Goal: Information Seeking & Learning: Learn about a topic

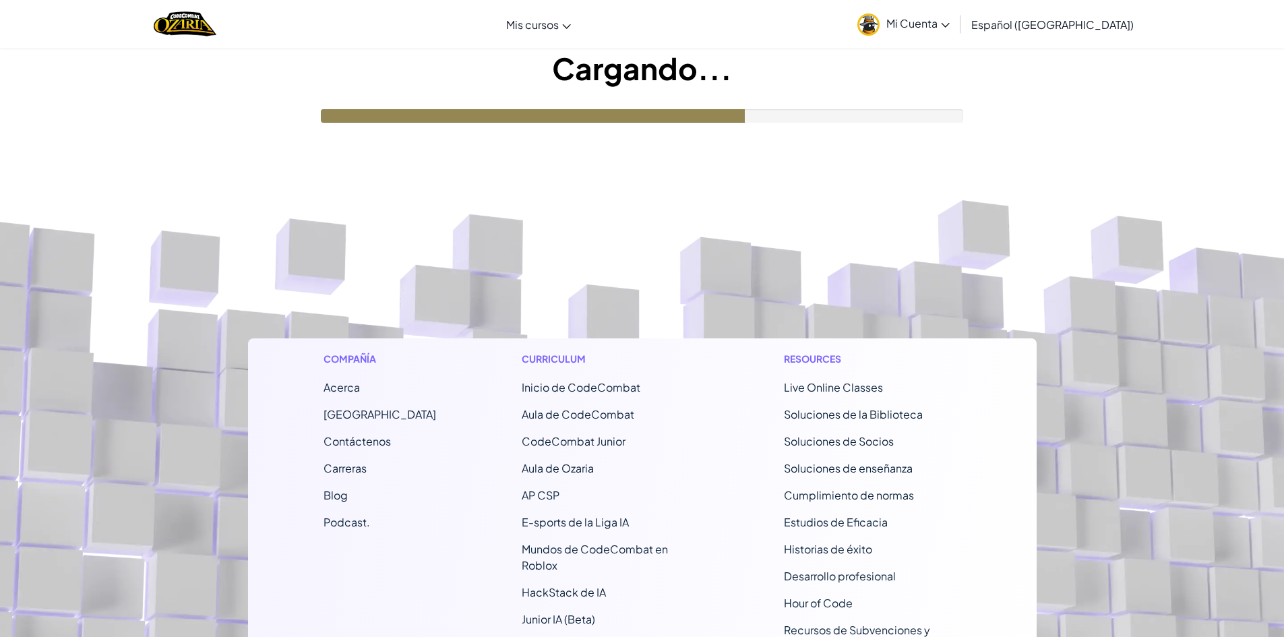
click at [767, 300] on footer "Compañía Acerca Centro de Ayuda Contáctenos Carreras Blog Podcast. Curriculum I…" at bounding box center [642, 509] width 1284 height 746
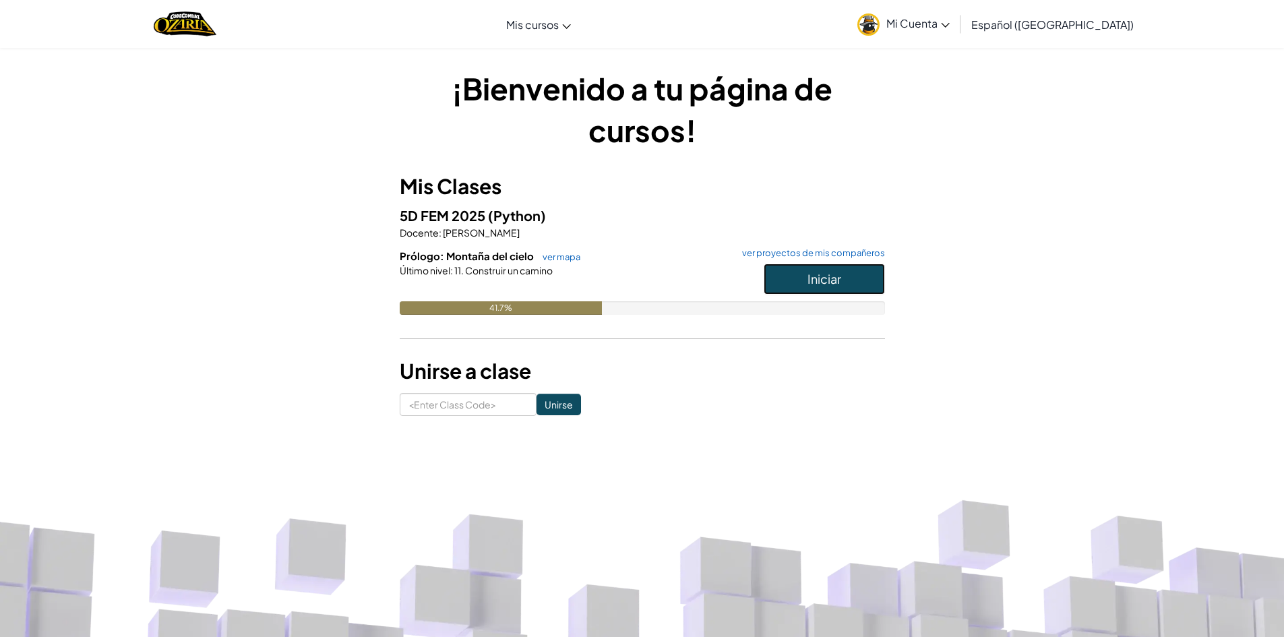
click at [864, 274] on button "Iniciar" at bounding box center [823, 278] width 121 height 31
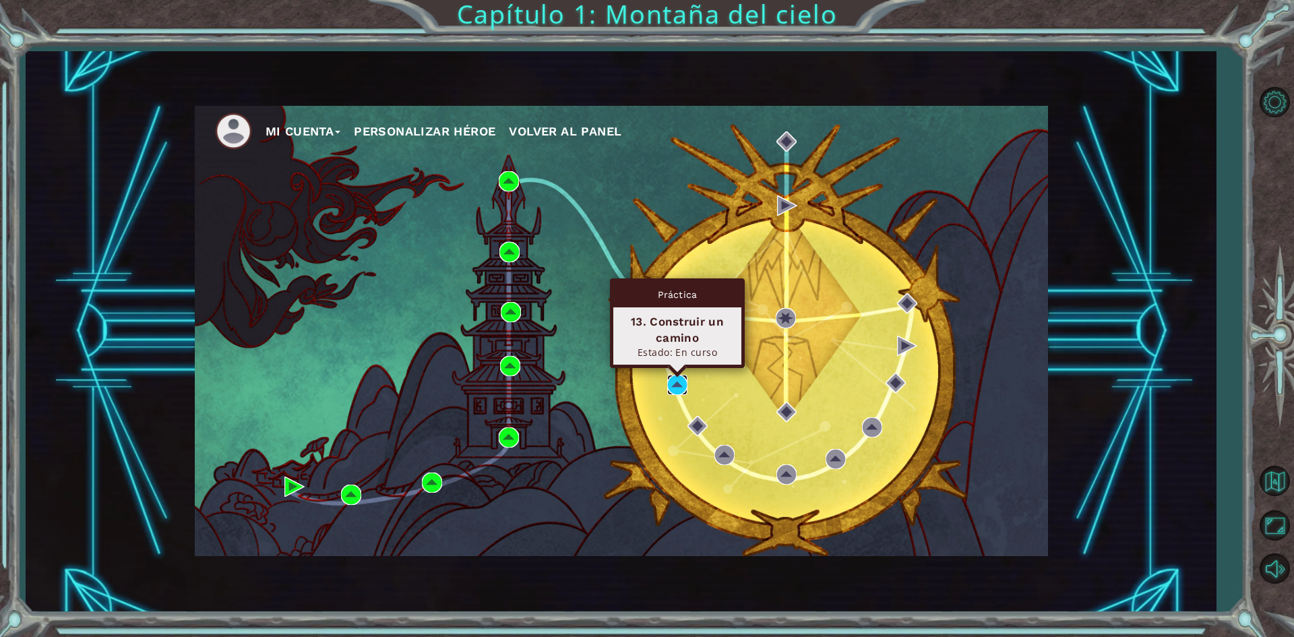
click at [680, 382] on img at bounding box center [677, 385] width 20 height 20
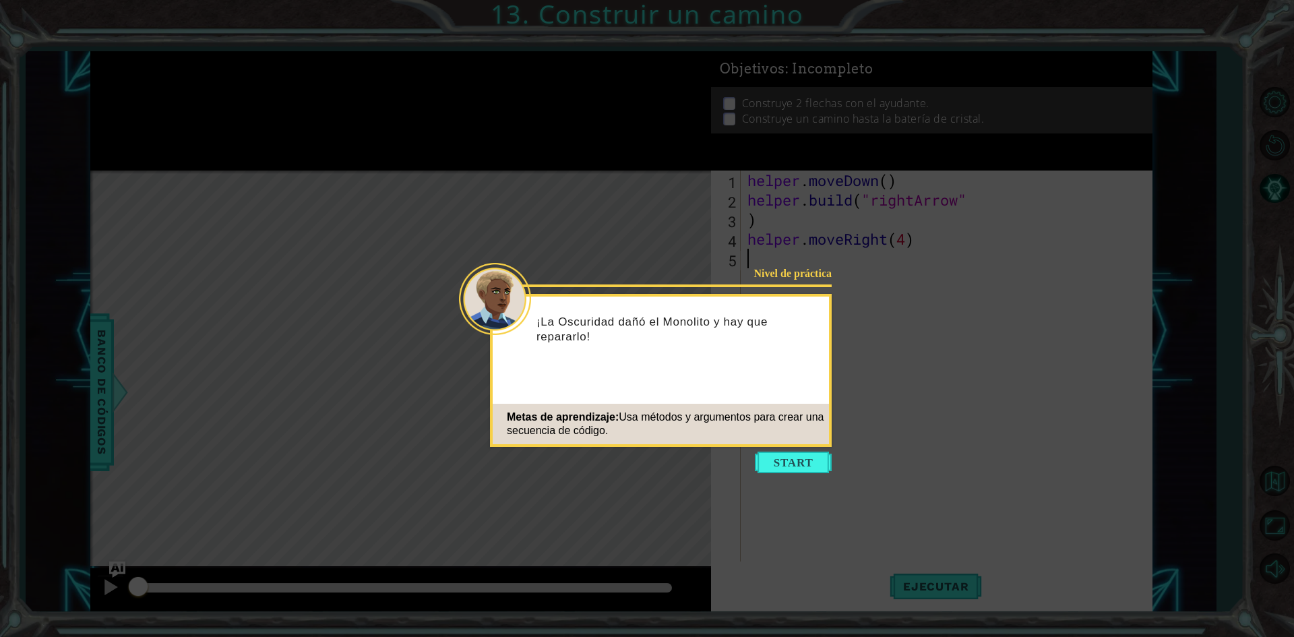
click at [1040, 396] on icon at bounding box center [647, 318] width 1294 height 637
click at [794, 451] on icon at bounding box center [647, 318] width 1294 height 637
click at [790, 454] on button "Start" at bounding box center [793, 462] width 77 height 22
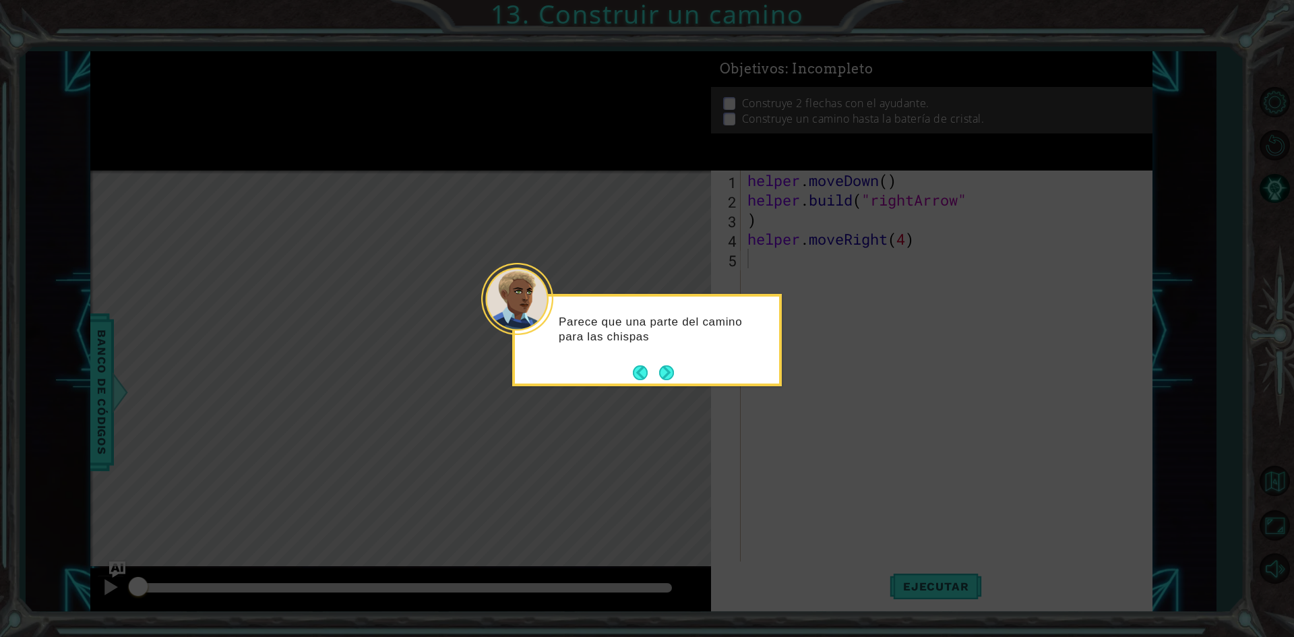
click at [677, 366] on div "Parece que una parte del camino para las chispas" at bounding box center [647, 336] width 264 height 68
click at [676, 367] on div "Parece que una parte del camino para las chispas de energía ya está h" at bounding box center [647, 336] width 264 height 68
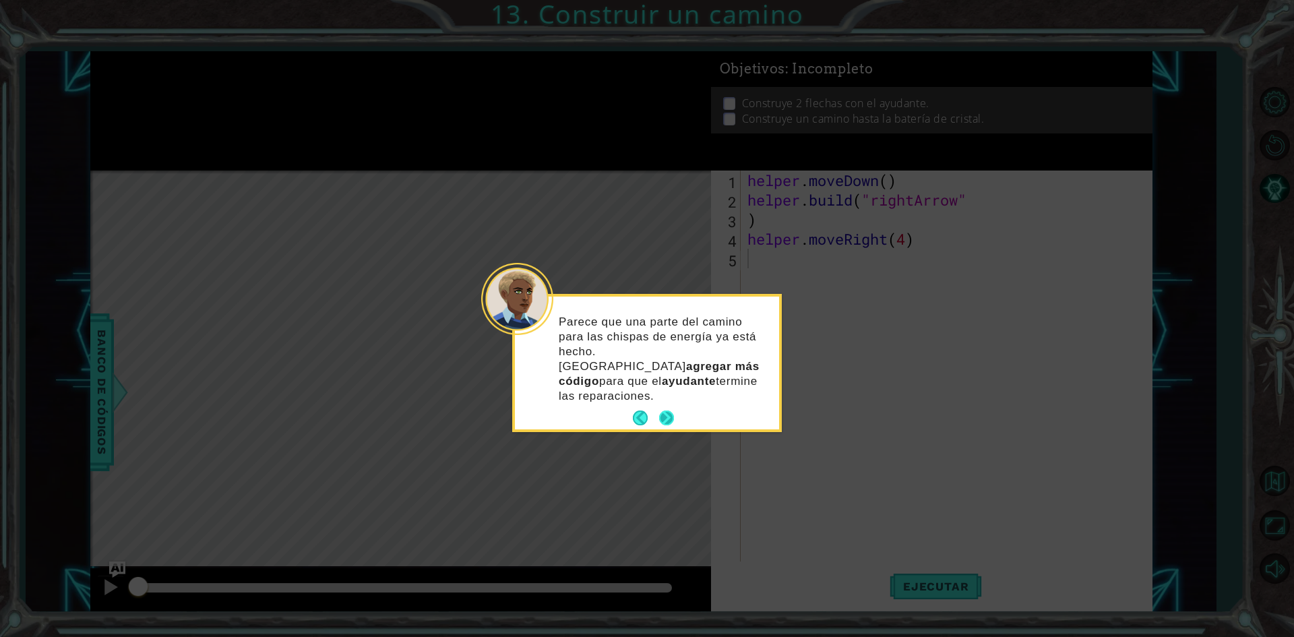
click at [669, 410] on button "Next" at bounding box center [666, 417] width 15 height 15
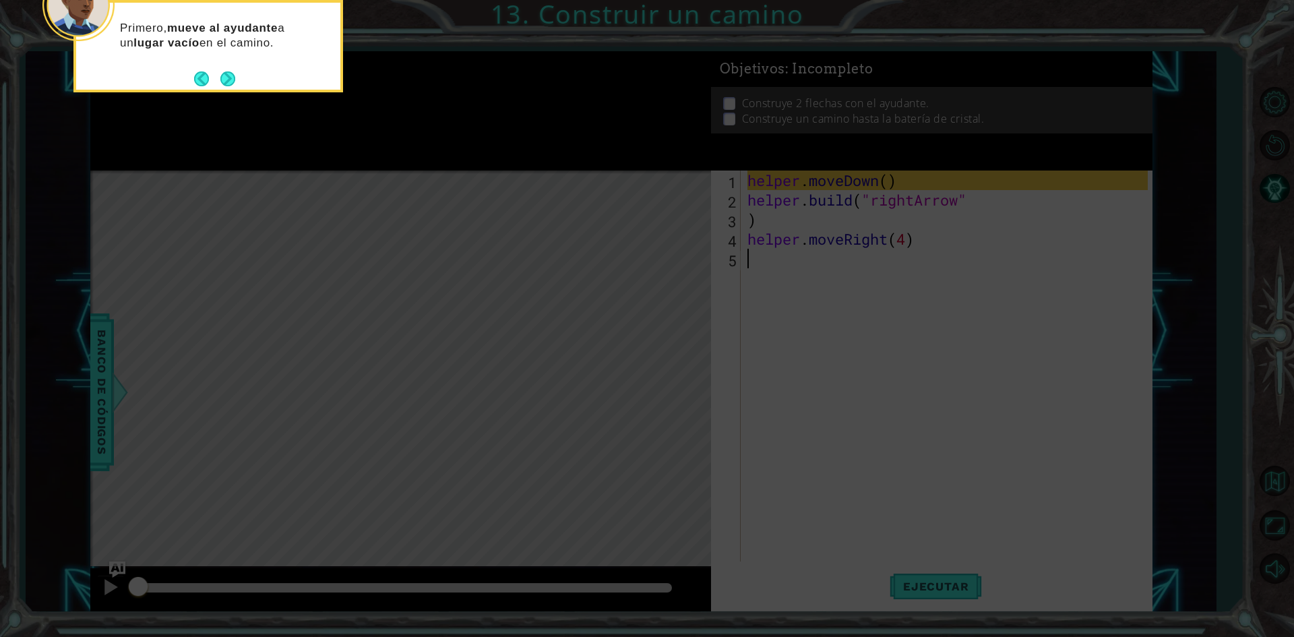
click at [764, 290] on icon at bounding box center [647, 95] width 1294 height 1083
click at [232, 77] on button "Next" at bounding box center [227, 78] width 15 height 15
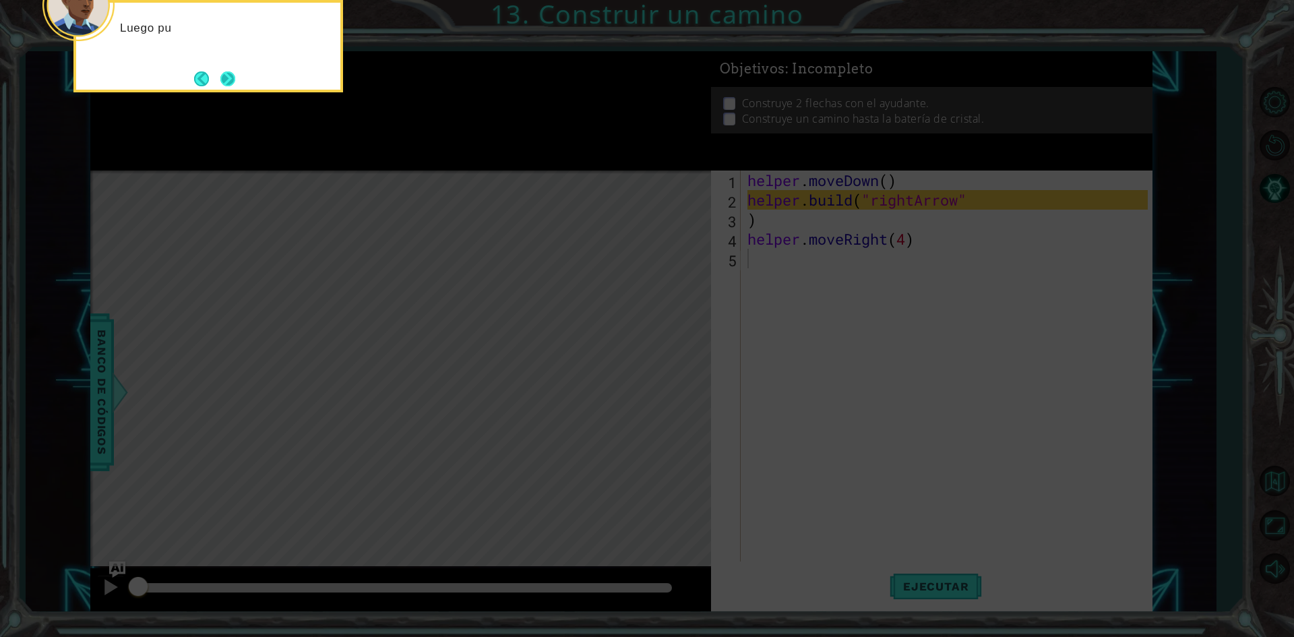
click at [232, 82] on button "Next" at bounding box center [227, 78] width 15 height 15
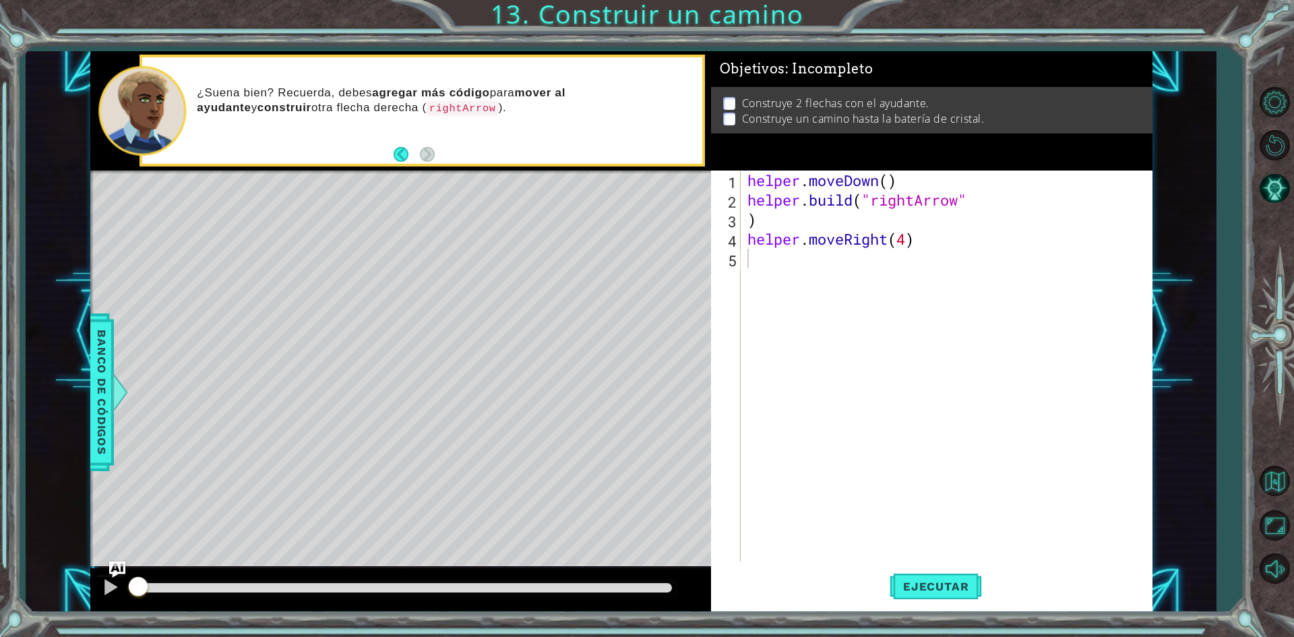
type textarea ")"
click at [771, 213] on div "helper . moveDown ( ) helper . build ( "rightArrow" ) helper . moveRight ( 4 )" at bounding box center [950, 385] width 410 height 430
click at [974, 593] on span "Ejecutar" at bounding box center [935, 585] width 92 height 13
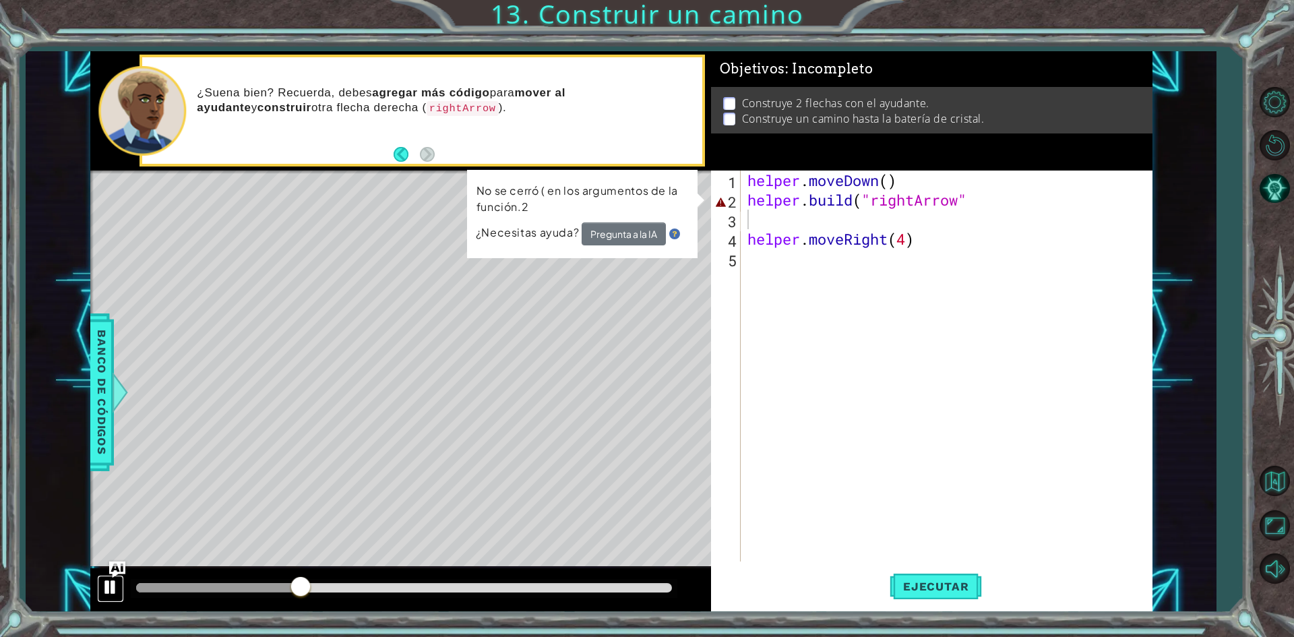
click at [114, 591] on div at bounding box center [111, 587] width 18 height 18
click at [933, 244] on div "helper . moveDown ( ) helper . build ( "rightArrow" helper . moveRight ( 4 )" at bounding box center [950, 385] width 410 height 430
click at [1007, 202] on div "helper . moveDown ( ) helper . build ( "rightArrow" helper . moveRight ( 4 )" at bounding box center [950, 385] width 410 height 430
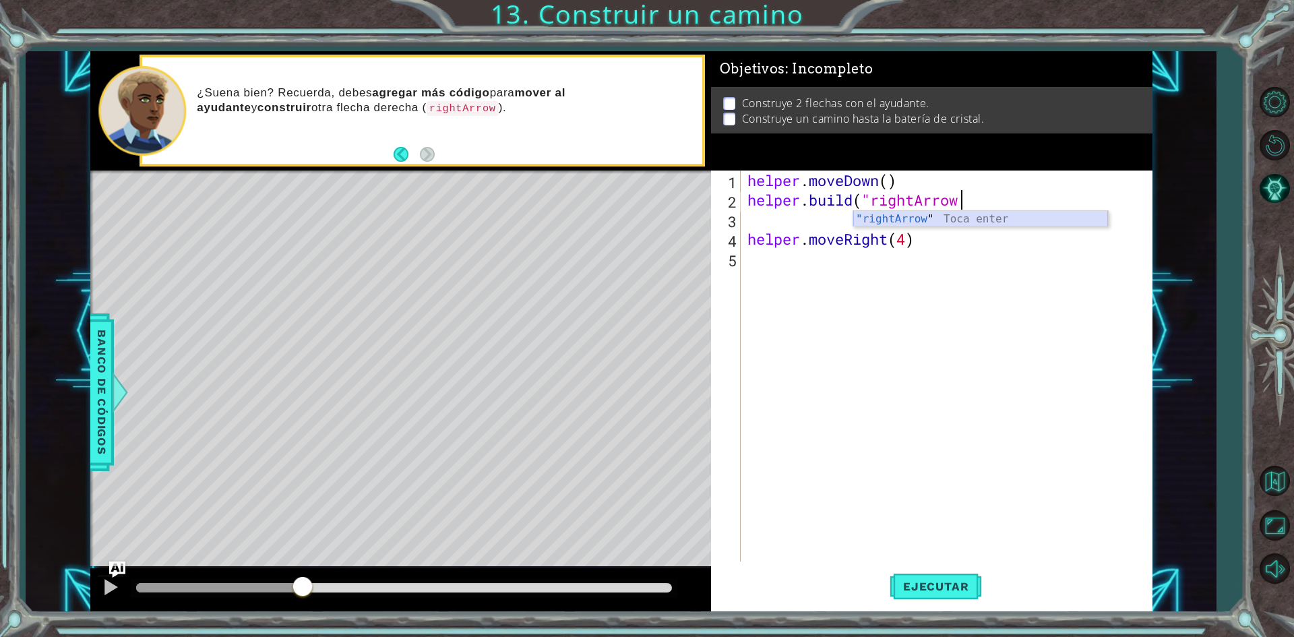
click at [905, 223] on div ""rightArrow " Toca enter" at bounding box center [980, 235] width 255 height 49
click at [939, 579] on span "Ejecutar" at bounding box center [935, 585] width 92 height 13
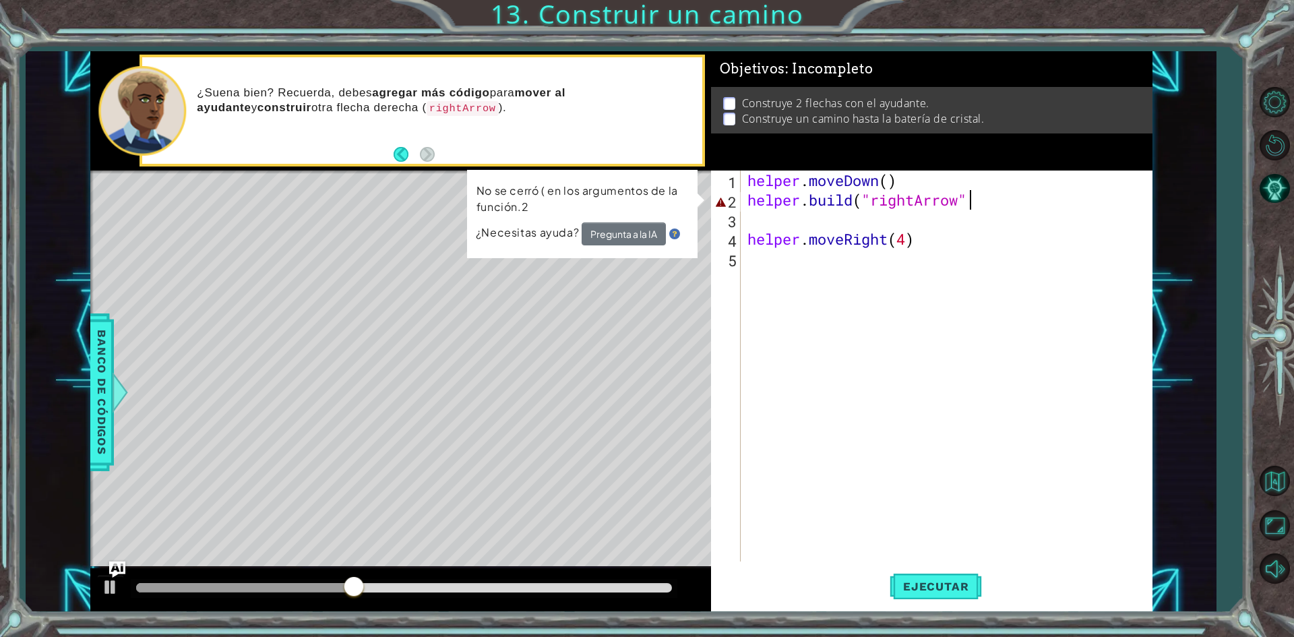
scroll to position [0, 9]
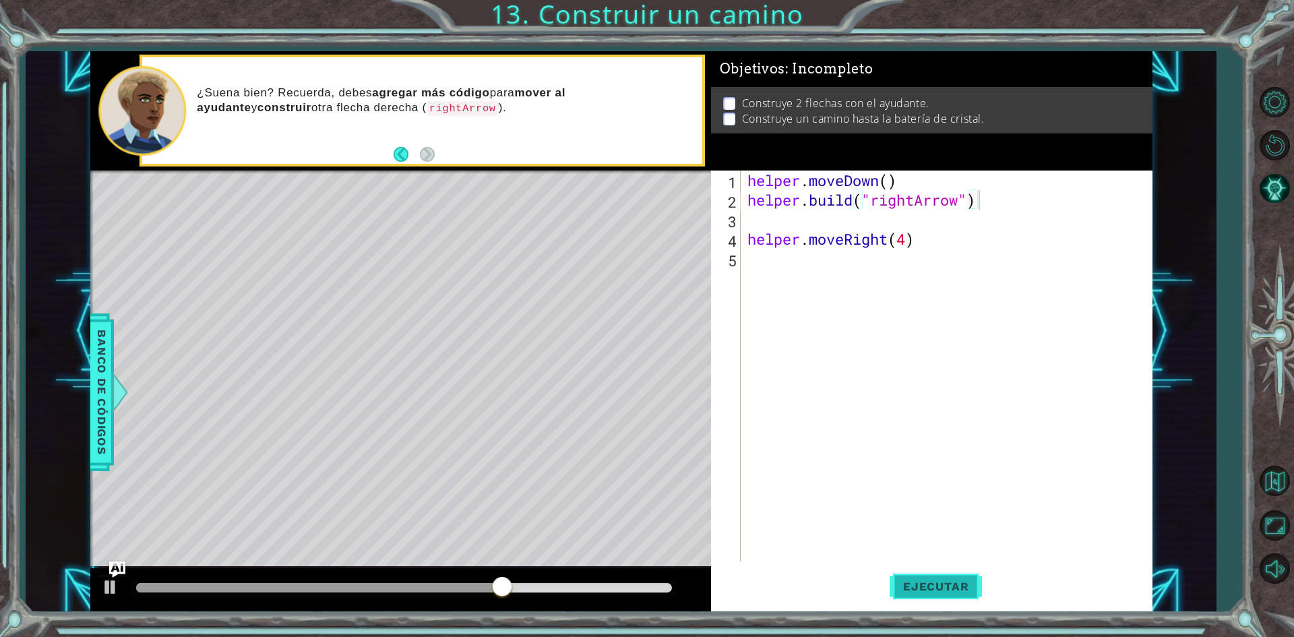
click at [897, 583] on span "Ejecutar" at bounding box center [935, 585] width 92 height 13
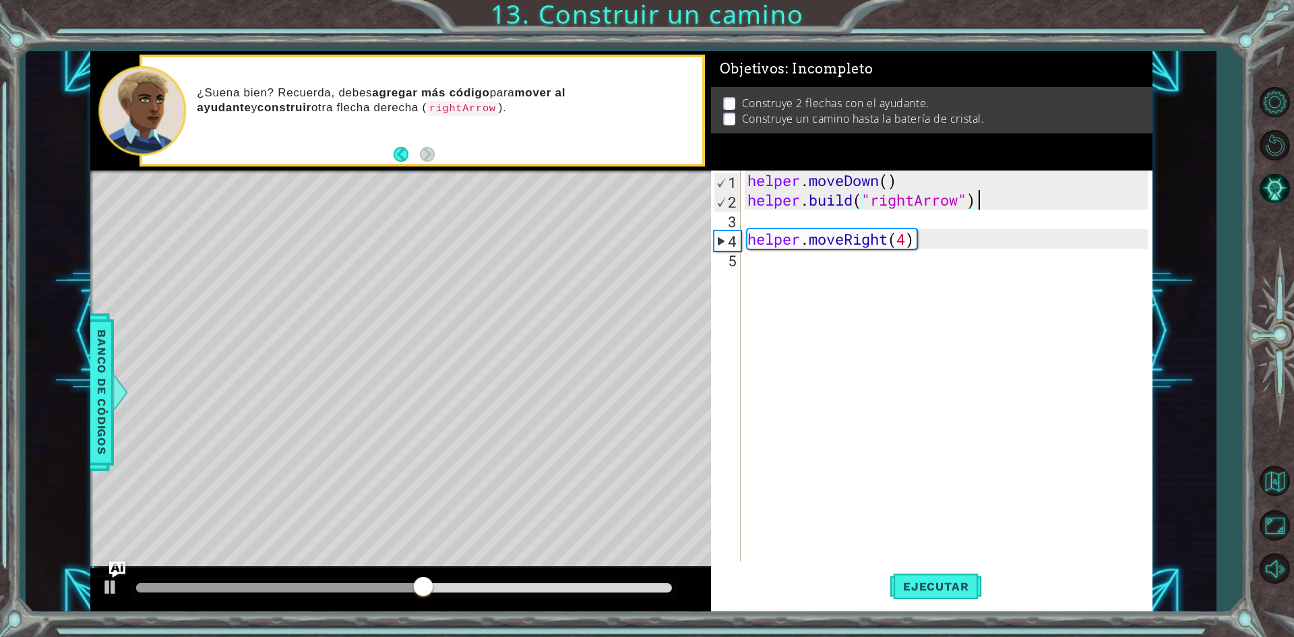
scroll to position [0, 10]
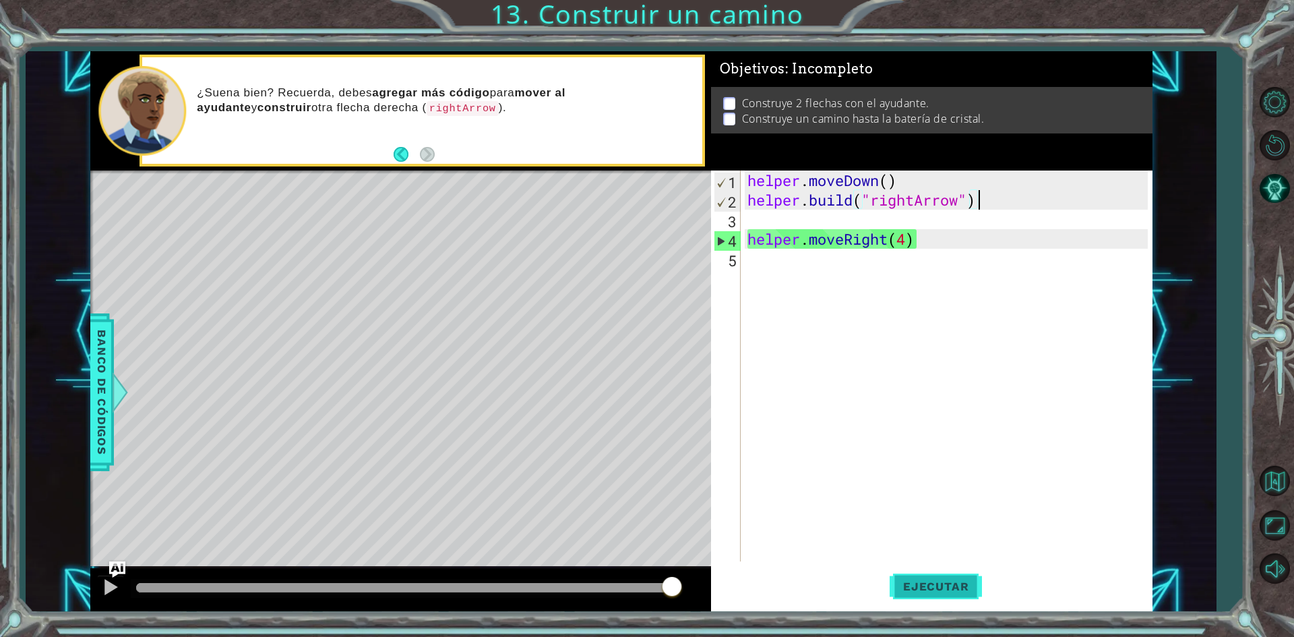
click at [949, 588] on span "Ejecutar" at bounding box center [935, 585] width 92 height 13
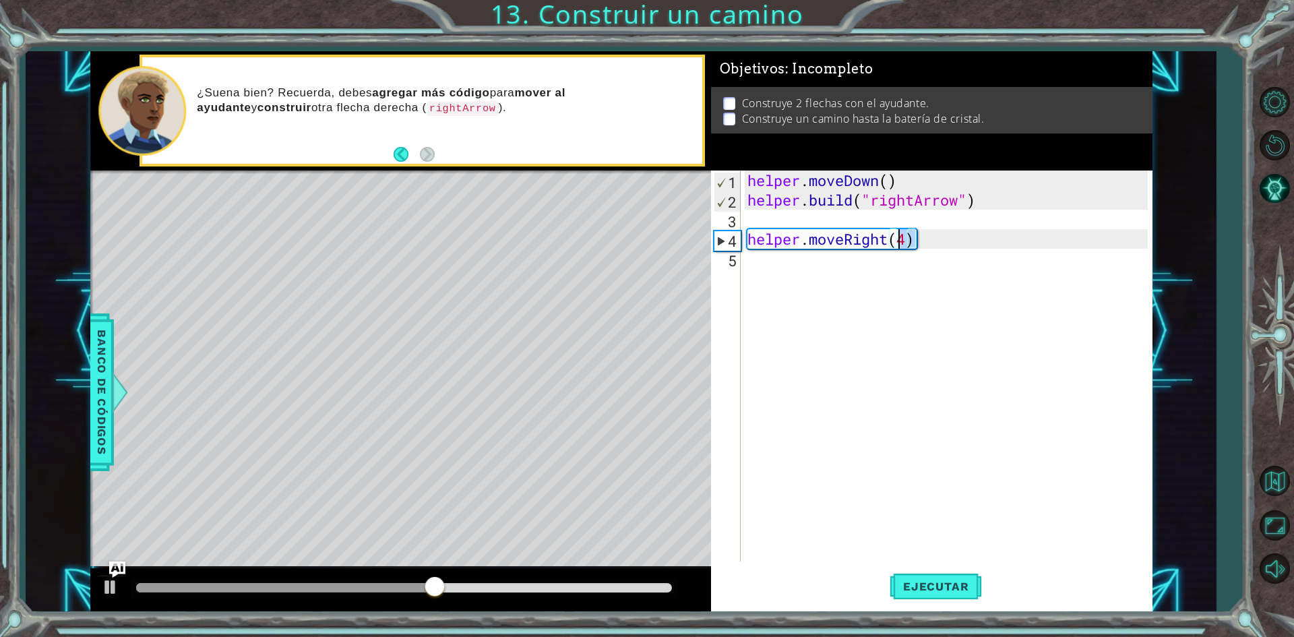
drag, startPoint x: 948, startPoint y: 239, endPoint x: 898, endPoint y: 238, distance: 50.5
click at [898, 238] on div "helper . moveDown ( ) helper . build ( "rightArrow" ) helper . moveRight ( 4 )" at bounding box center [950, 385] width 410 height 430
type textarea "helper.moveRight(3)"
click at [966, 594] on button "Ejecutar" at bounding box center [935, 587] width 92 height 44
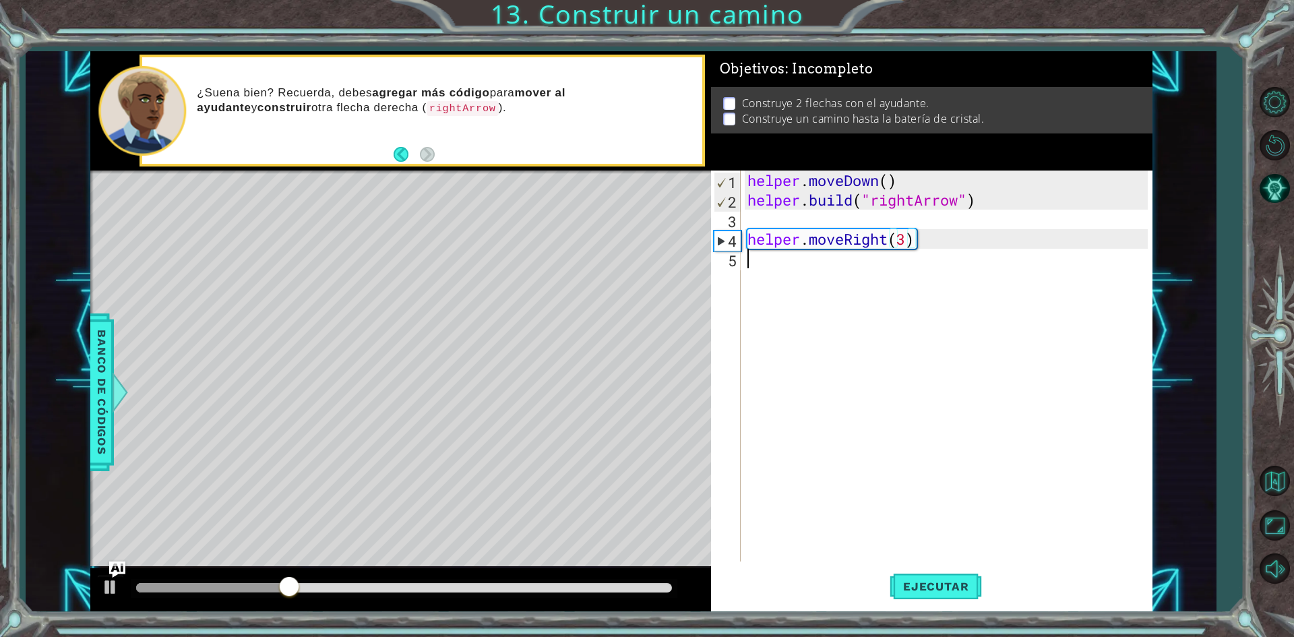
click at [772, 253] on div "helper . moveDown ( ) helper . build ( "rightArrow" ) helper . moveRight ( 3 )" at bounding box center [950, 385] width 410 height 430
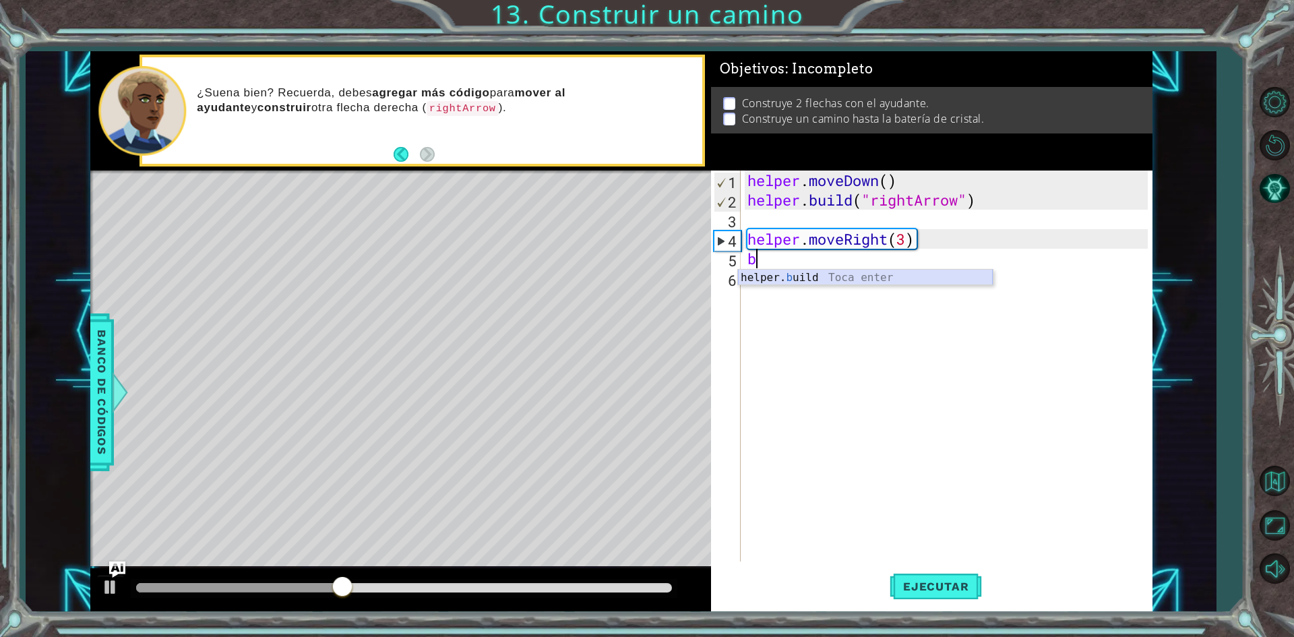
click at [812, 276] on div "helper. b uild Toca enter" at bounding box center [865, 294] width 255 height 49
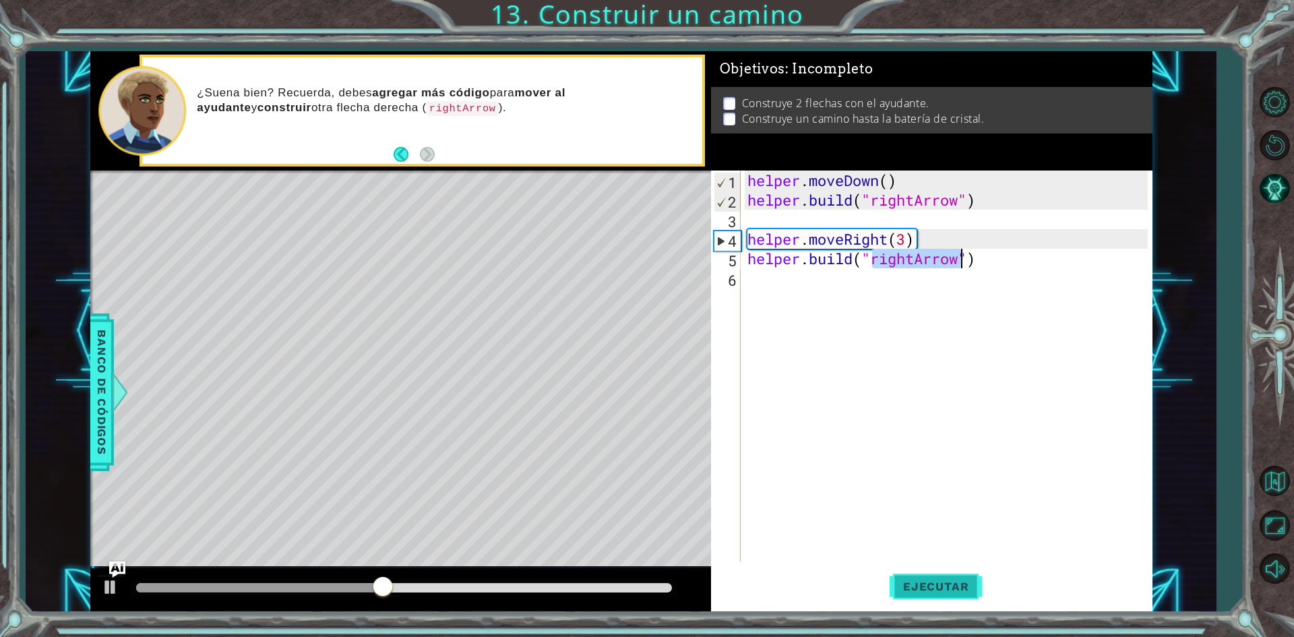
type textarea "[DOMAIN_NAME]("rightArrow")"
click at [906, 577] on button "Ejecutar" at bounding box center [935, 587] width 92 height 44
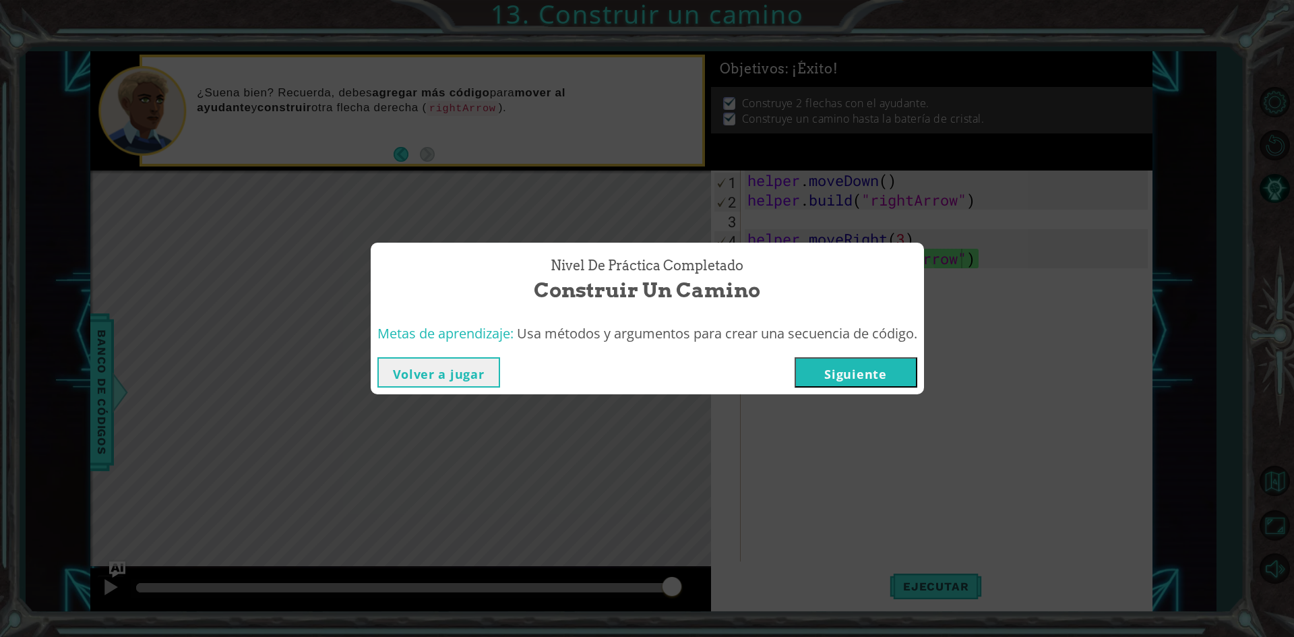
click at [874, 363] on button "Siguiente" at bounding box center [855, 372] width 123 height 30
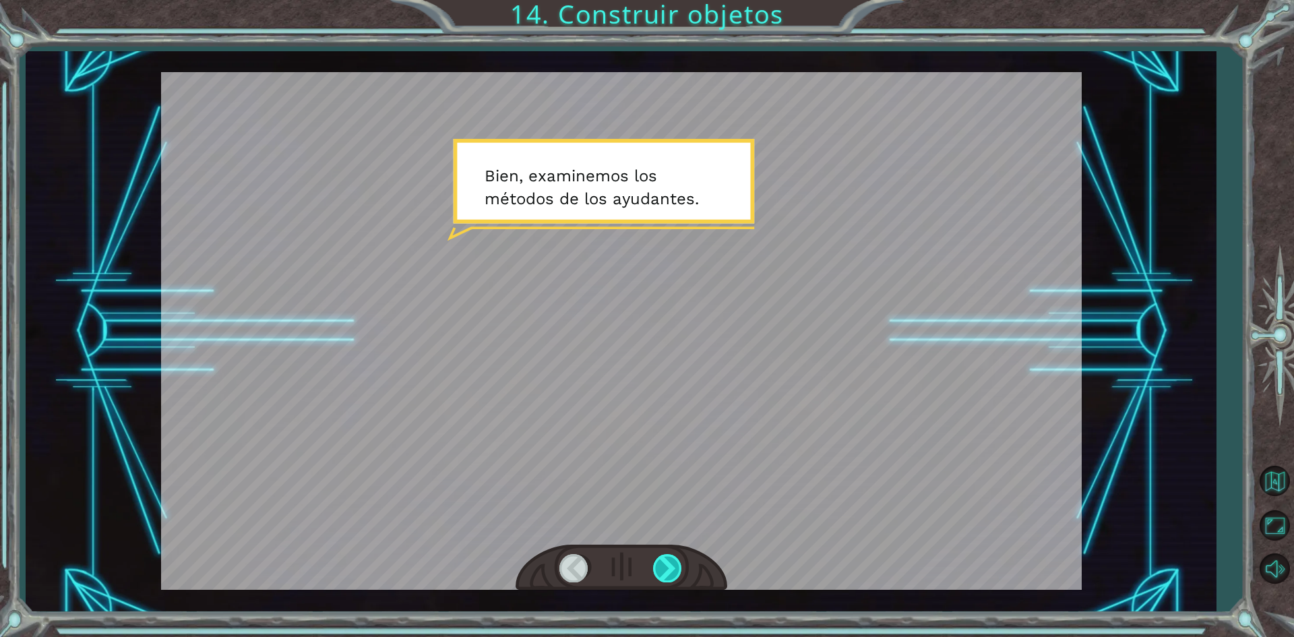
click at [662, 565] on div at bounding box center [668, 568] width 30 height 28
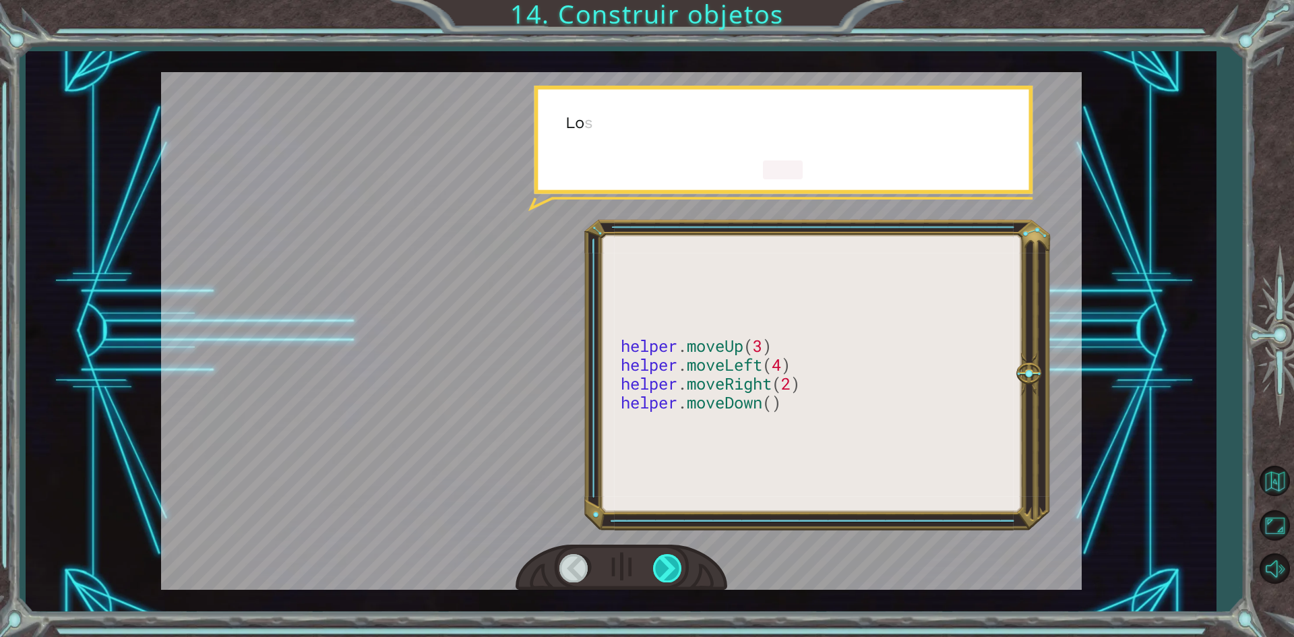
click at [662, 565] on div at bounding box center [668, 568] width 30 height 28
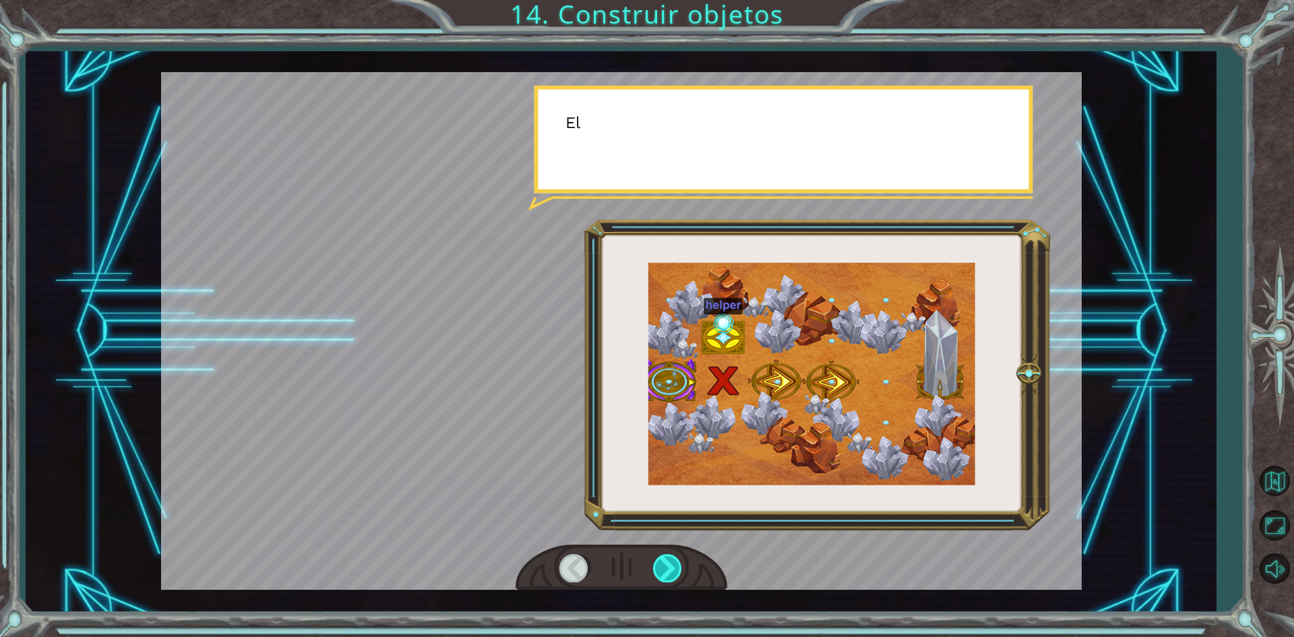
click at [662, 565] on div at bounding box center [668, 568] width 30 height 28
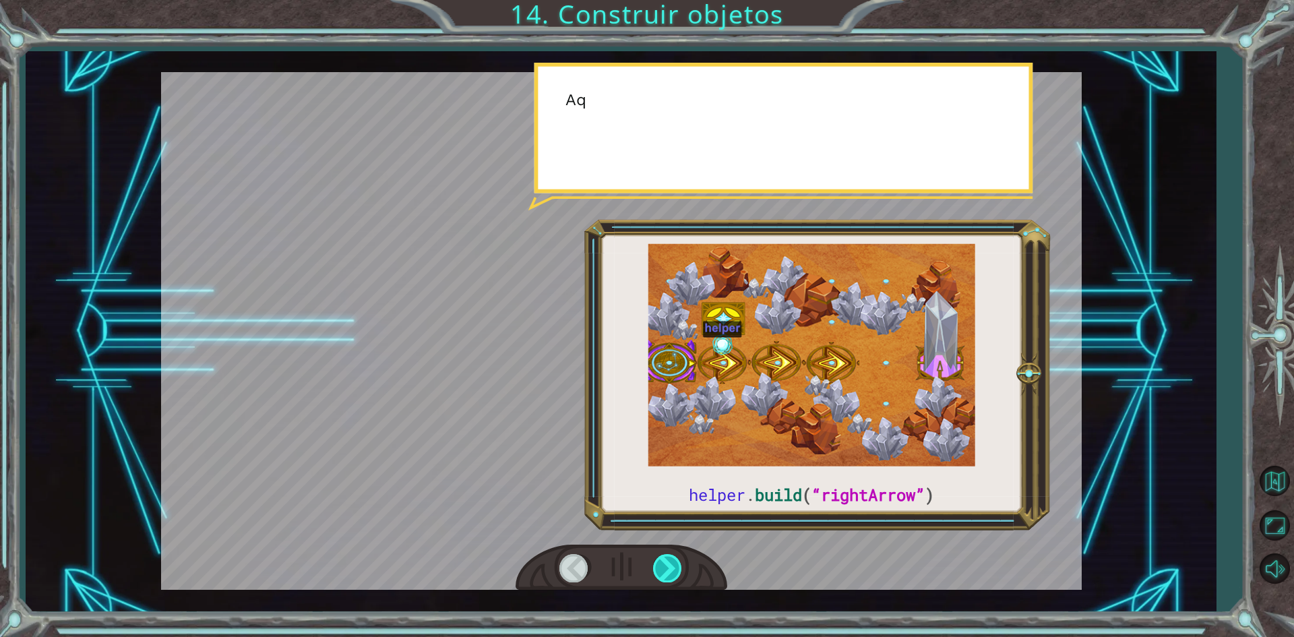
click at [662, 565] on div at bounding box center [668, 568] width 30 height 28
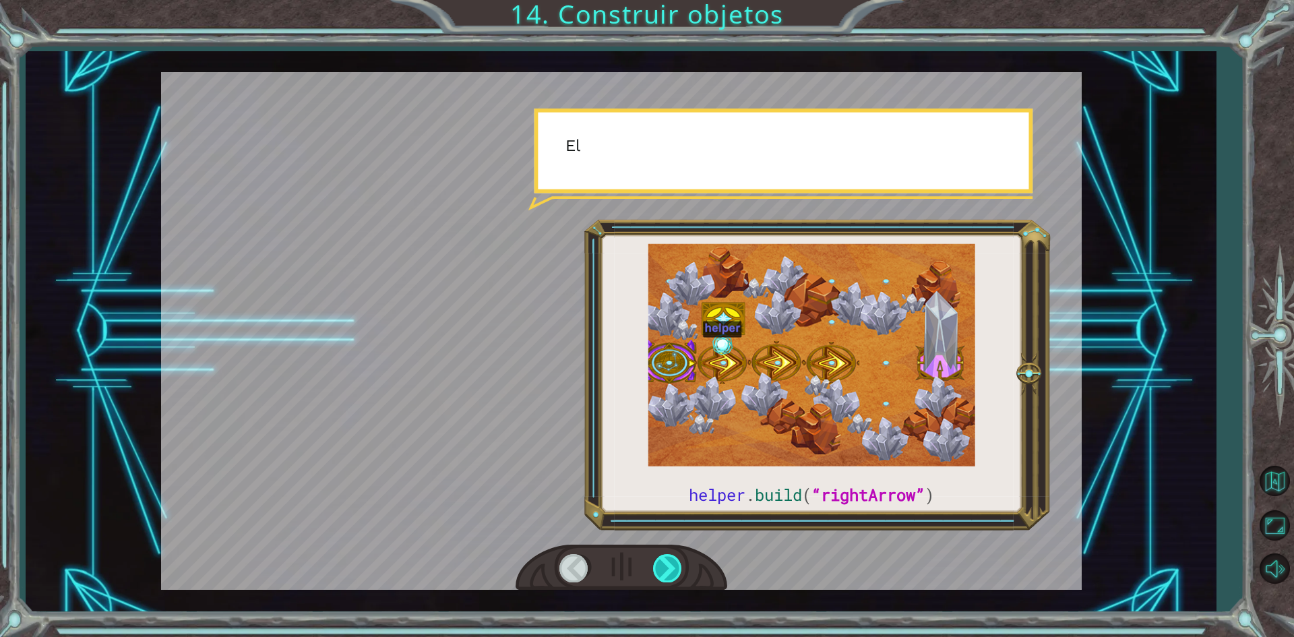
click at [662, 565] on div at bounding box center [668, 568] width 30 height 28
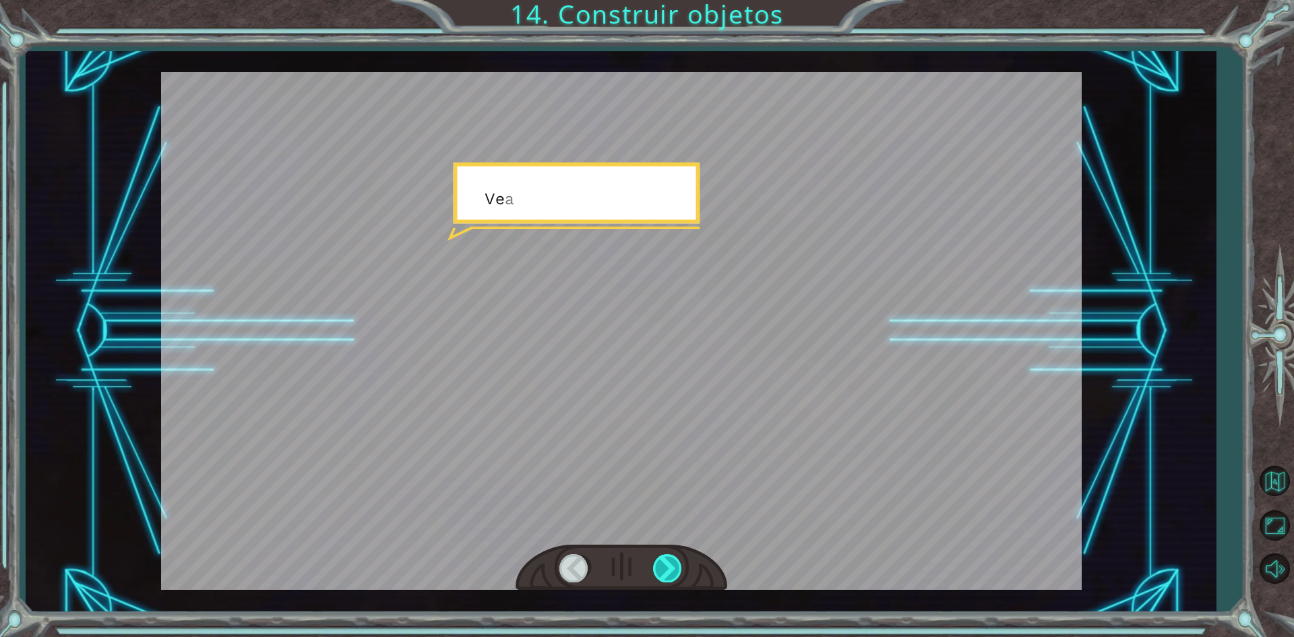
click at [662, 565] on div at bounding box center [668, 568] width 30 height 28
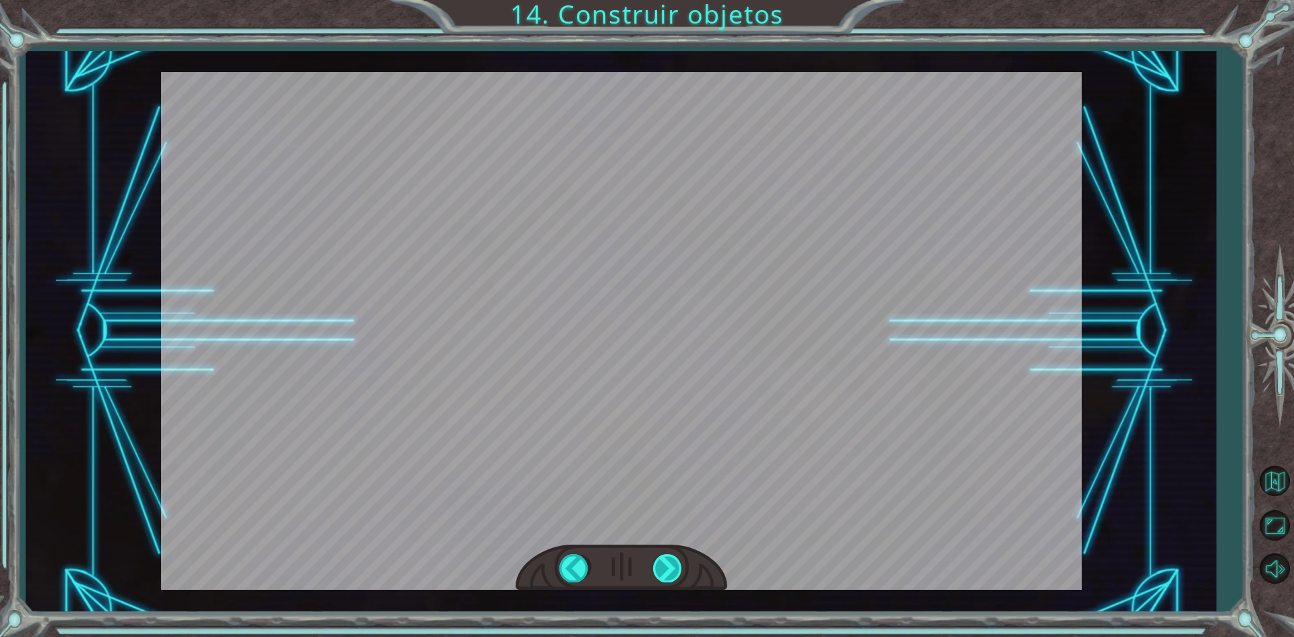
click at [662, 565] on div at bounding box center [668, 568] width 30 height 28
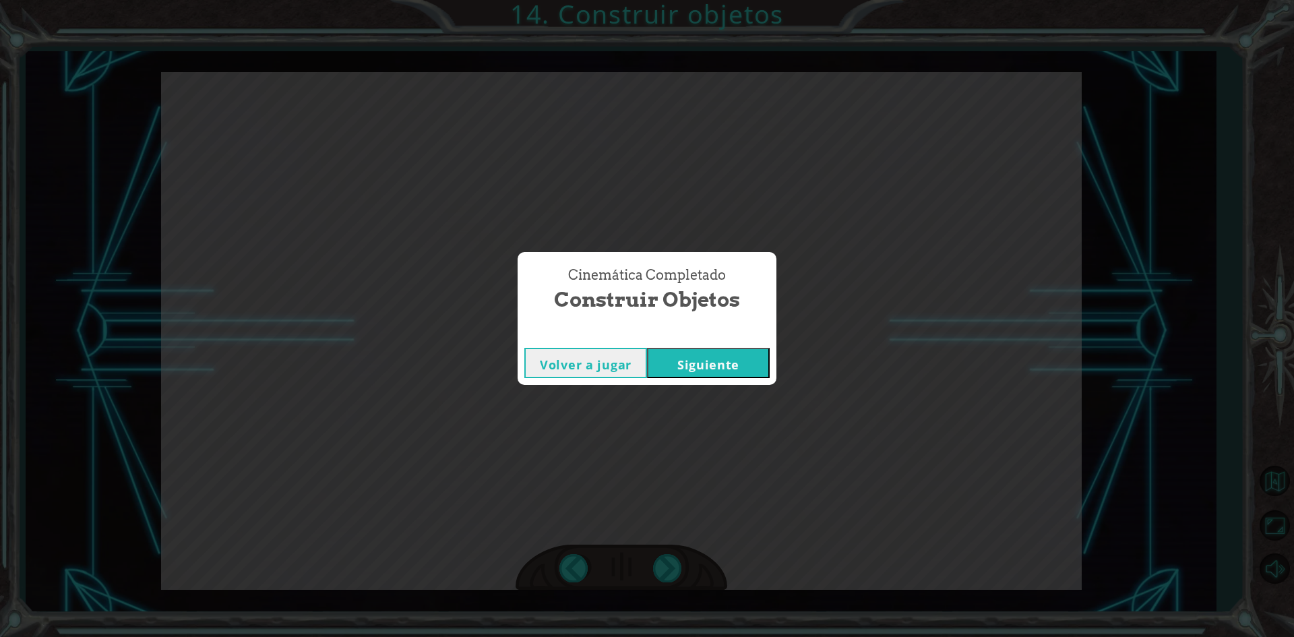
click at [727, 356] on button "Siguiente" at bounding box center [708, 363] width 123 height 30
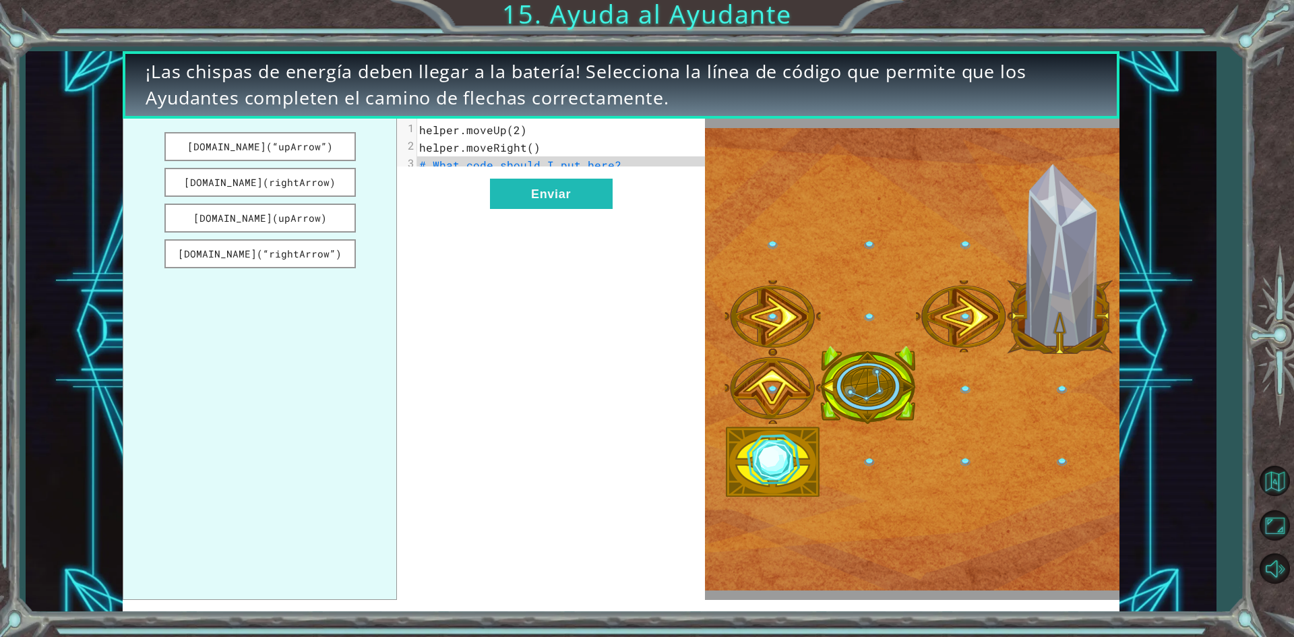
drag, startPoint x: 275, startPoint y: 251, endPoint x: 410, endPoint y: 302, distance: 143.9
click at [410, 302] on div "[DOMAIN_NAME](“upArrow”) [DOMAIN_NAME](rightArrow) [DOMAIN_NAME](upArrow) [DOMA…" at bounding box center [414, 359] width 582 height 481
click at [288, 246] on button "[DOMAIN_NAME](“rightArrow”)" at bounding box center [259, 253] width 191 height 29
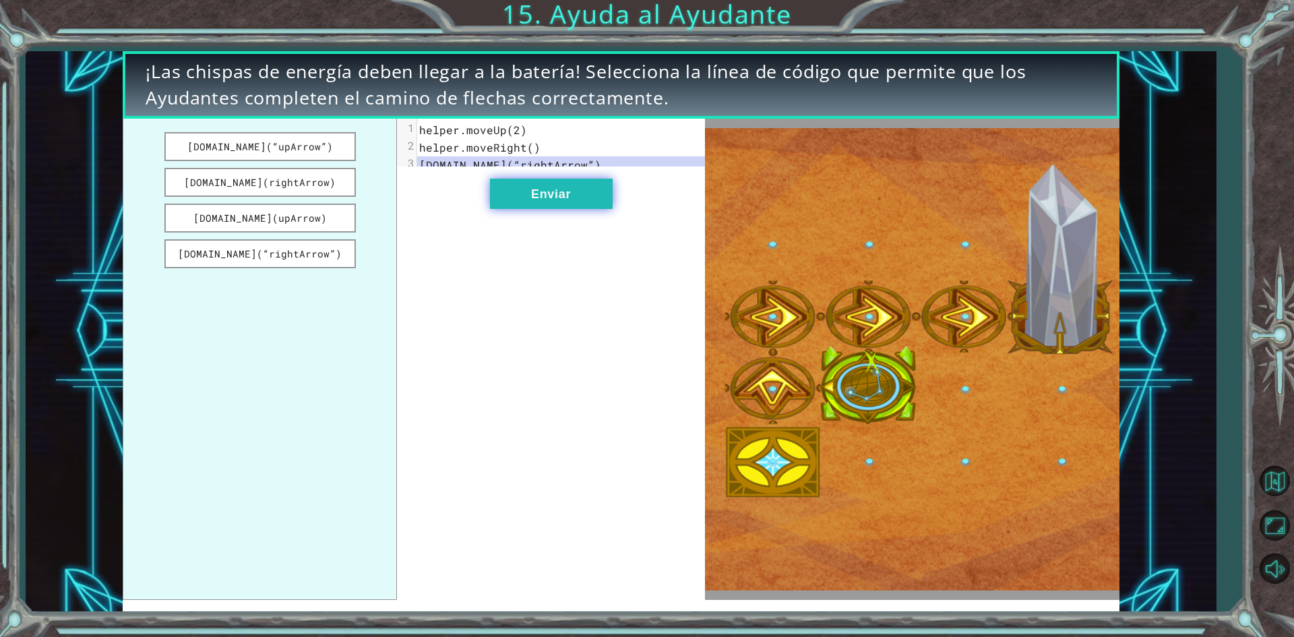
click at [562, 203] on button "Enviar" at bounding box center [551, 194] width 123 height 30
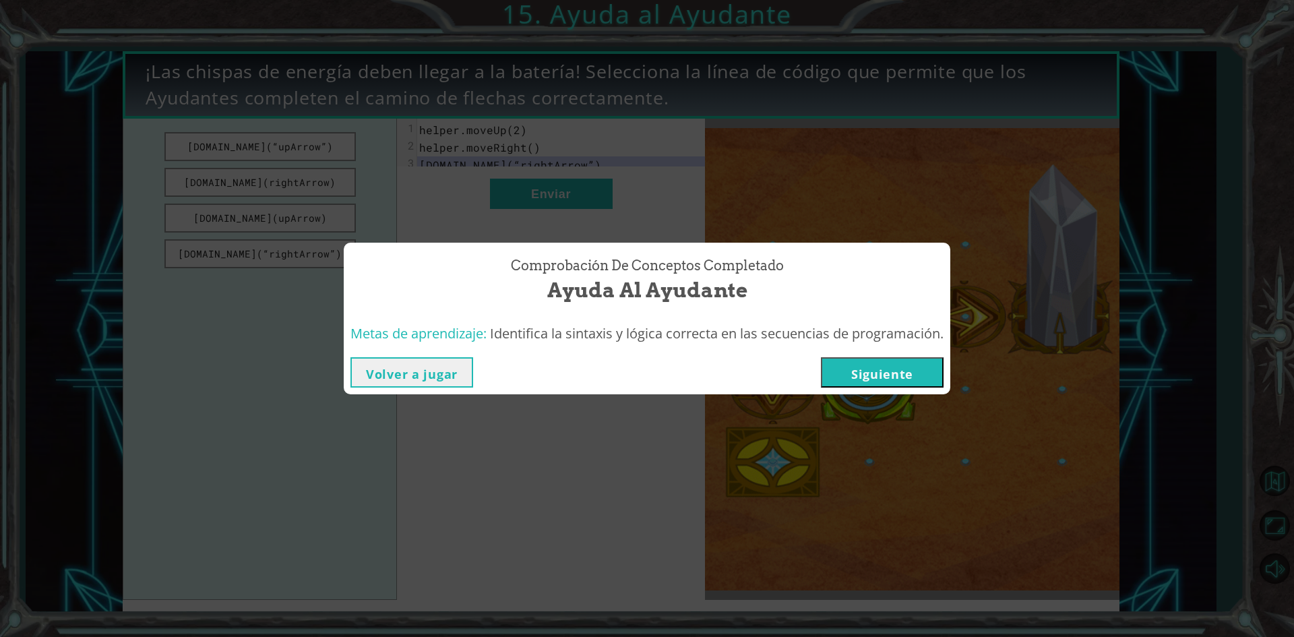
click at [888, 375] on button "Siguiente" at bounding box center [882, 372] width 123 height 30
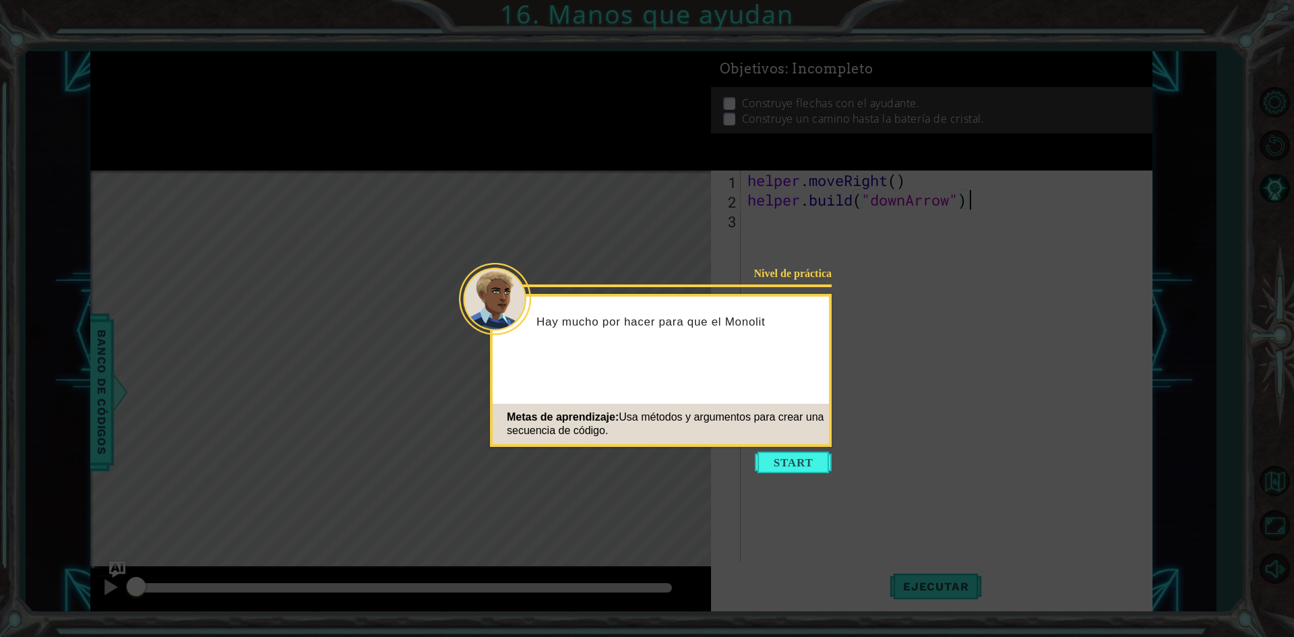
drag, startPoint x: 803, startPoint y: 472, endPoint x: 803, endPoint y: 454, distance: 17.5
click at [803, 455] on button "Start" at bounding box center [793, 462] width 77 height 22
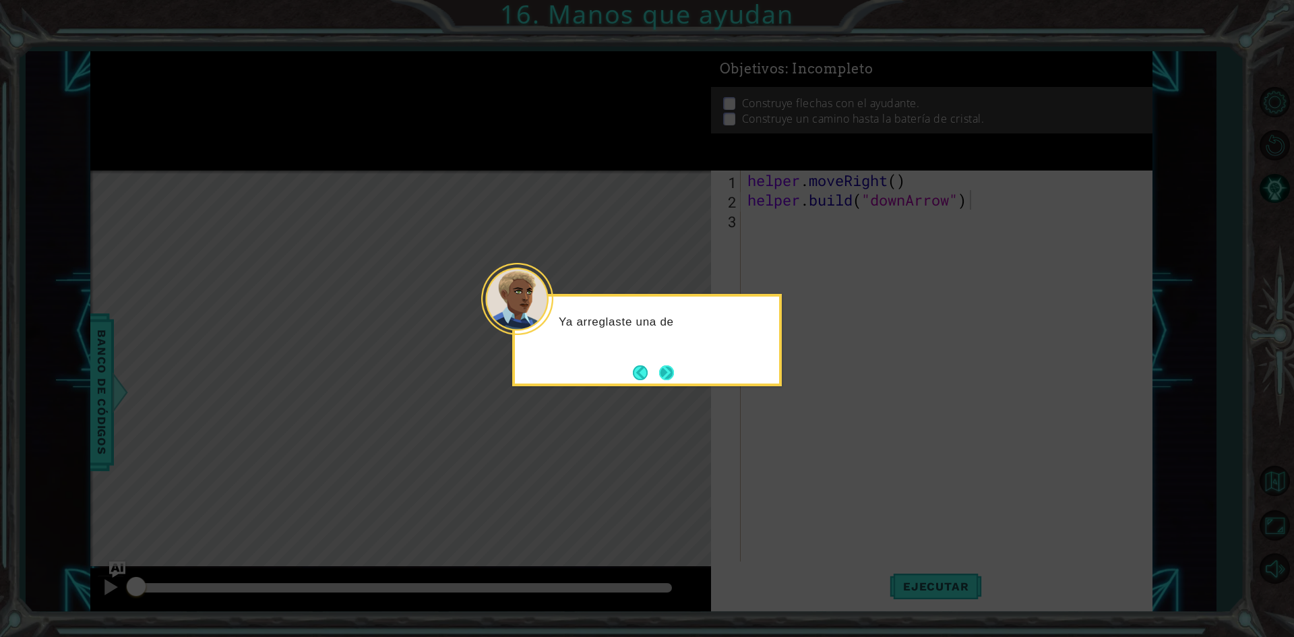
click at [674, 380] on button "Next" at bounding box center [666, 372] width 15 height 15
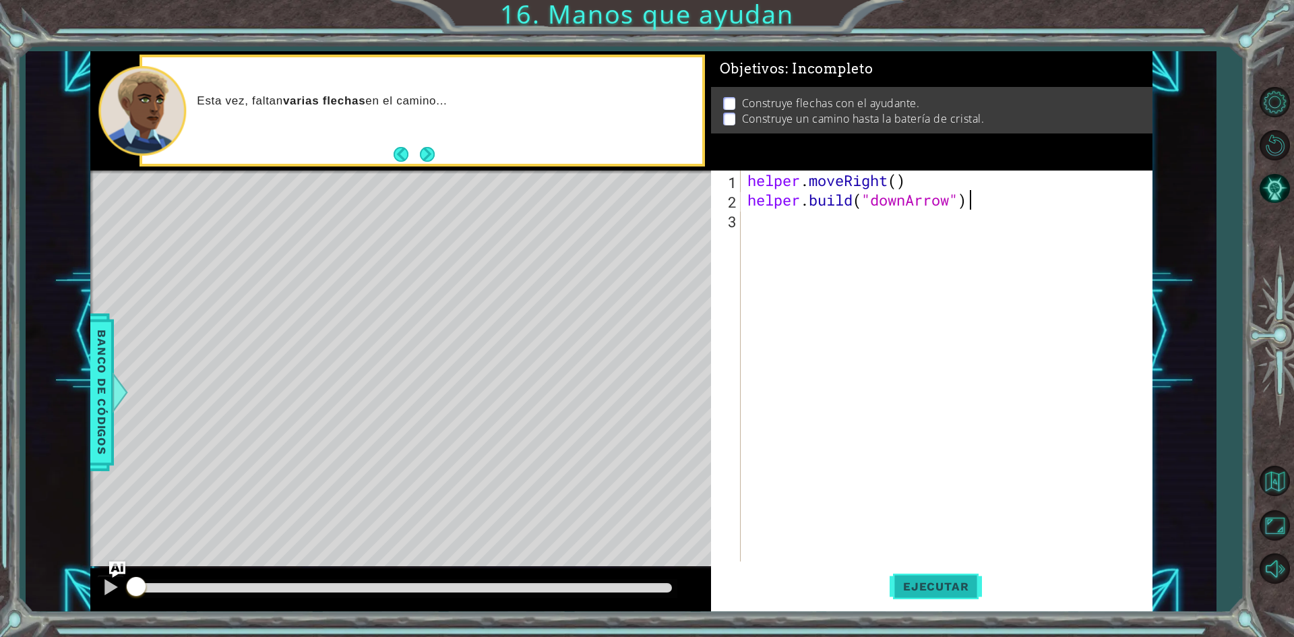
click at [937, 583] on span "Ejecutar" at bounding box center [935, 585] width 92 height 13
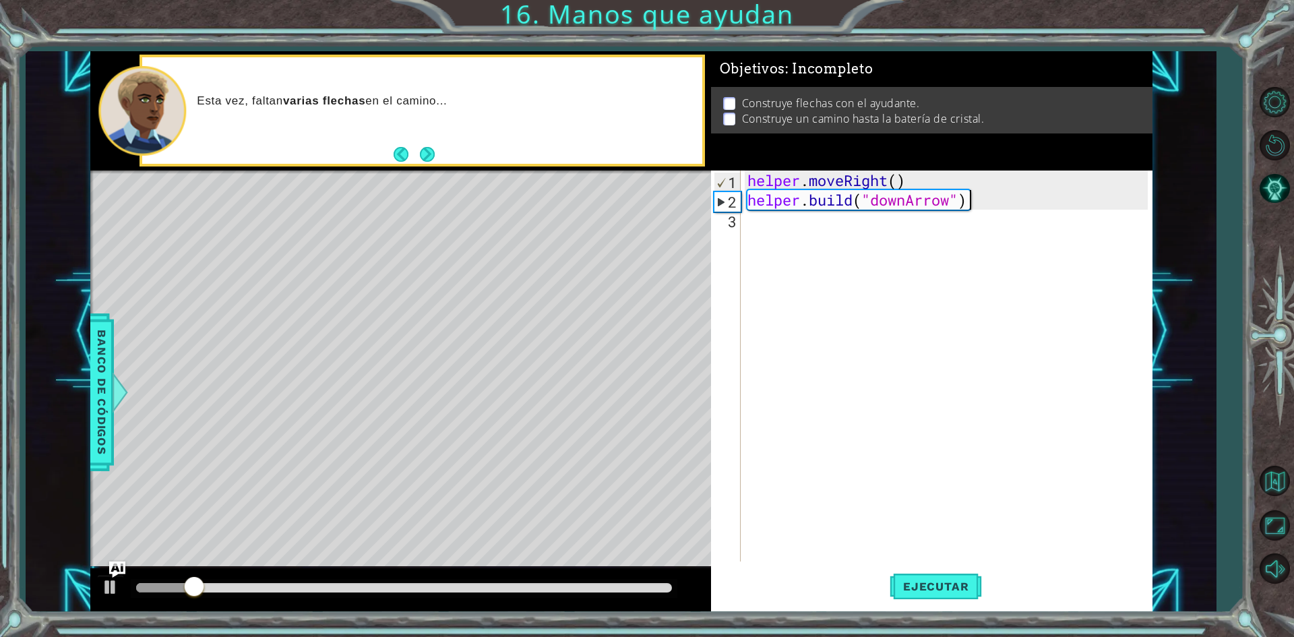
click at [827, 226] on div "helper . moveRight ( ) helper . build ( "downArrow" )" at bounding box center [950, 385] width 410 height 430
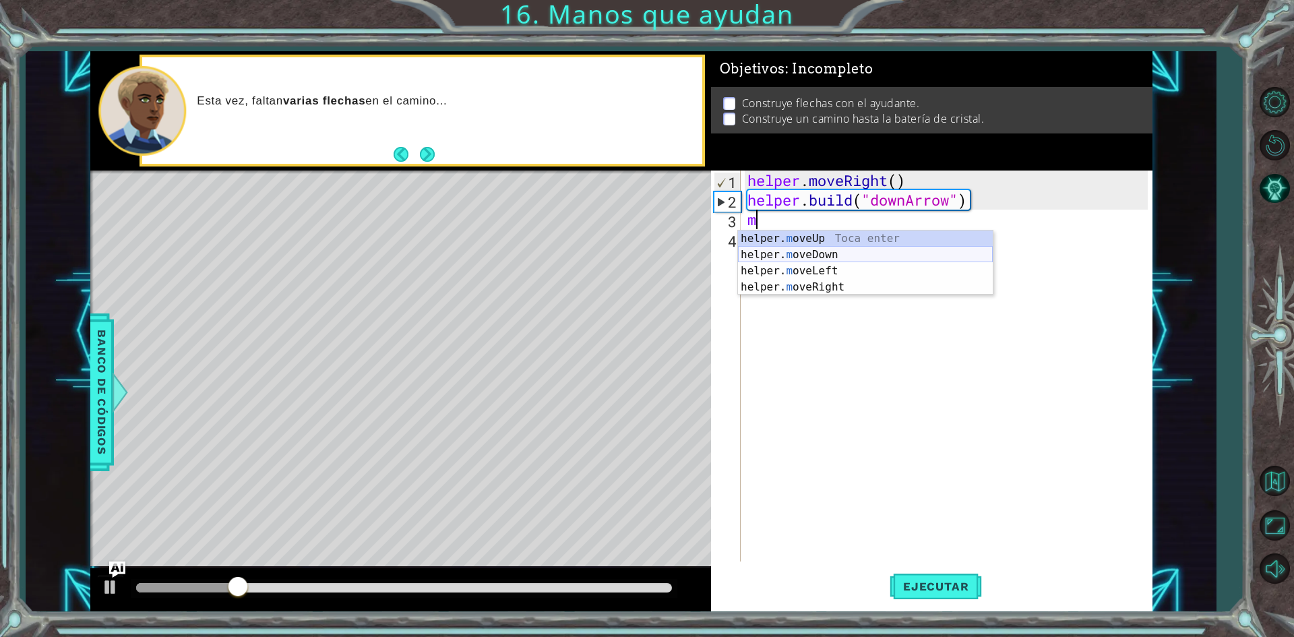
click at [835, 253] on div "helper. m oveUp Toca enter helper. m oveDown Toca enter helper. m oveLeft Toca …" at bounding box center [865, 278] width 255 height 97
type textarea "helper.moveDown(1)"
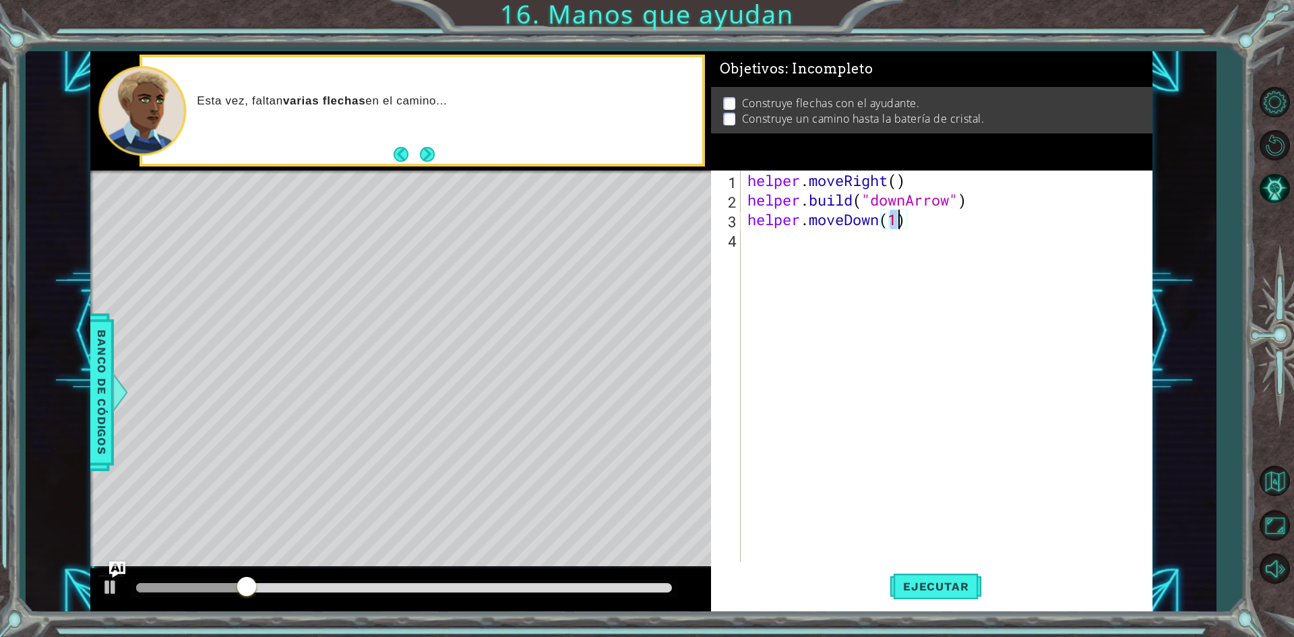
click at [829, 261] on div "helper . moveRight ( ) helper . build ( "downArrow" ) helper . moveDown ( 1 )" at bounding box center [950, 385] width 410 height 430
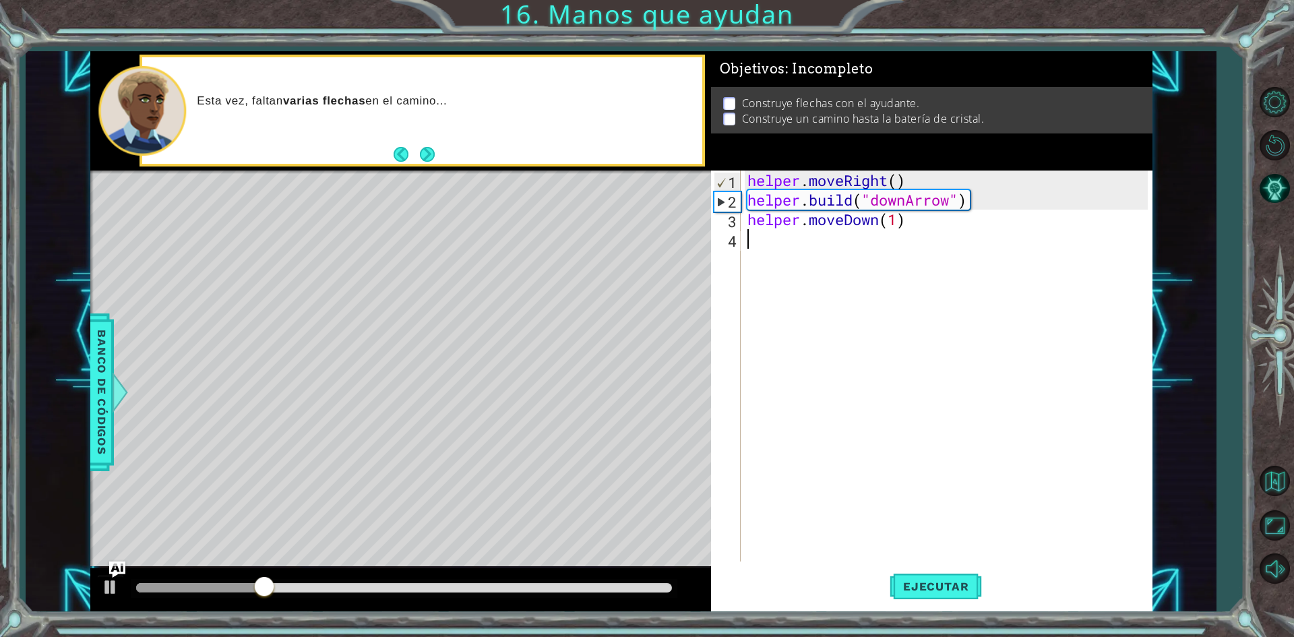
click at [827, 257] on div "helper . moveRight ( ) helper . build ( "downArrow" ) helper . moveDown ( 1 )" at bounding box center [950, 385] width 410 height 430
click at [815, 261] on div "helper . moveRight ( ) helper . build ( "downArrow" ) helper . moveDown ( 1 )" at bounding box center [950, 385] width 410 height 430
click at [815, 261] on div "helper. b uild Toca enter" at bounding box center [865, 274] width 255 height 49
type textarea "[DOMAIN_NAME]("rightArrow")"
click at [889, 577] on div "Ejecutar" at bounding box center [935, 587] width 441 height 44
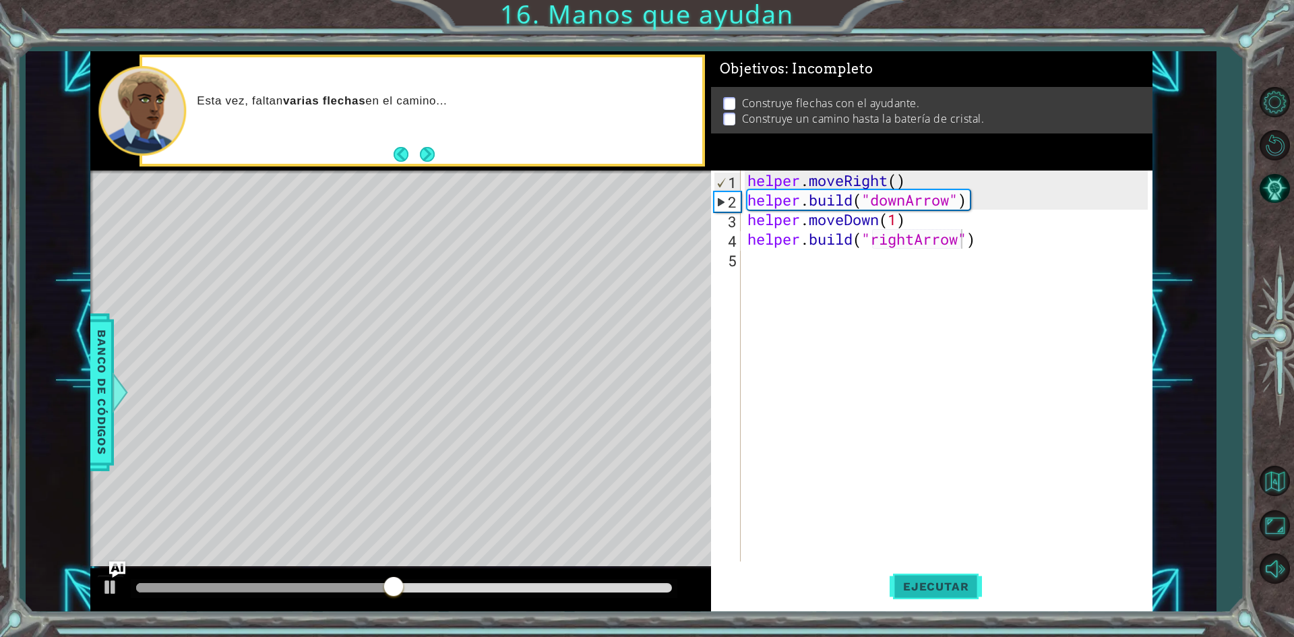
click at [895, 586] on span "Ejecutar" at bounding box center [935, 585] width 92 height 13
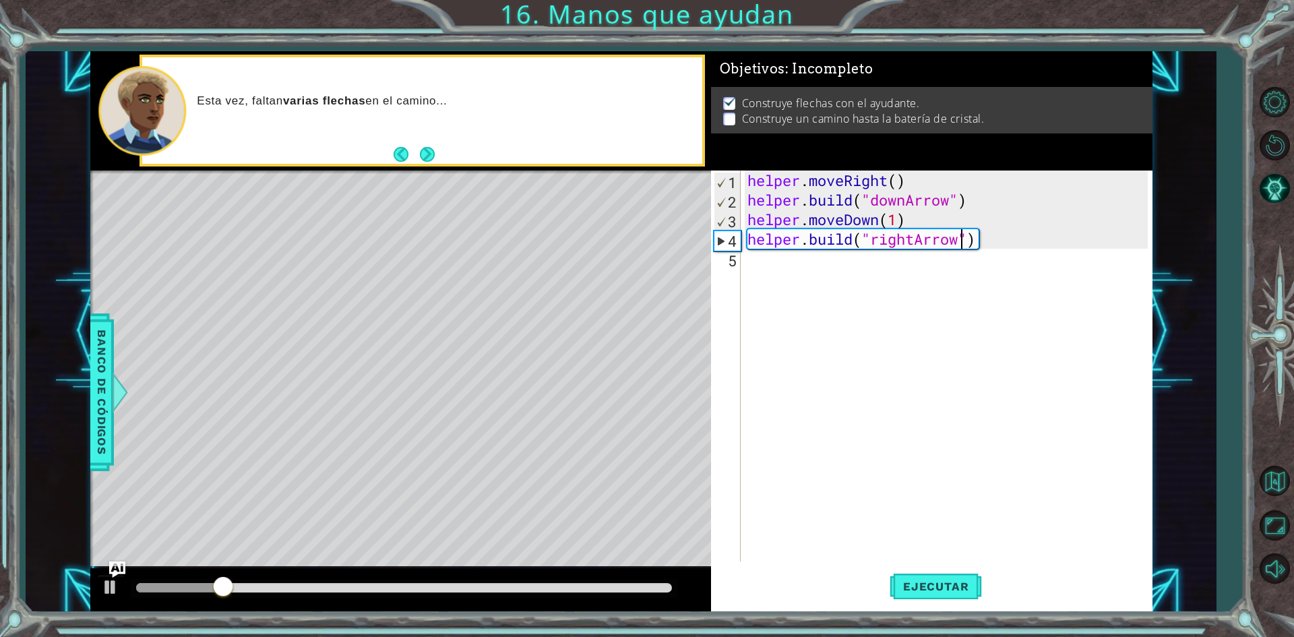
click at [849, 268] on div "helper . moveRight ( ) helper . build ( "downArrow" ) helper . moveDown ( 1 ) h…" at bounding box center [950, 385] width 410 height 430
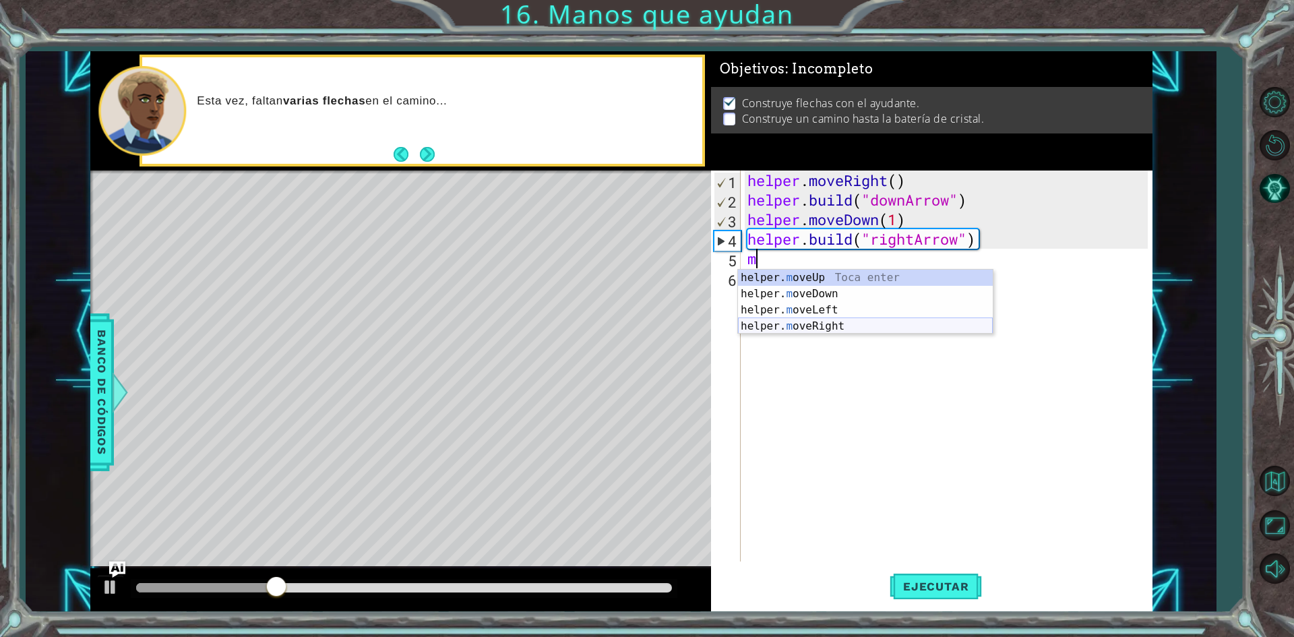
click at [806, 323] on div "helper. m oveUp Toca enter helper. m oveDown Toca enter helper. m oveLeft Toca …" at bounding box center [865, 318] width 255 height 97
type textarea "helper.moveRight(1)"
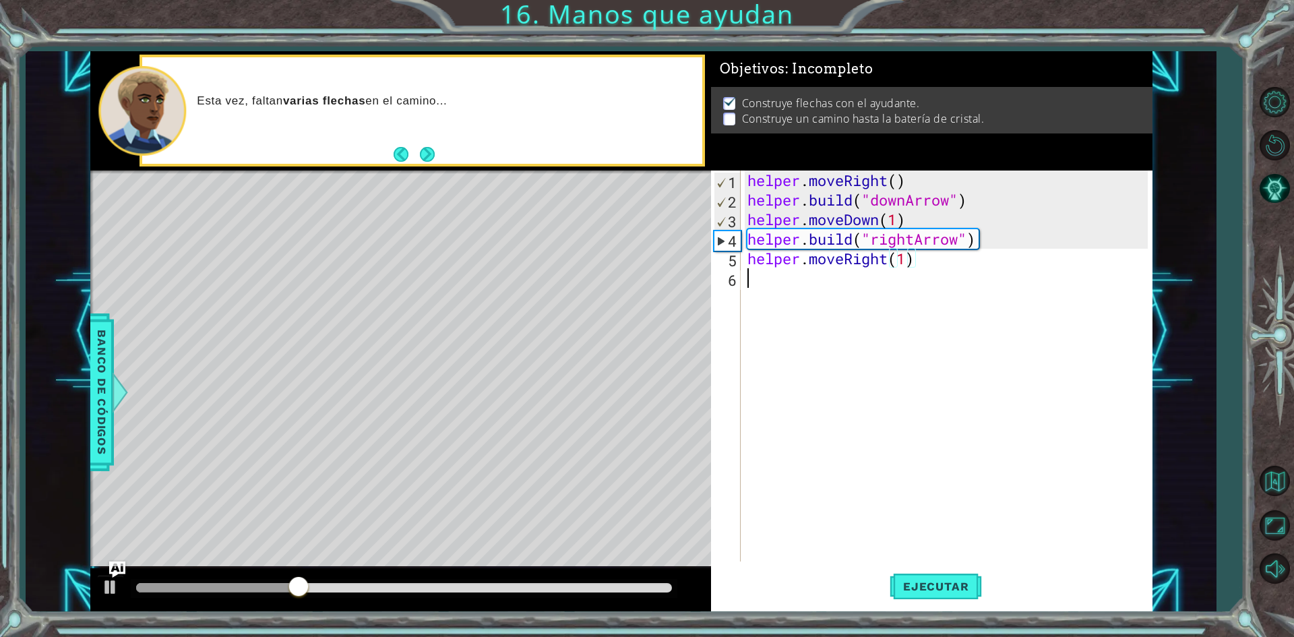
click at [850, 280] on div "helper . moveRight ( ) helper . build ( "downArrow" ) helper . moveDown ( 1 ) h…" at bounding box center [950, 385] width 410 height 430
click at [858, 290] on div "helper. b uild Toca enter" at bounding box center [865, 313] width 255 height 49
click at [832, 292] on div "helper . moveRight ( ) helper . build ( "downArrow" ) helper . moveDown ( 1 ) h…" at bounding box center [950, 385] width 410 height 430
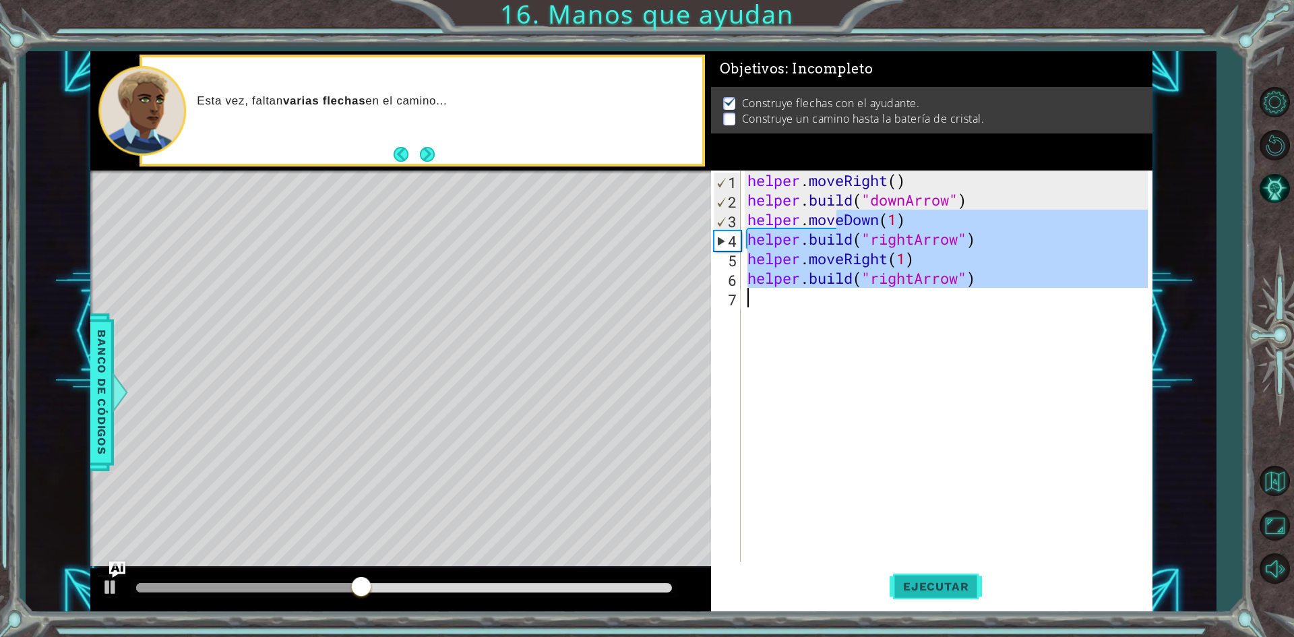
type textarea "[DOMAIN_NAME]("rightArrow")"
click at [962, 584] on span "Ejecutar" at bounding box center [935, 585] width 92 height 13
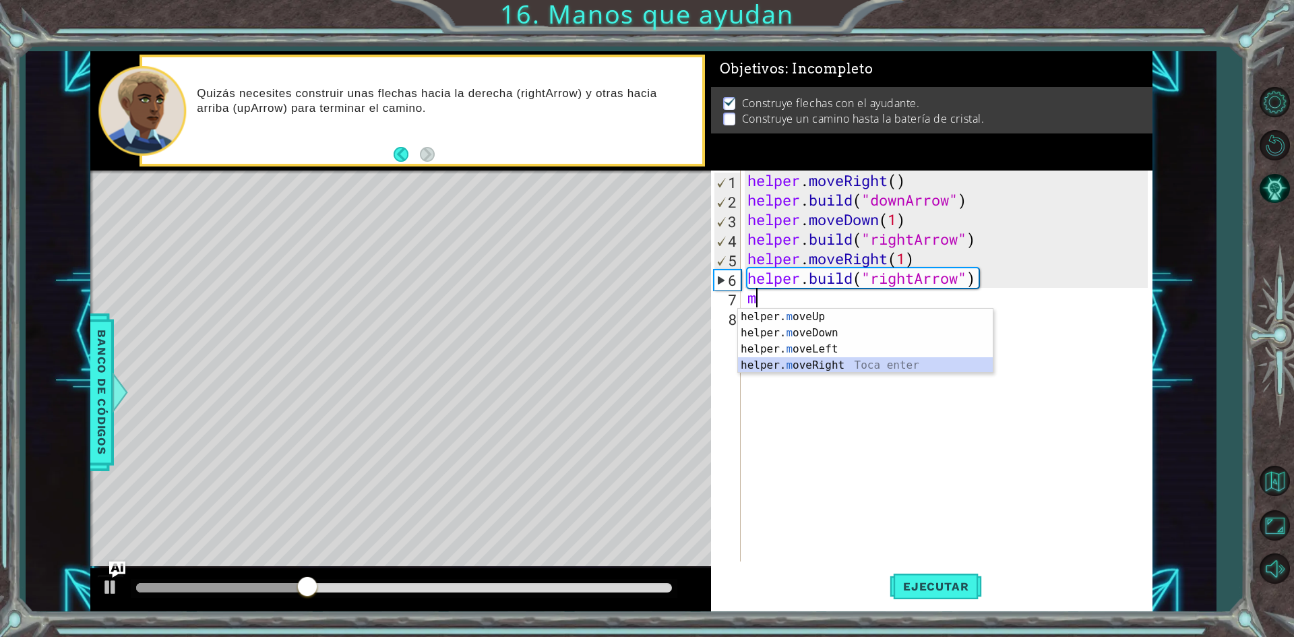
click at [796, 358] on div "helper. m oveUp Toca enter helper. m oveDown Toca enter helper. m oveLeft Toca …" at bounding box center [865, 357] width 255 height 97
type textarea "helper.moveRight(1)"
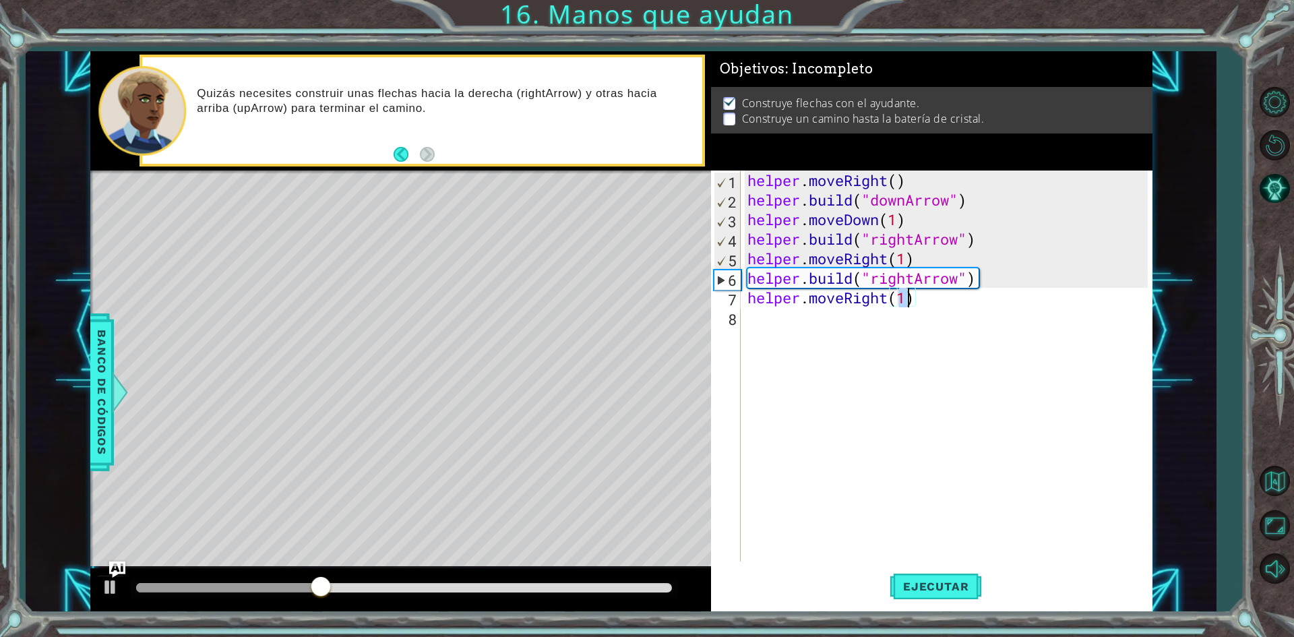
click at [847, 331] on div "helper . moveRight ( ) helper . build ( "downArrow" ) helper . moveDown ( 1 ) h…" at bounding box center [950, 385] width 410 height 430
click at [847, 331] on div "helper. b uild Toca enter" at bounding box center [865, 352] width 255 height 49
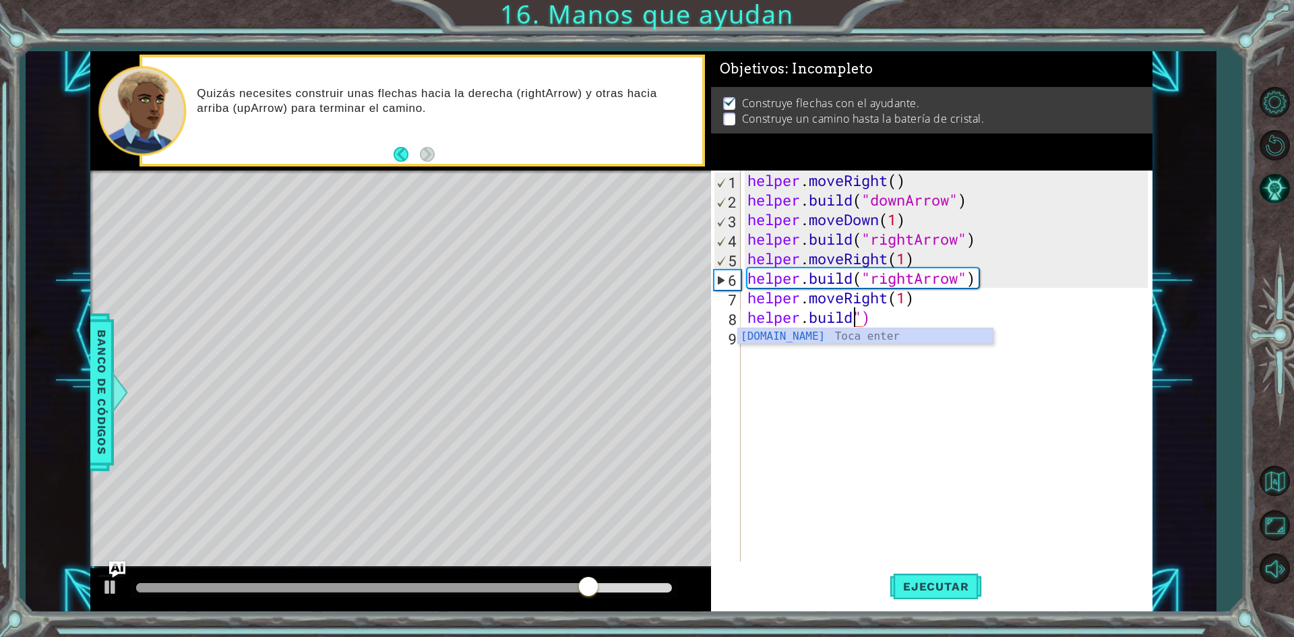
scroll to position [0, 5]
click at [924, 335] on div "[DOMAIN_NAME] Toca enter" at bounding box center [865, 352] width 255 height 49
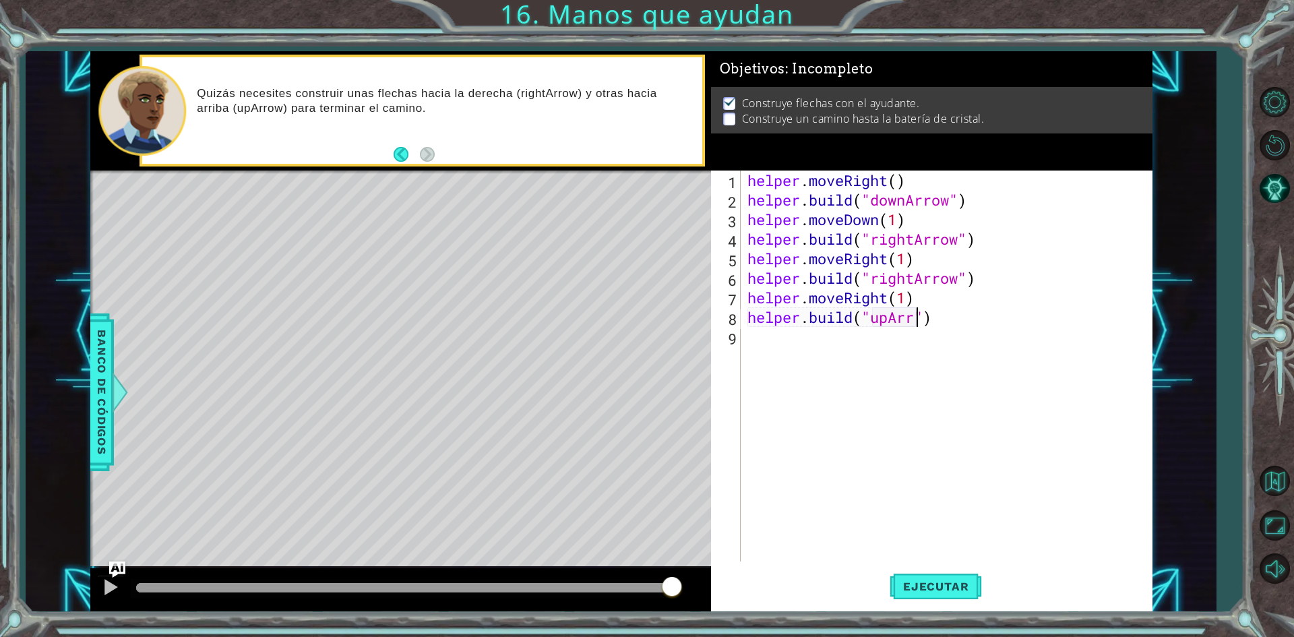
scroll to position [0, 8]
type textarea "[DOMAIN_NAME]("upArrow")"
click at [917, 584] on span "Ejecutar" at bounding box center [935, 585] width 92 height 13
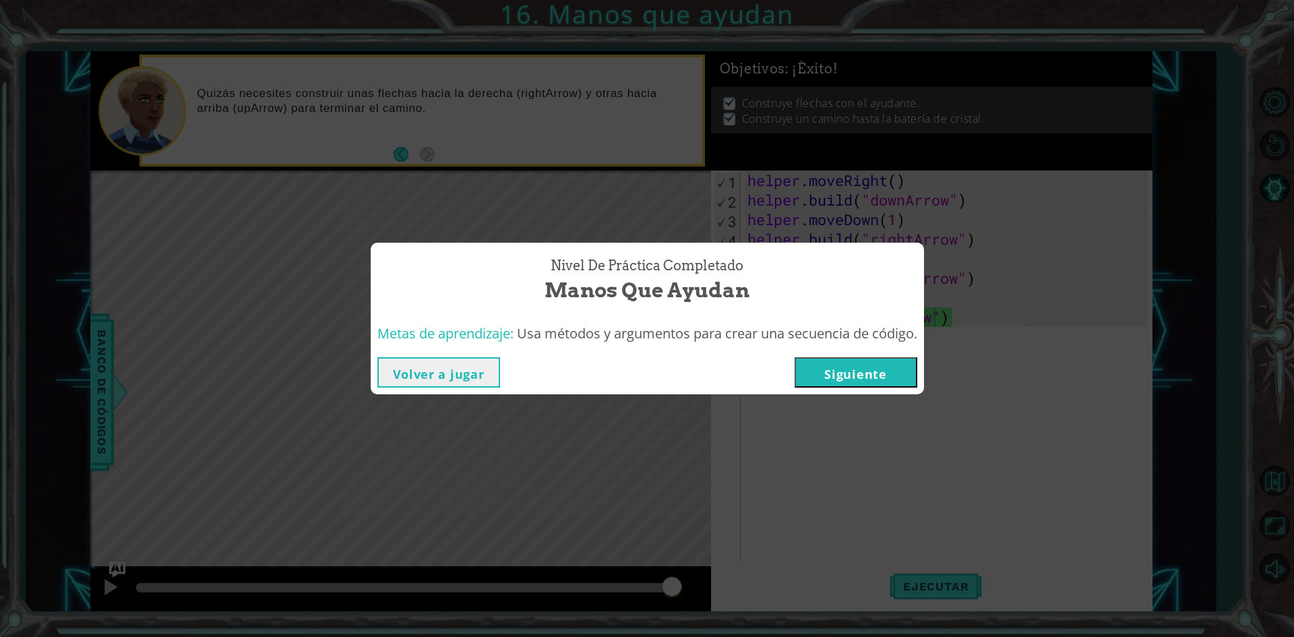
click at [865, 367] on button "Siguiente" at bounding box center [855, 372] width 123 height 30
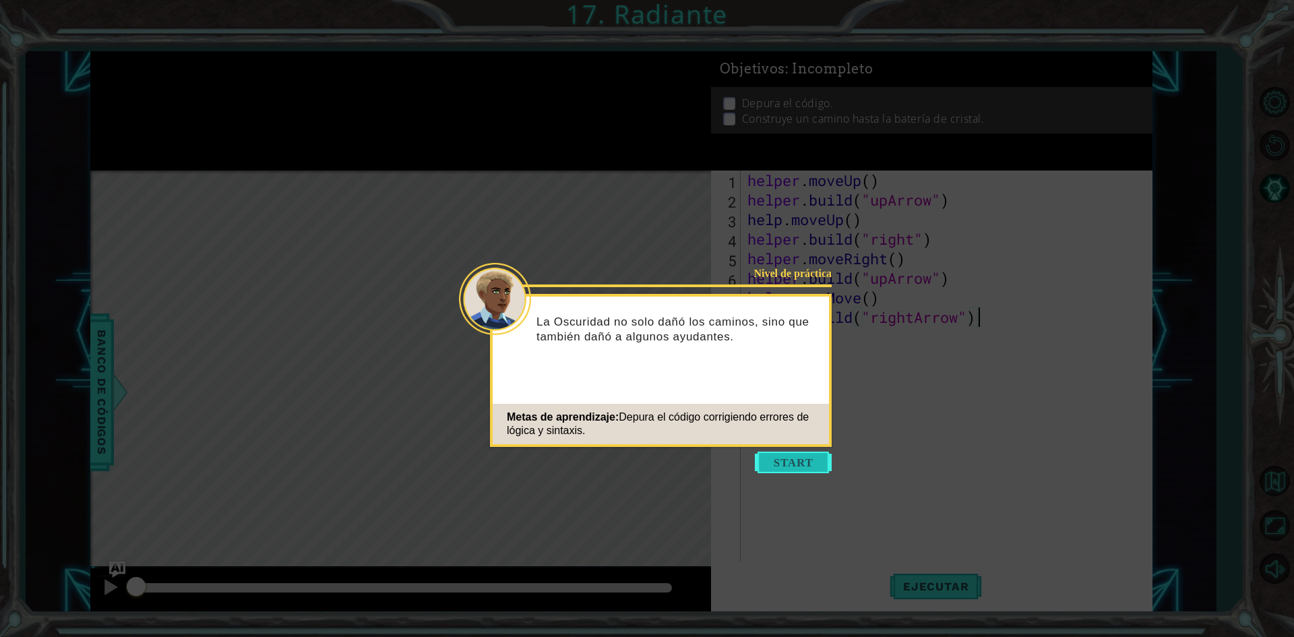
click at [773, 462] on button "Start" at bounding box center [793, 462] width 77 height 22
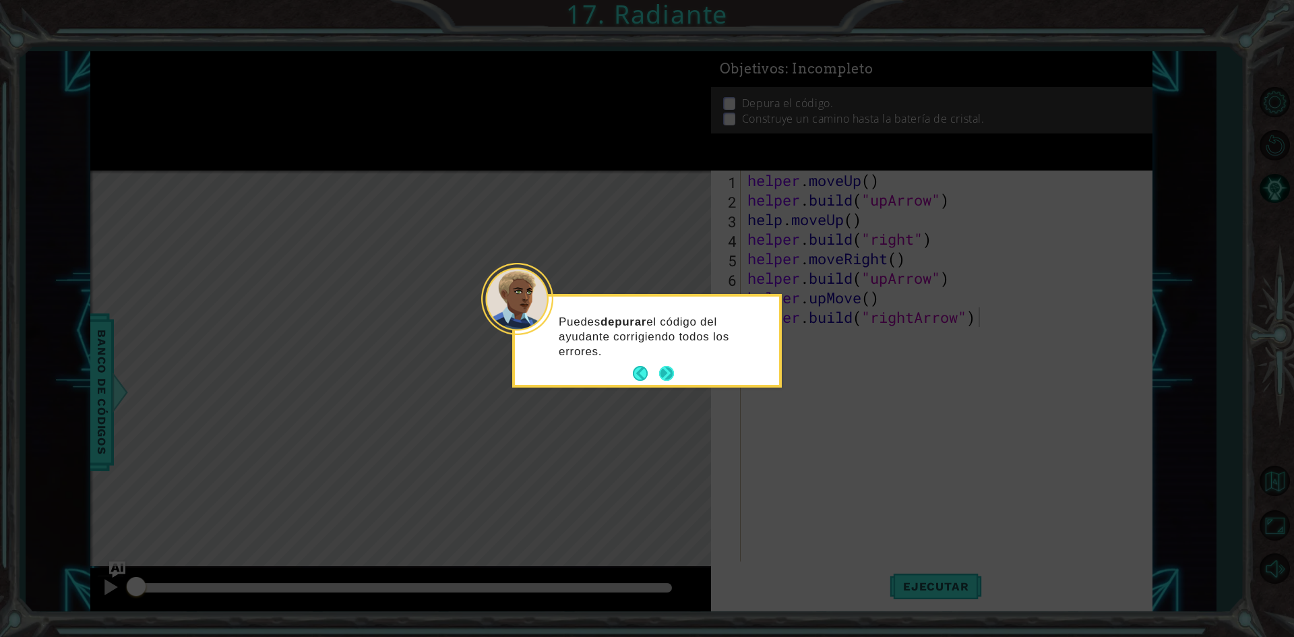
click at [662, 367] on button "Next" at bounding box center [666, 373] width 23 height 23
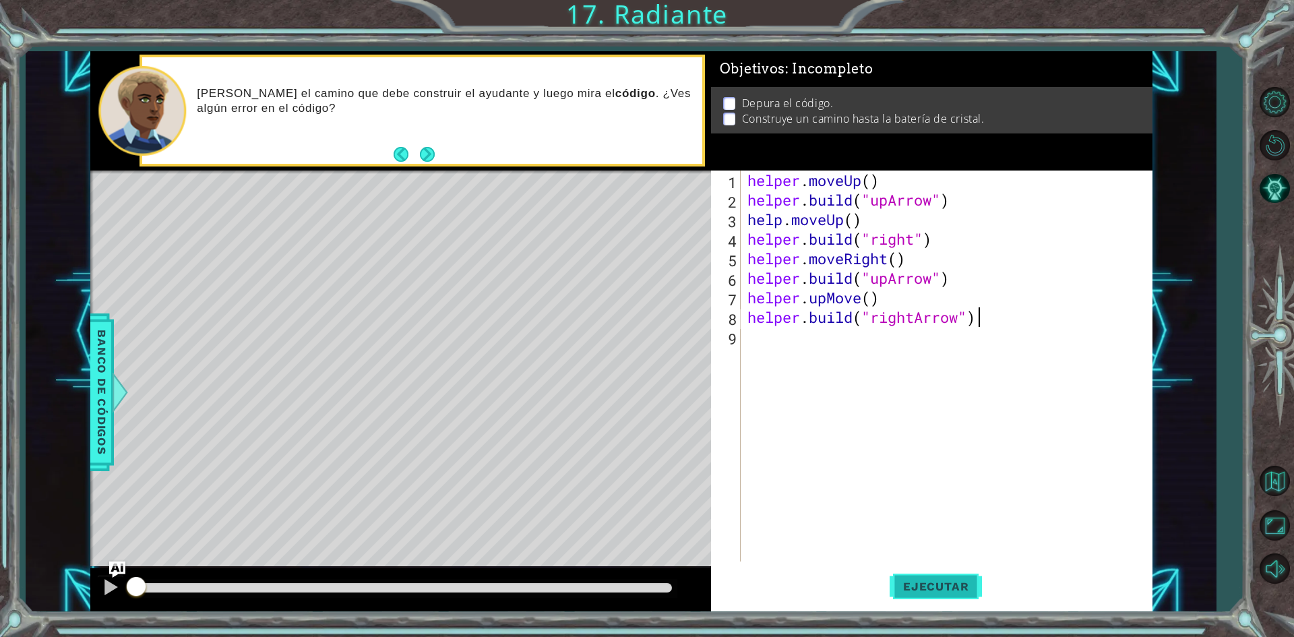
click at [939, 589] on span "Ejecutar" at bounding box center [935, 585] width 92 height 13
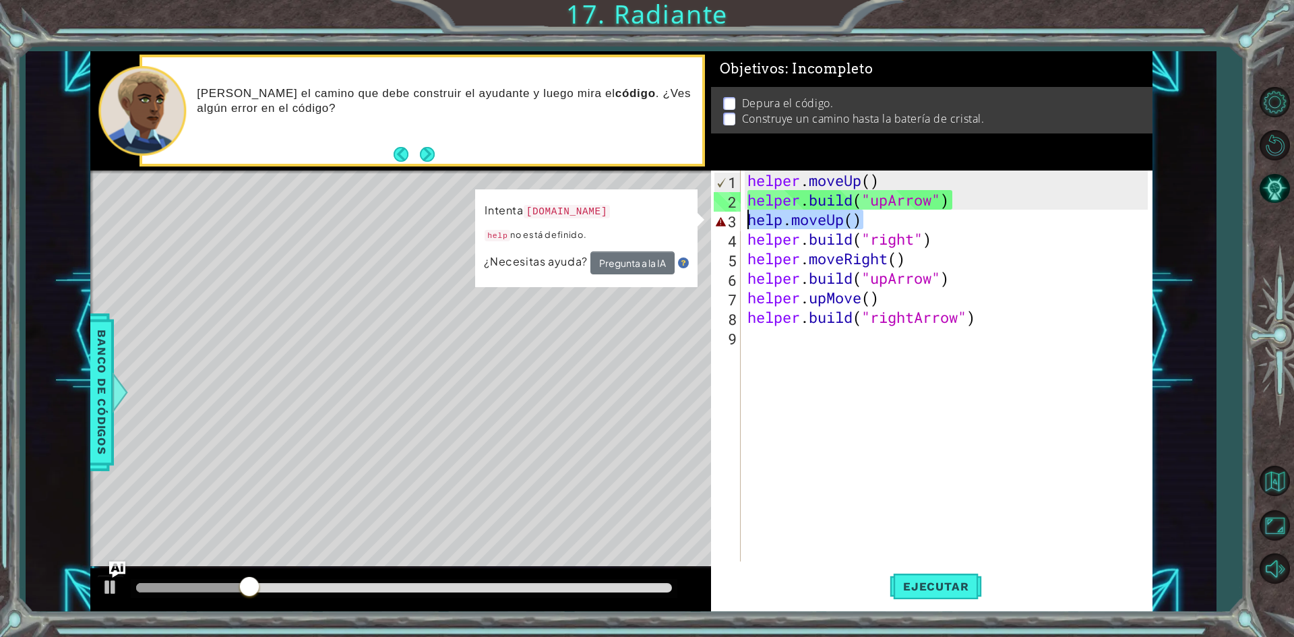
drag, startPoint x: 870, startPoint y: 218, endPoint x: 746, endPoint y: 218, distance: 124.0
click at [746, 218] on div "helper . moveUp ( ) helper . build ( "upArrow" ) help . moveUp ( ) helper . bui…" at bounding box center [950, 385] width 410 height 430
type textarea "help.moveUp()"
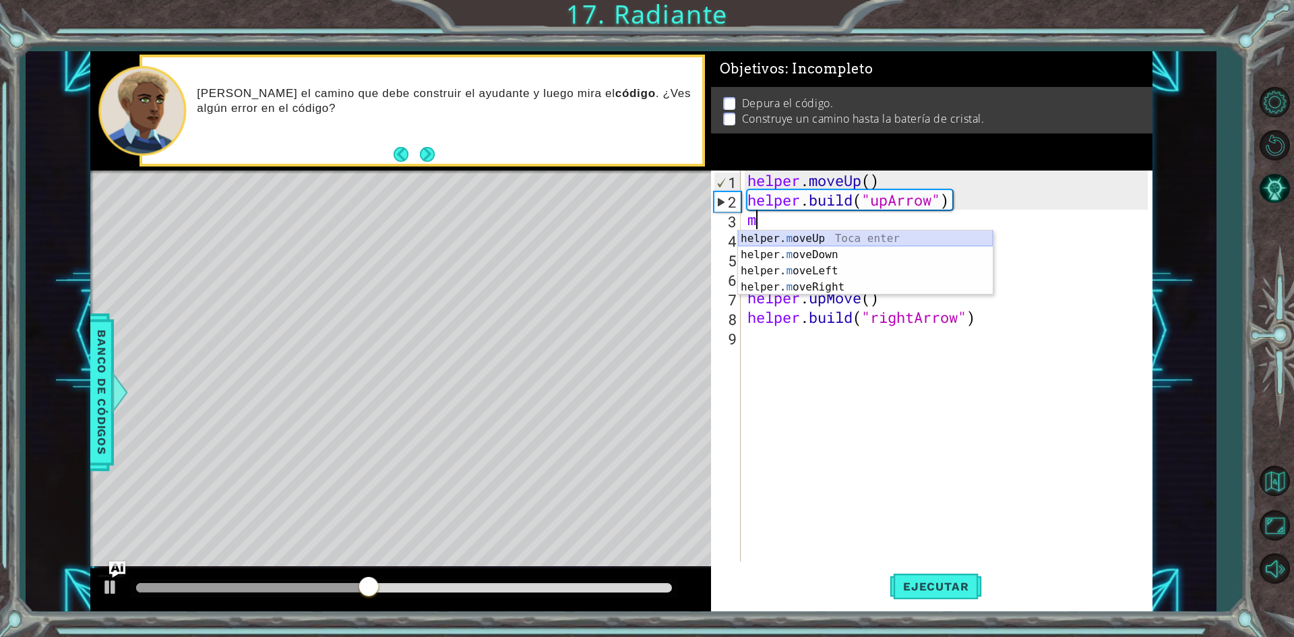
click at [887, 230] on div "helper. m oveUp Toca enter helper. m oveDown Toca enter helper. m oveLeft Toca …" at bounding box center [865, 278] width 255 height 97
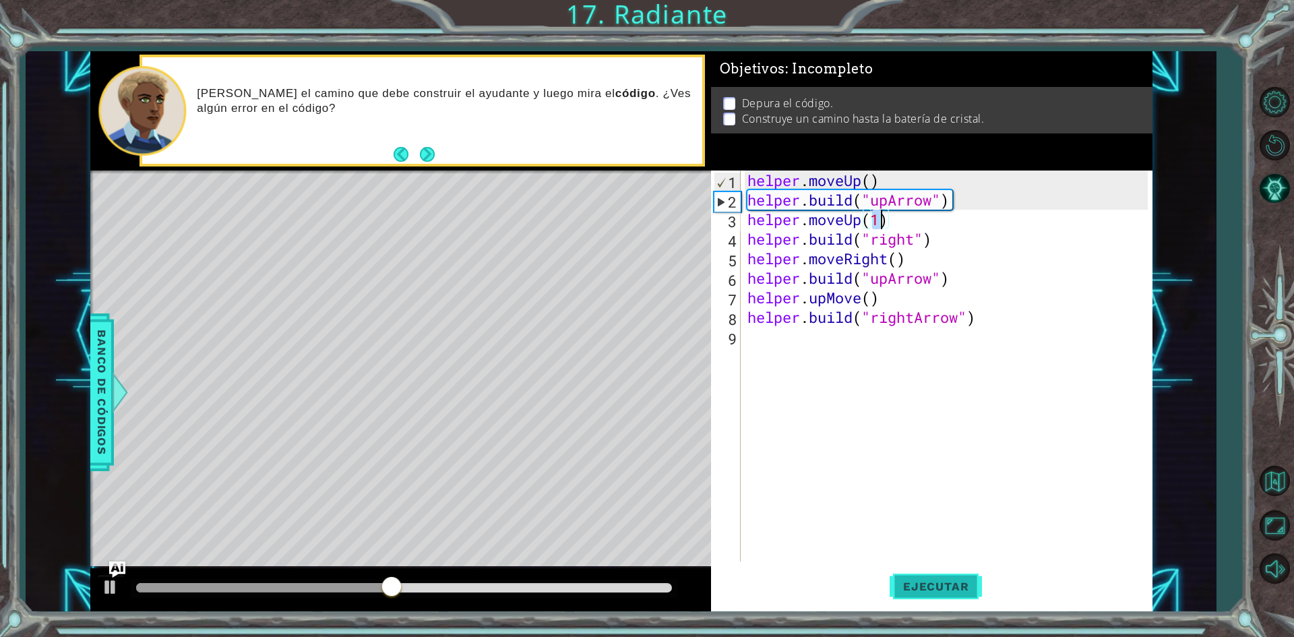
click at [938, 569] on button "Ejecutar" at bounding box center [935, 587] width 92 height 44
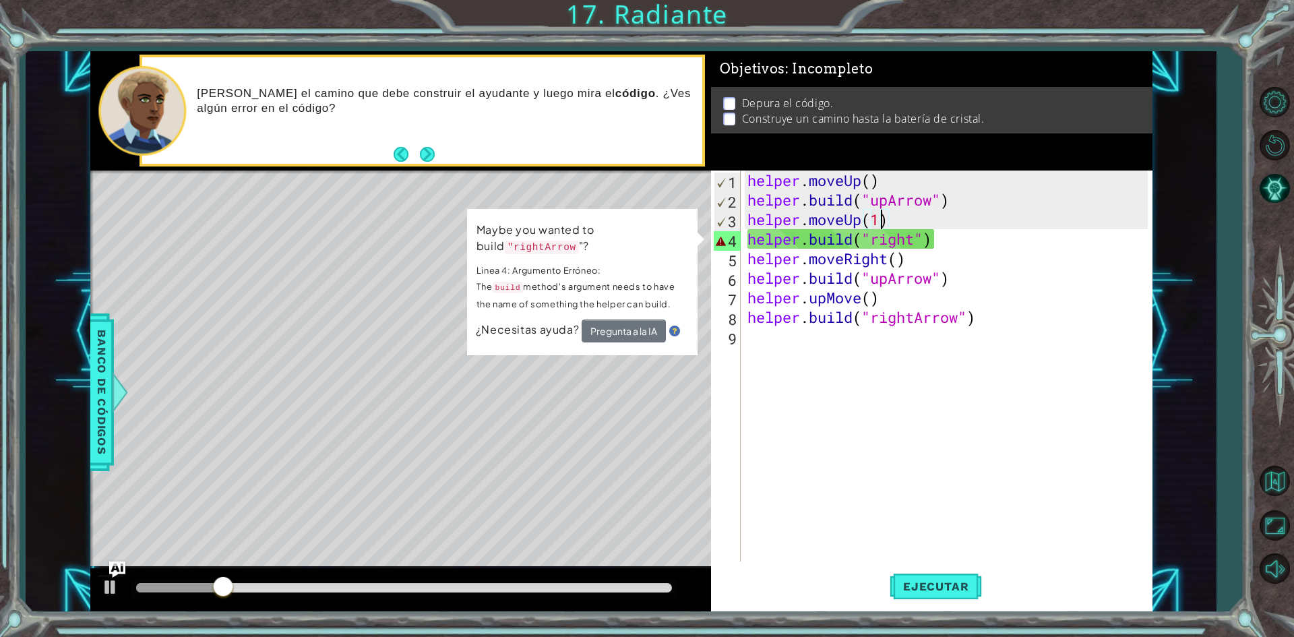
click at [915, 237] on div "helper . moveUp ( ) helper . build ( "upArrow" ) helper . moveUp ( 1 ) helper .…" at bounding box center [950, 385] width 410 height 430
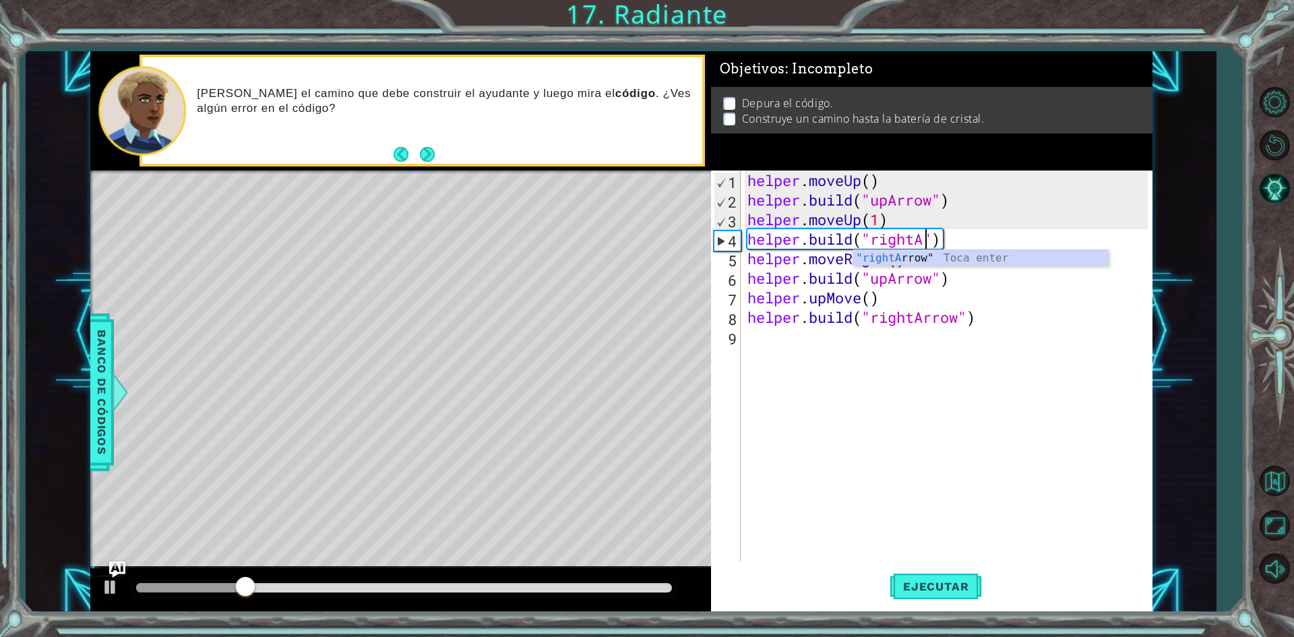
scroll to position [0, 8]
click at [1007, 259] on div ""rightA rrow" Toca enter" at bounding box center [980, 274] width 255 height 49
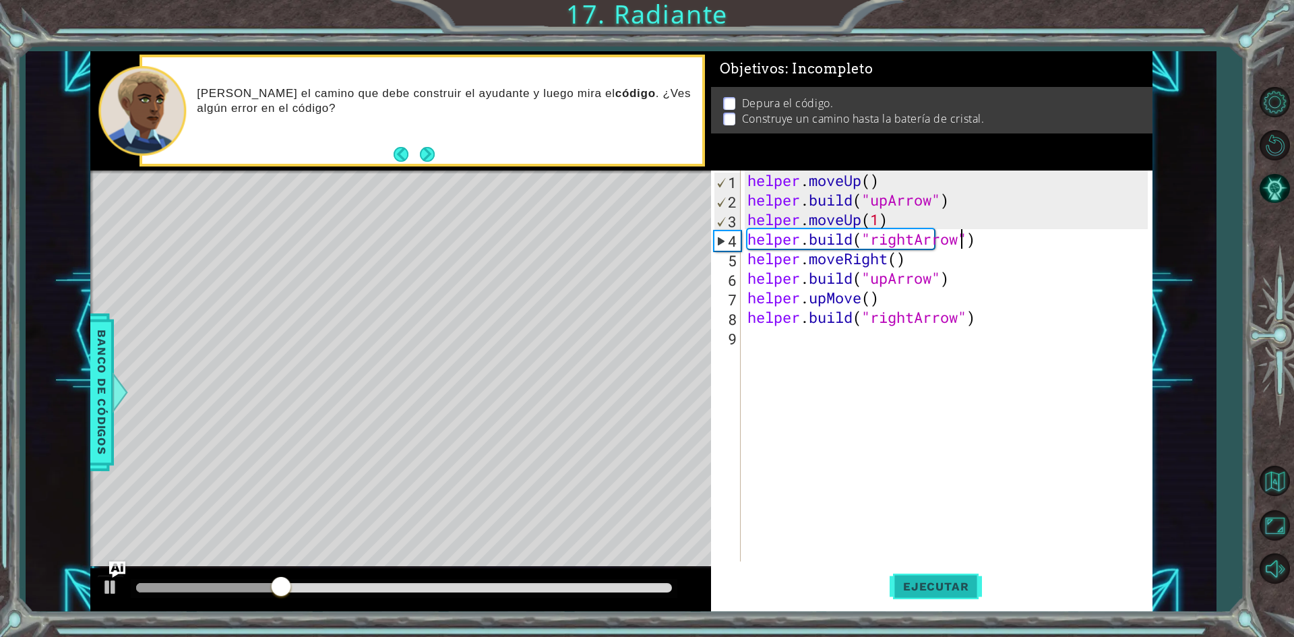
type textarea "[DOMAIN_NAME]("rightArrow")"
click at [912, 567] on button "Ejecutar" at bounding box center [935, 587] width 92 height 44
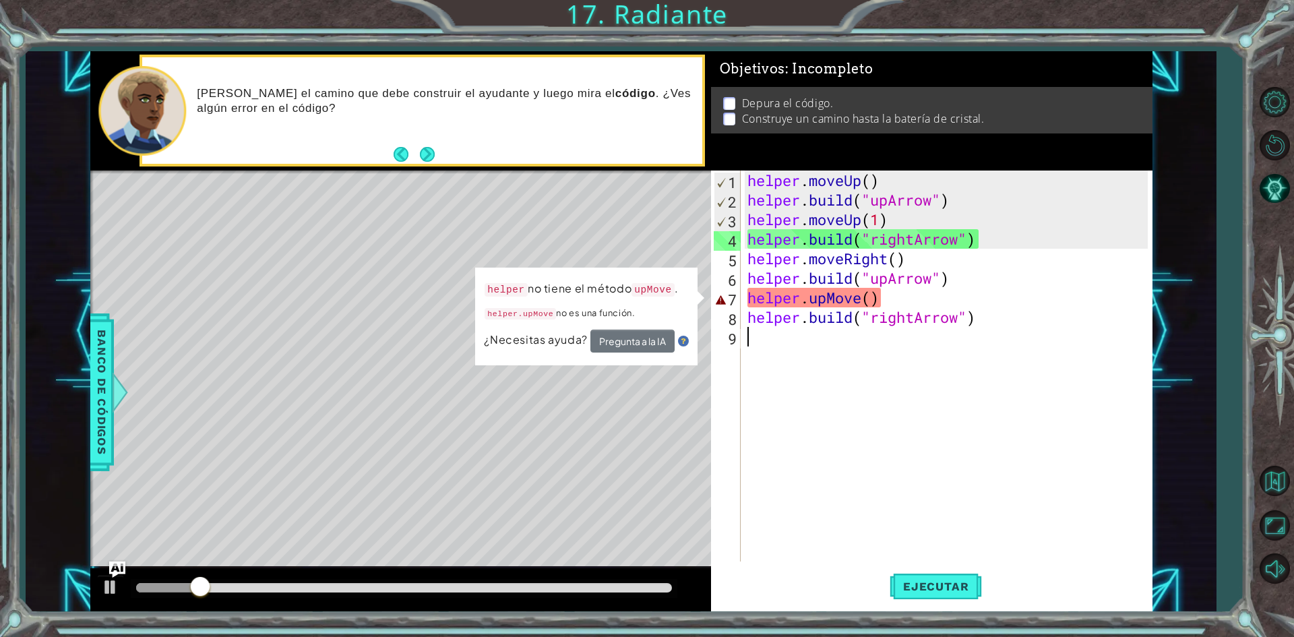
click at [784, 387] on div "helper . moveUp ( ) helper . build ( "upArrow" ) helper . moveUp ( 1 ) helper .…" at bounding box center [950, 385] width 410 height 430
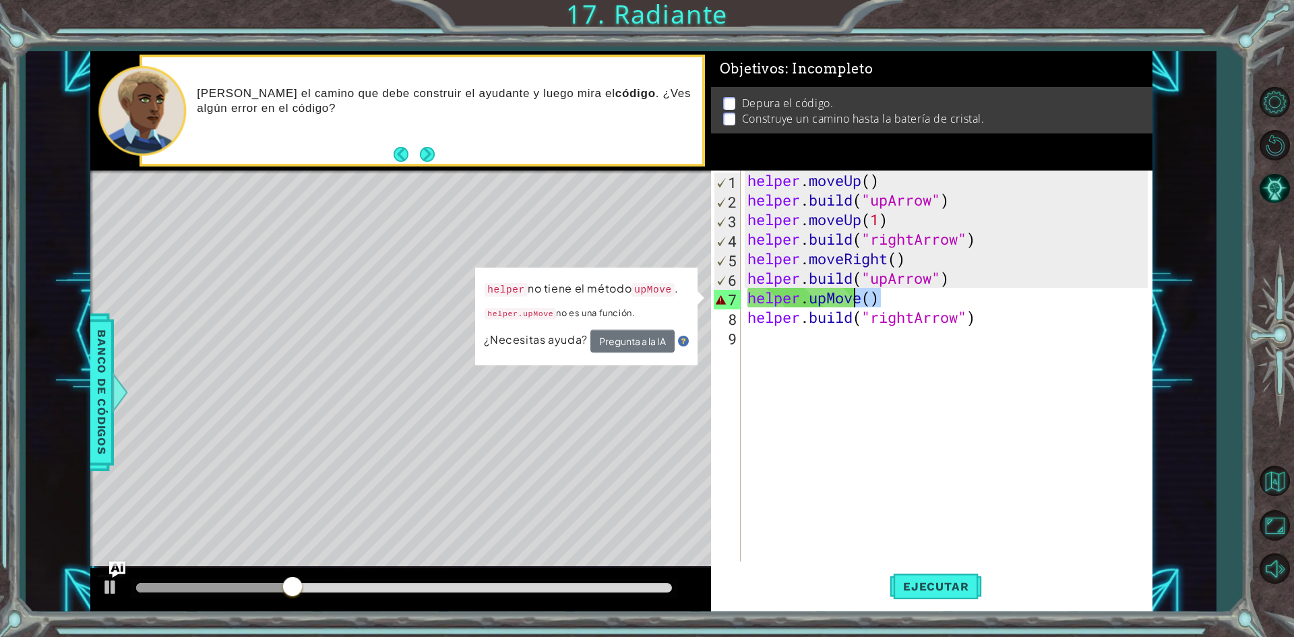
drag, startPoint x: 885, startPoint y: 292, endPoint x: 850, endPoint y: 292, distance: 35.0
click at [850, 292] on div "helper . moveUp ( ) helper . build ( "upArrow" ) helper . moveUp ( 1 ) helper .…" at bounding box center [950, 385] width 410 height 430
type textarea "helper.upMove()"
click at [658, 349] on button "Pregunta a la IA" at bounding box center [632, 341] width 84 height 23
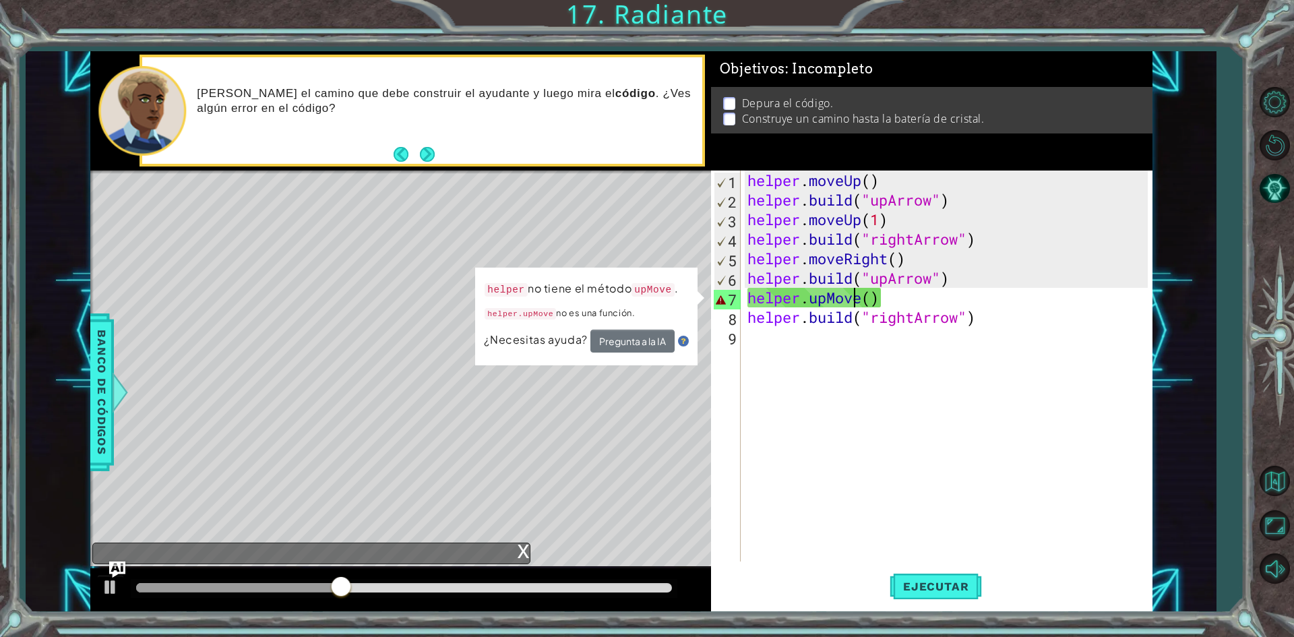
click at [521, 546] on div "x" at bounding box center [523, 549] width 12 height 13
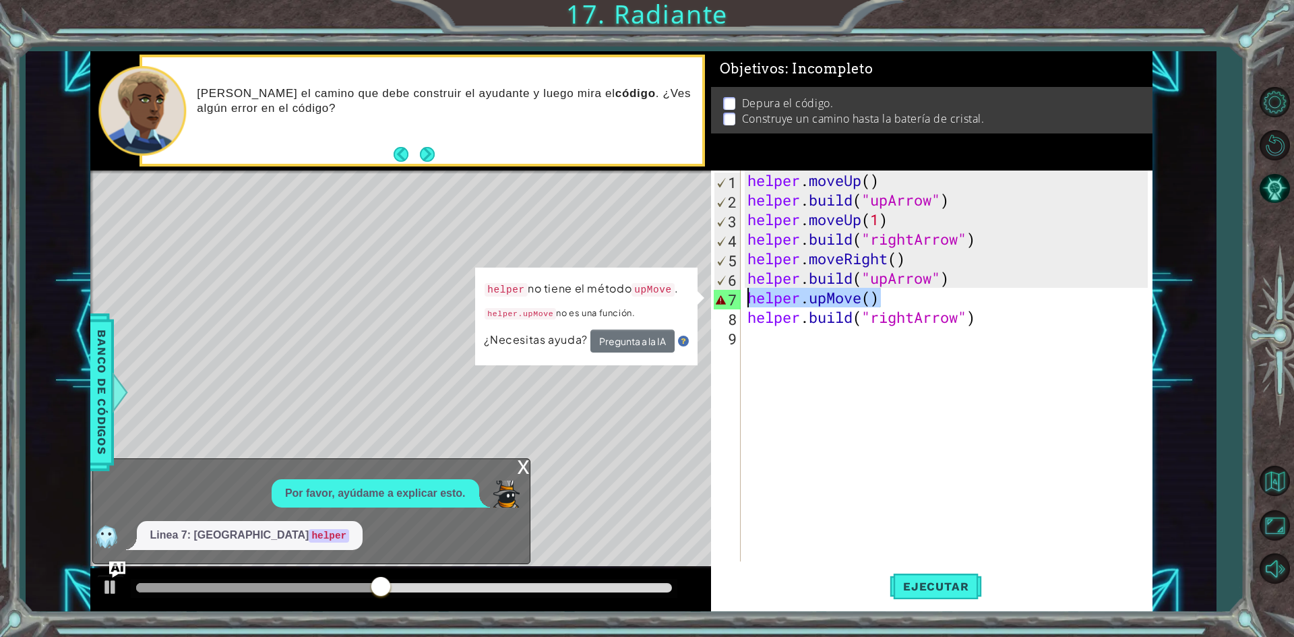
drag, startPoint x: 885, startPoint y: 299, endPoint x: 749, endPoint y: 294, distance: 136.9
click at [749, 294] on div "helper . moveUp ( ) helper . build ( "upArrow" ) helper . moveUp ( 1 ) helper .…" at bounding box center [950, 385] width 410 height 430
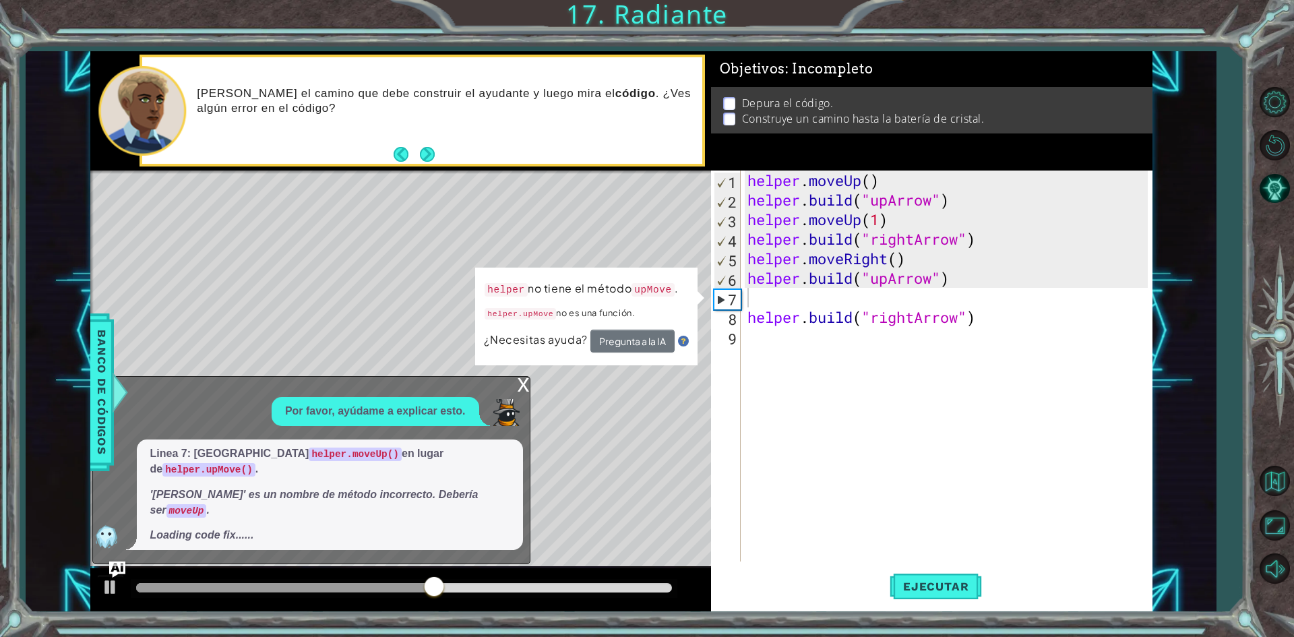
click at [529, 390] on div "x" at bounding box center [523, 383] width 12 height 13
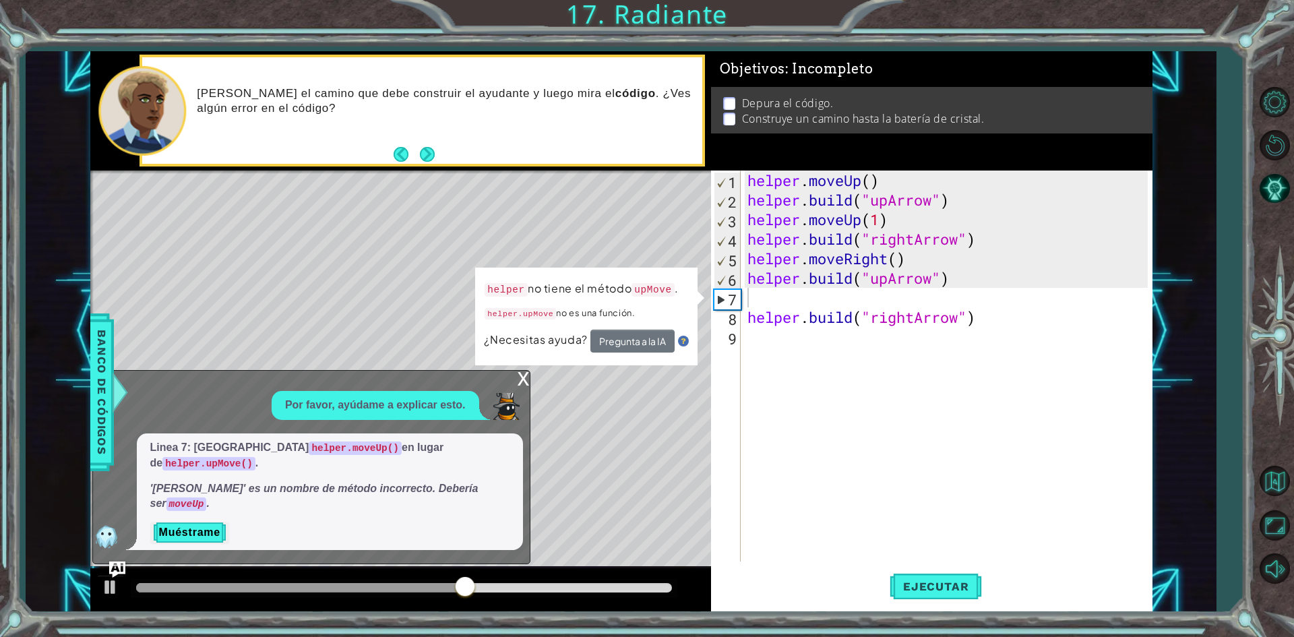
click at [509, 414] on div "x Por favor, [PERSON_NAME]me a explicar esto. Linea 7: usa helper.moveUp() en l…" at bounding box center [311, 467] width 438 height 194
click at [511, 414] on div "x Por favor, [PERSON_NAME]me a explicar esto. Linea 7: usa helper.moveUp() en l…" at bounding box center [311, 467] width 438 height 194
click at [513, 411] on div "x Por favor, [PERSON_NAME]me a explicar esto. Linea 7: usa helper.moveUp() en l…" at bounding box center [311, 467] width 438 height 194
click at [519, 384] on div "x" at bounding box center [523, 377] width 12 height 13
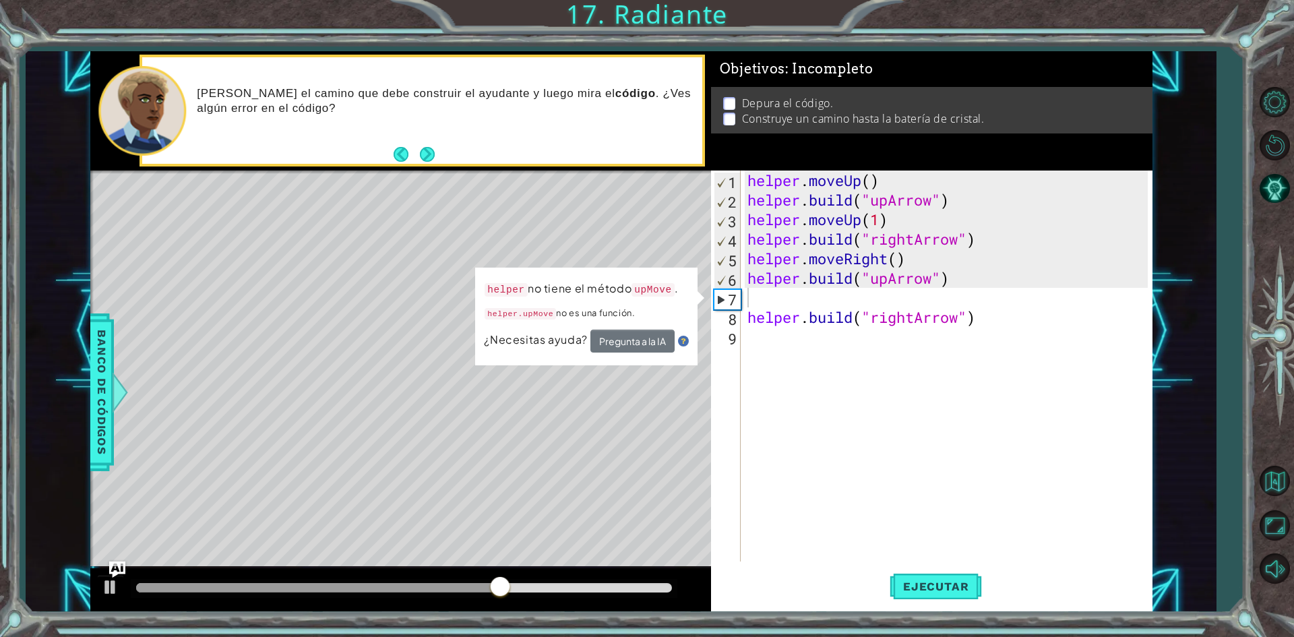
click at [95, 581] on div at bounding box center [400, 589] width 621 height 43
click at [102, 581] on div at bounding box center [111, 587] width 18 height 18
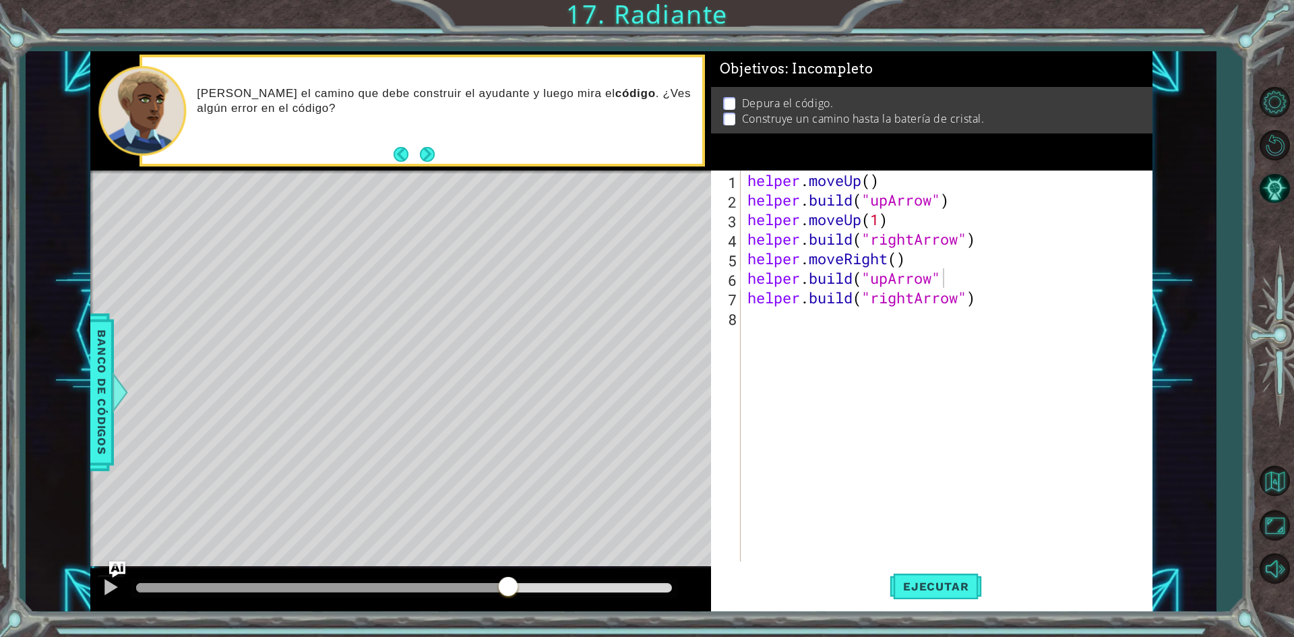
click at [983, 576] on div "Ejecutar" at bounding box center [935, 587] width 441 height 44
click at [973, 573] on button "Ejecutar" at bounding box center [935, 587] width 92 height 44
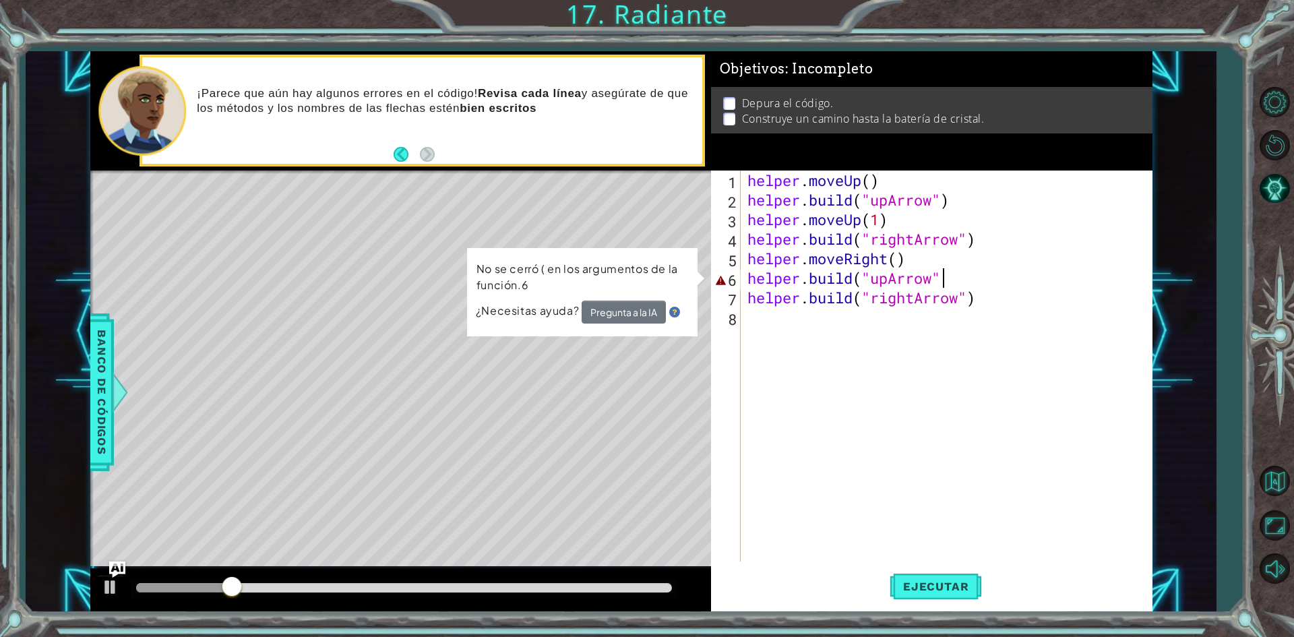
scroll to position [0, 8]
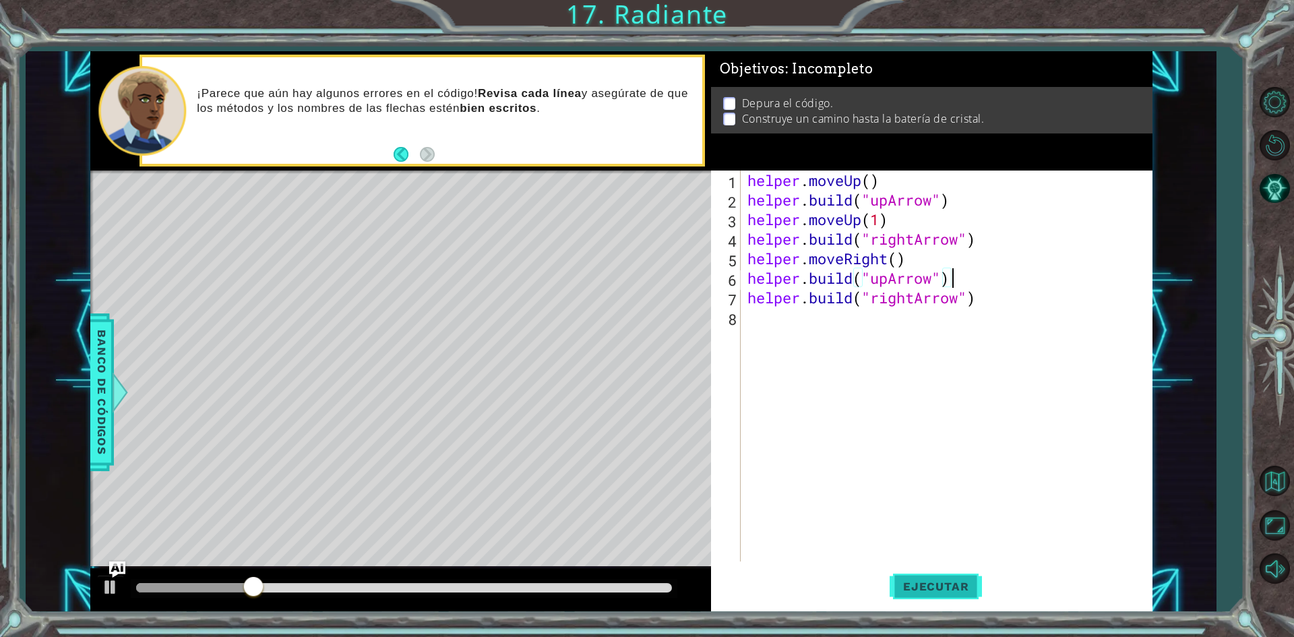
click at [917, 602] on button "Ejecutar" at bounding box center [935, 587] width 92 height 44
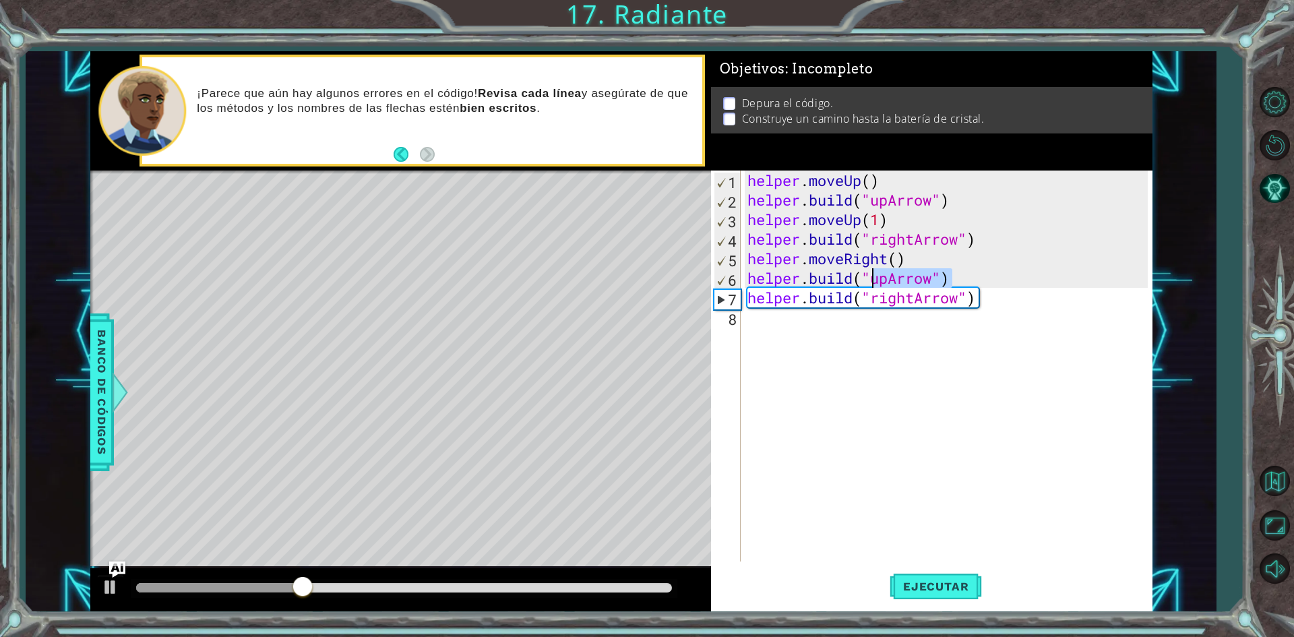
drag, startPoint x: 964, startPoint y: 283, endPoint x: 875, endPoint y: 283, distance: 88.9
click at [875, 283] on div "helper . moveUp ( ) helper . build ( "upArrow" ) helper . moveUp ( 1 ) helper .…" at bounding box center [950, 385] width 410 height 430
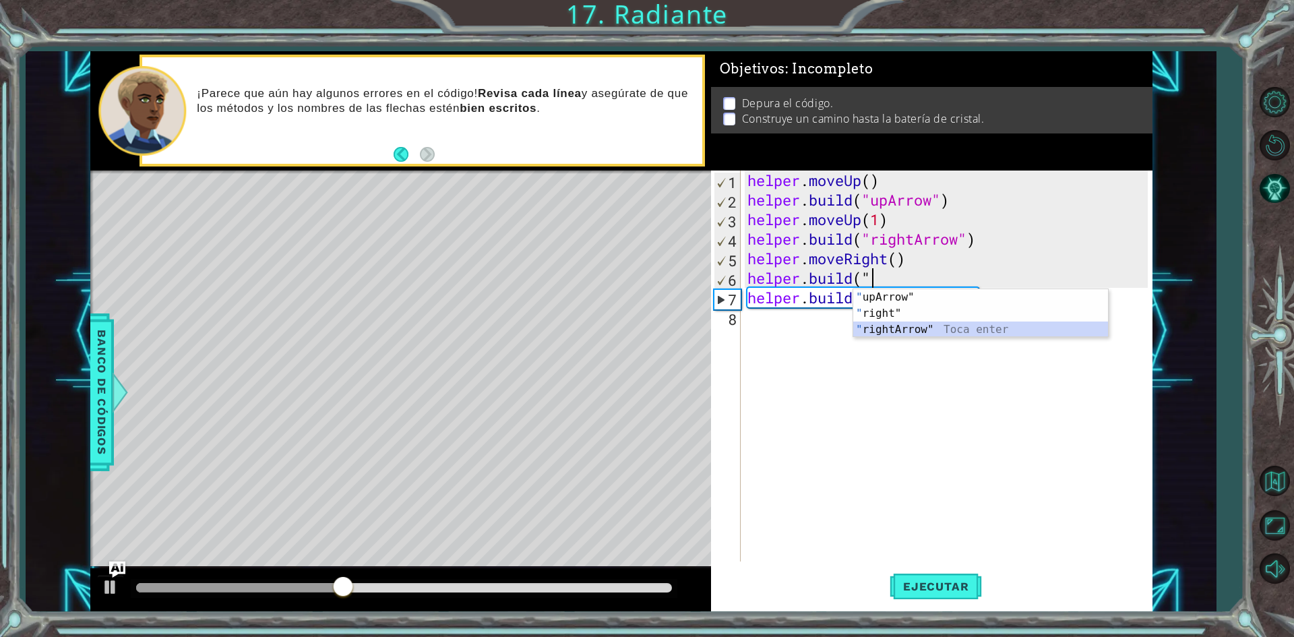
click at [885, 327] on div "" upArrow" Toca enter " right" Toca enter " rightArrow" Toca enter" at bounding box center [980, 329] width 255 height 81
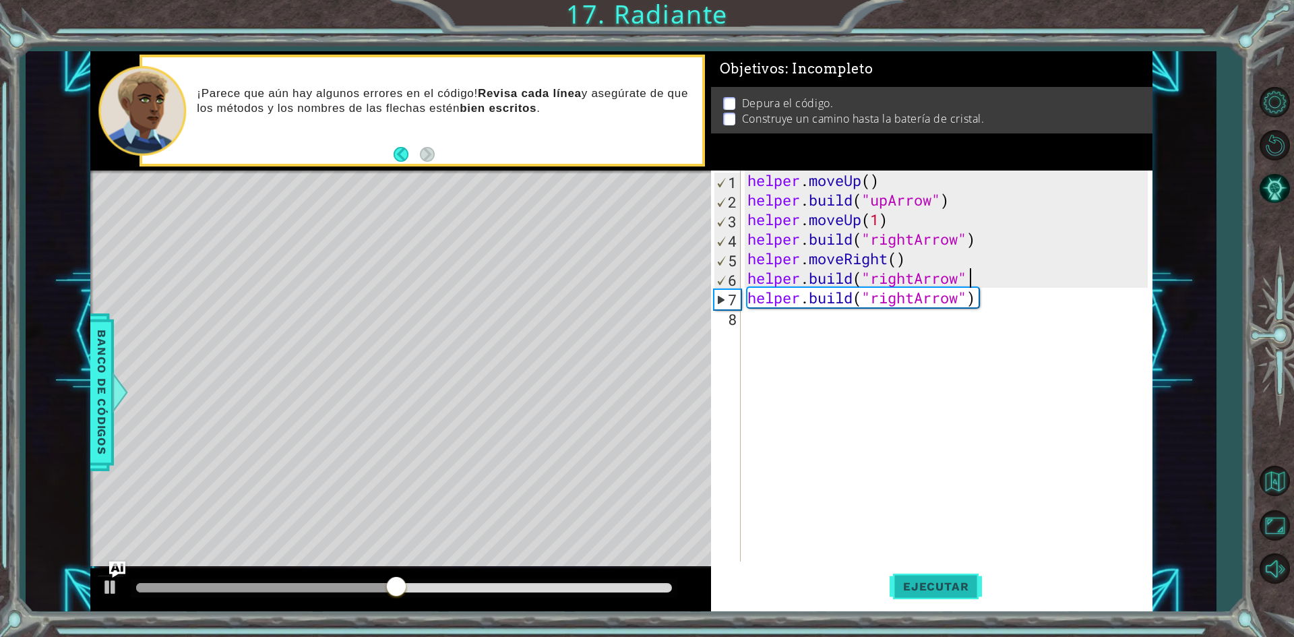
click at [929, 583] on span "Ejecutar" at bounding box center [935, 585] width 92 height 13
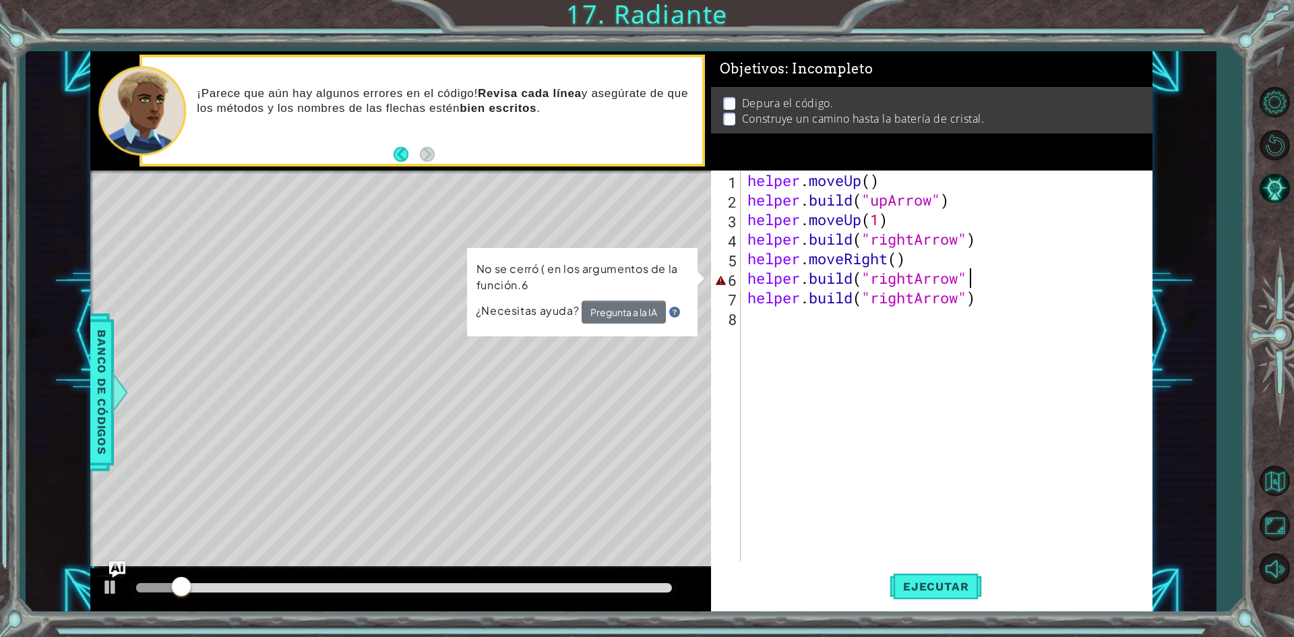
scroll to position [0, 9]
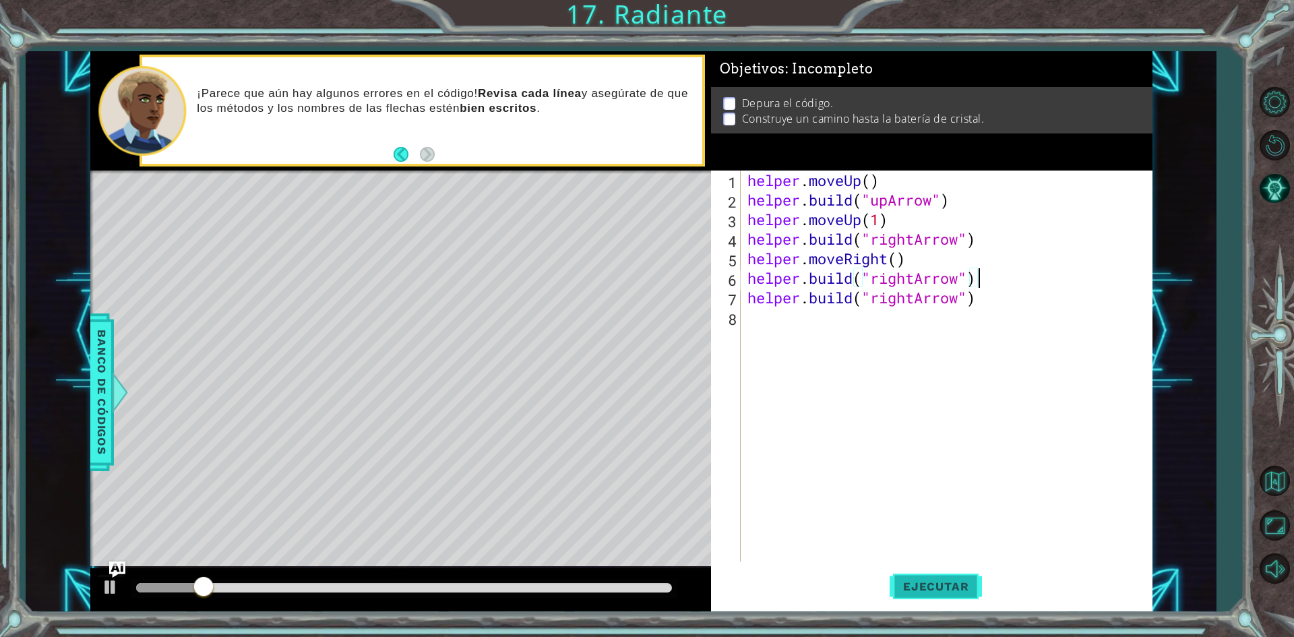
type textarea "[DOMAIN_NAME]("rightArrow")"
click at [935, 598] on button "Ejecutar" at bounding box center [935, 587] width 92 height 44
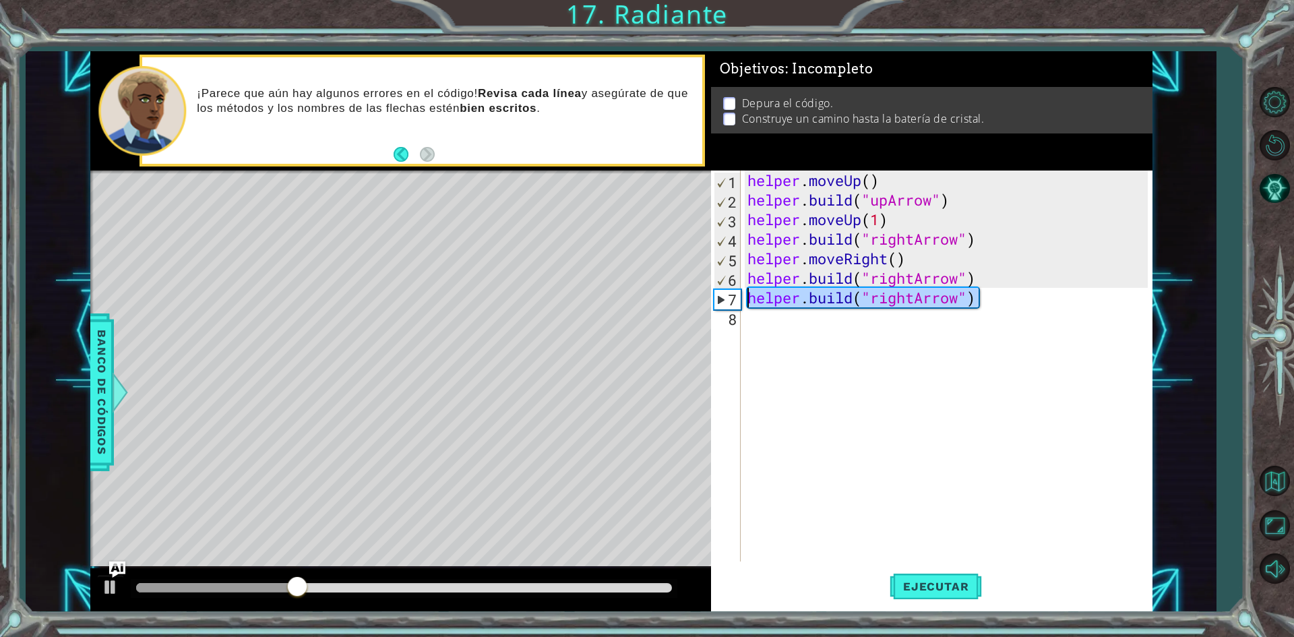
drag, startPoint x: 993, startPoint y: 301, endPoint x: 738, endPoint y: 307, distance: 255.5
click at [738, 307] on div "[DOMAIN_NAME]("rightArrow") 1 2 3 4 5 6 7 8 helper . moveUp ( ) helper . build …" at bounding box center [929, 365] width 437 height 391
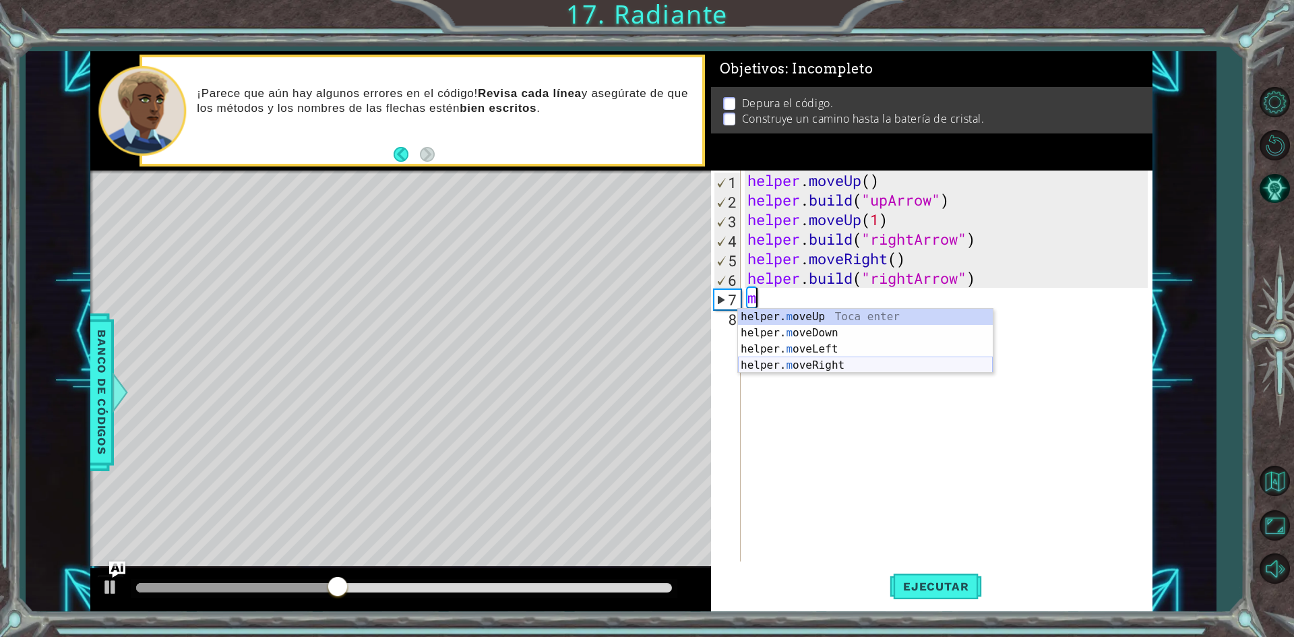
drag, startPoint x: 788, startPoint y: 361, endPoint x: 967, endPoint y: 303, distance: 187.9
click at [790, 359] on div "helper. m oveUp Toca enter helper. m oveDown Toca enter helper. m oveLeft Toca …" at bounding box center [865, 357] width 255 height 97
type textarea "helper.moveRight(1)"
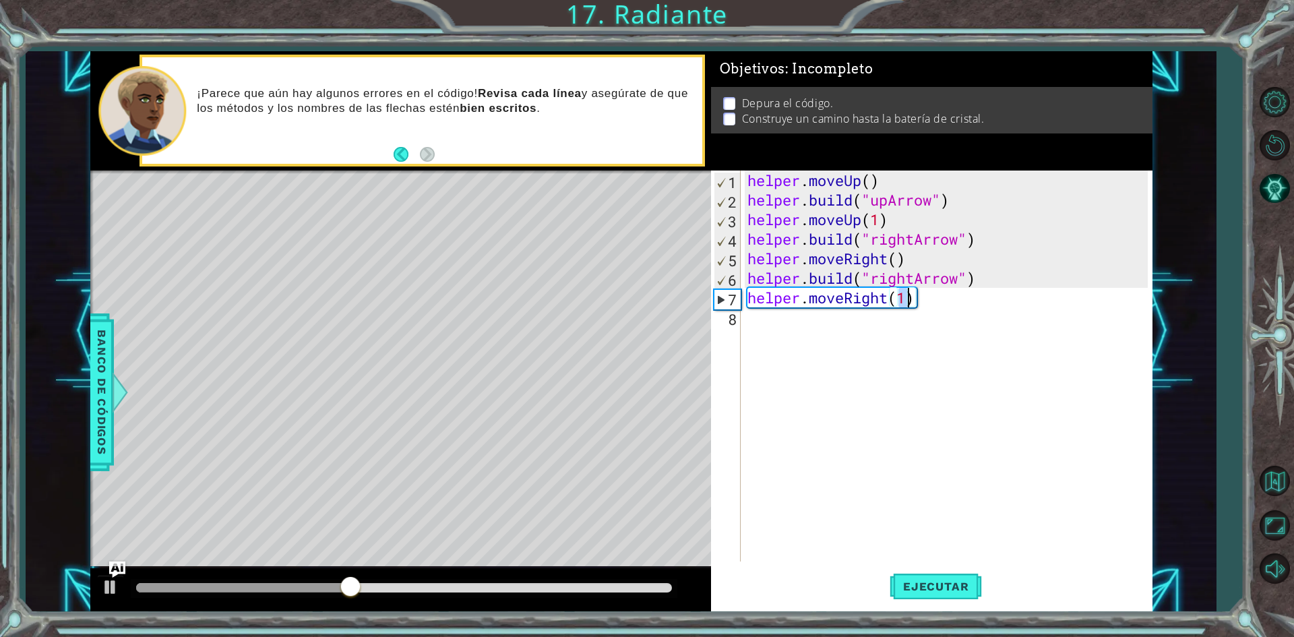
click at [889, 325] on div "helper . moveUp ( ) helper . build ( "upArrow" ) helper . moveUp ( 1 ) helper .…" at bounding box center [950, 385] width 410 height 430
drag, startPoint x: 958, startPoint y: 299, endPoint x: 902, endPoint y: 299, distance: 55.3
click at [902, 299] on div "helper . moveUp ( ) helper . build ( "upArrow" ) helper . moveUp ( 1 ) helper .…" at bounding box center [950, 385] width 410 height 430
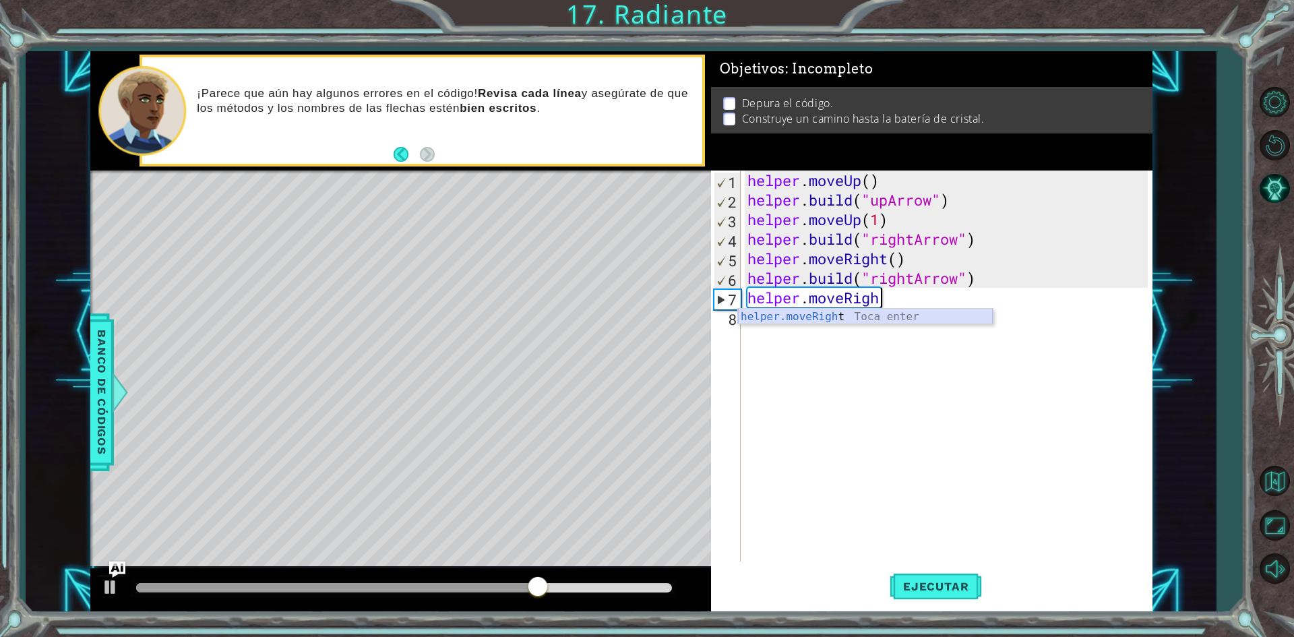
click at [834, 317] on div "helper.moveRigh t Toca enter" at bounding box center [865, 333] width 255 height 49
type textarea "helper.moveRight(1)"
click at [766, 313] on div "helper . moveUp ( ) helper . build ( "upArrow" ) helper . moveUp ( 1 ) helper .…" at bounding box center [950, 385] width 410 height 430
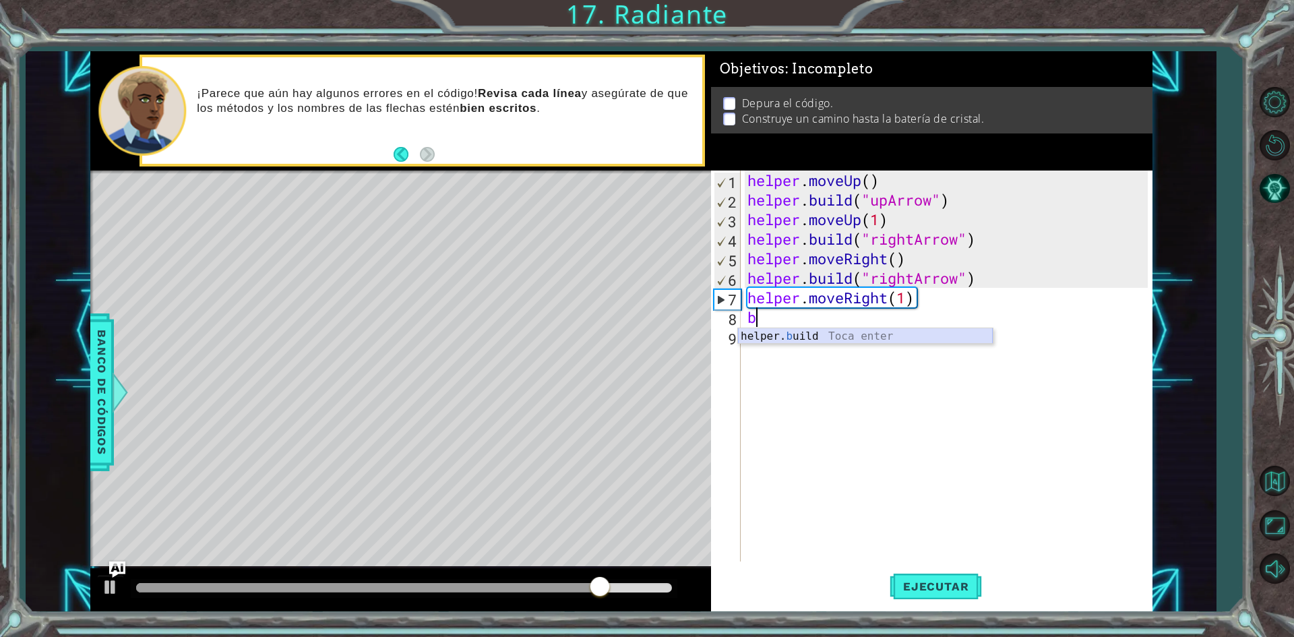
click at [799, 334] on div "helper. b uild Toca enter" at bounding box center [865, 352] width 255 height 49
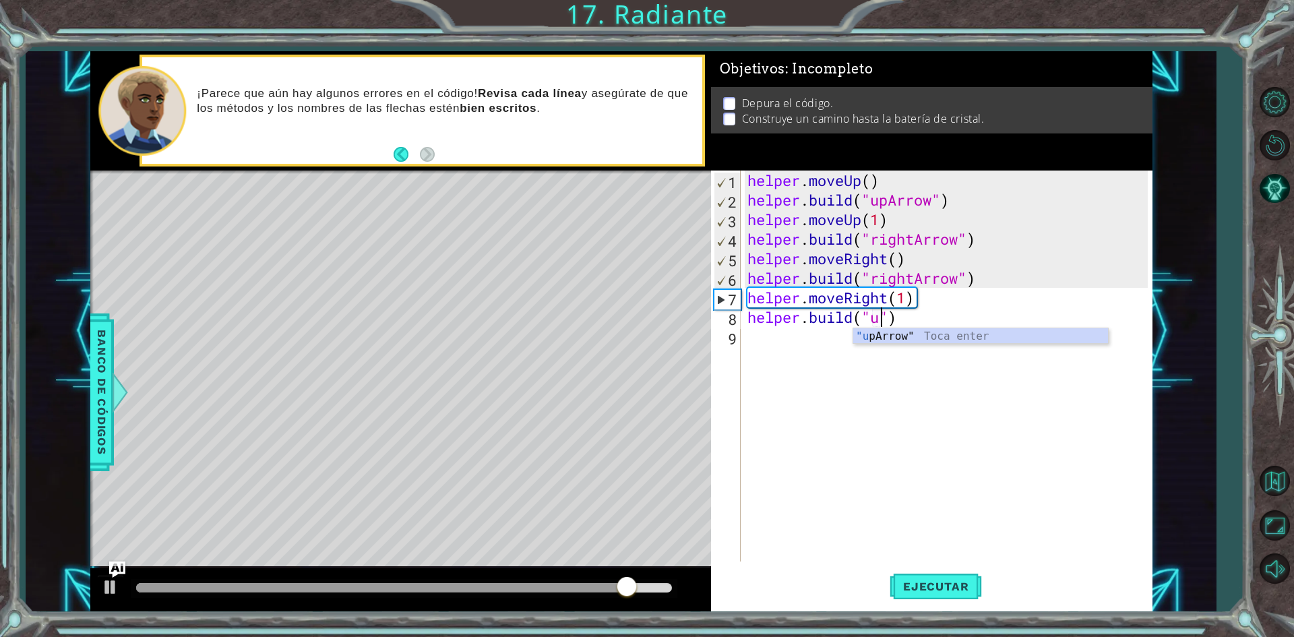
scroll to position [0, 6]
click at [948, 334] on div ""up Arrow" Toca enter" at bounding box center [980, 352] width 255 height 49
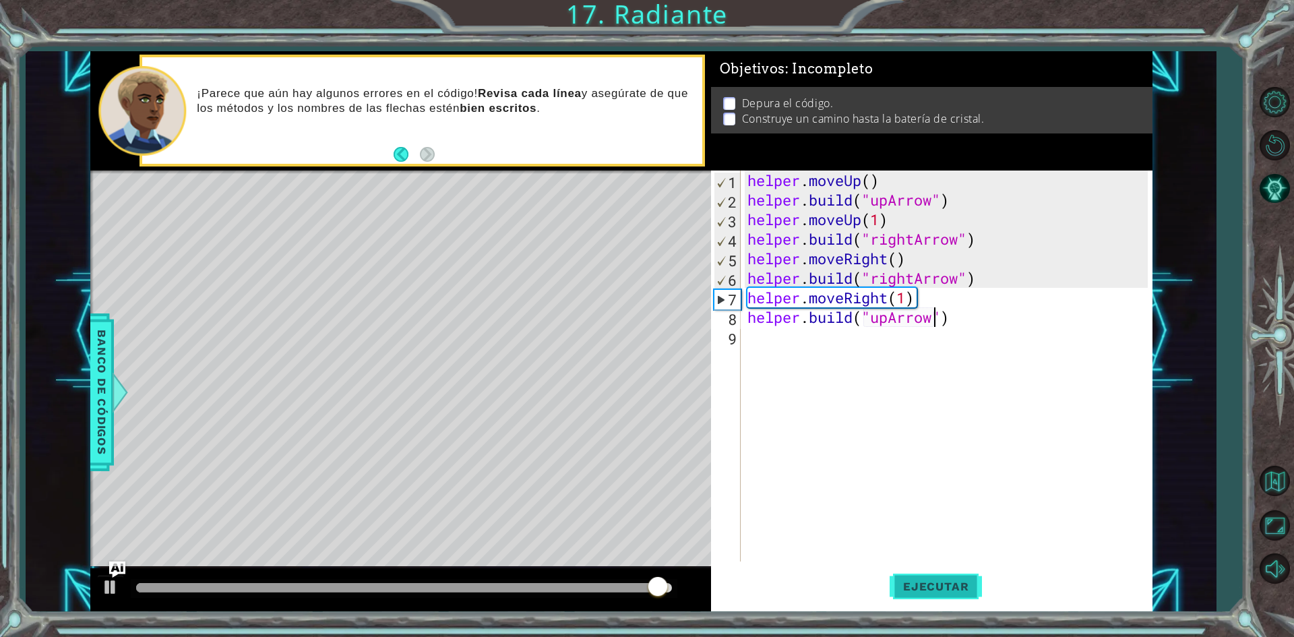
type textarea "[DOMAIN_NAME]("upArrow")"
click at [935, 584] on span "Ejecutar" at bounding box center [935, 585] width 92 height 13
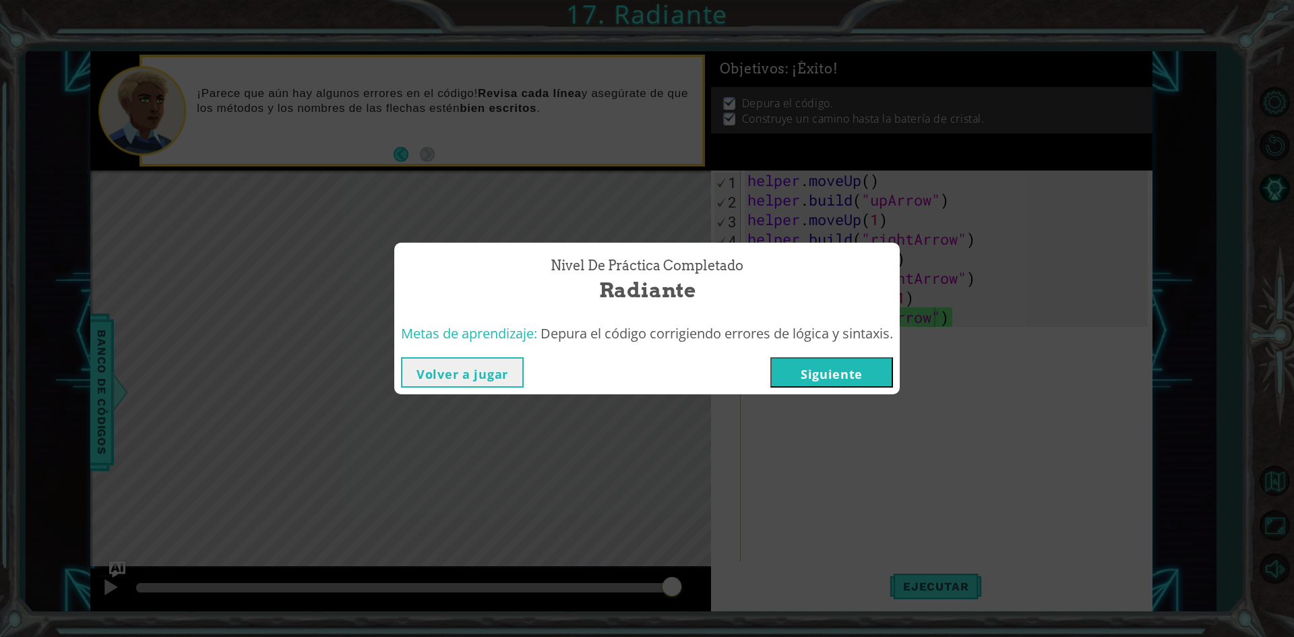
click at [827, 350] on div "Volver a jugar [GEOGRAPHIC_DATA]" at bounding box center [646, 372] width 505 height 44
click at [820, 355] on div "Volver a jugar [GEOGRAPHIC_DATA]" at bounding box center [646, 372] width 505 height 44
click at [816, 371] on button "Siguiente" at bounding box center [831, 372] width 123 height 30
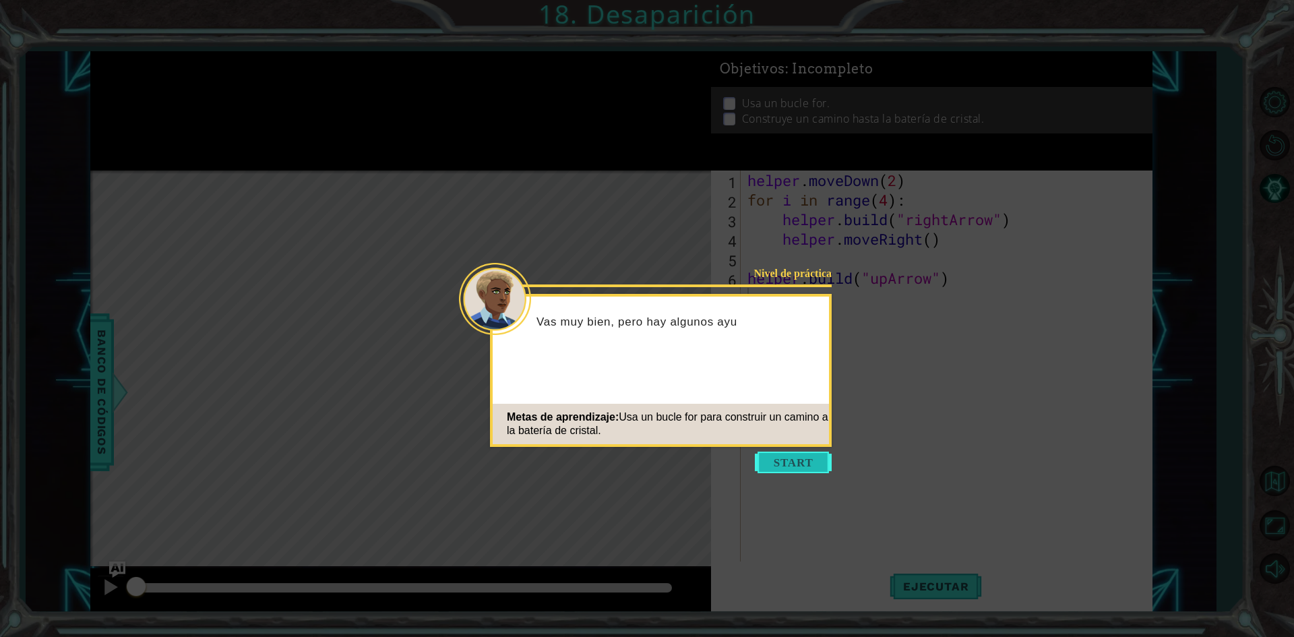
click at [758, 453] on button "Start" at bounding box center [793, 462] width 77 height 22
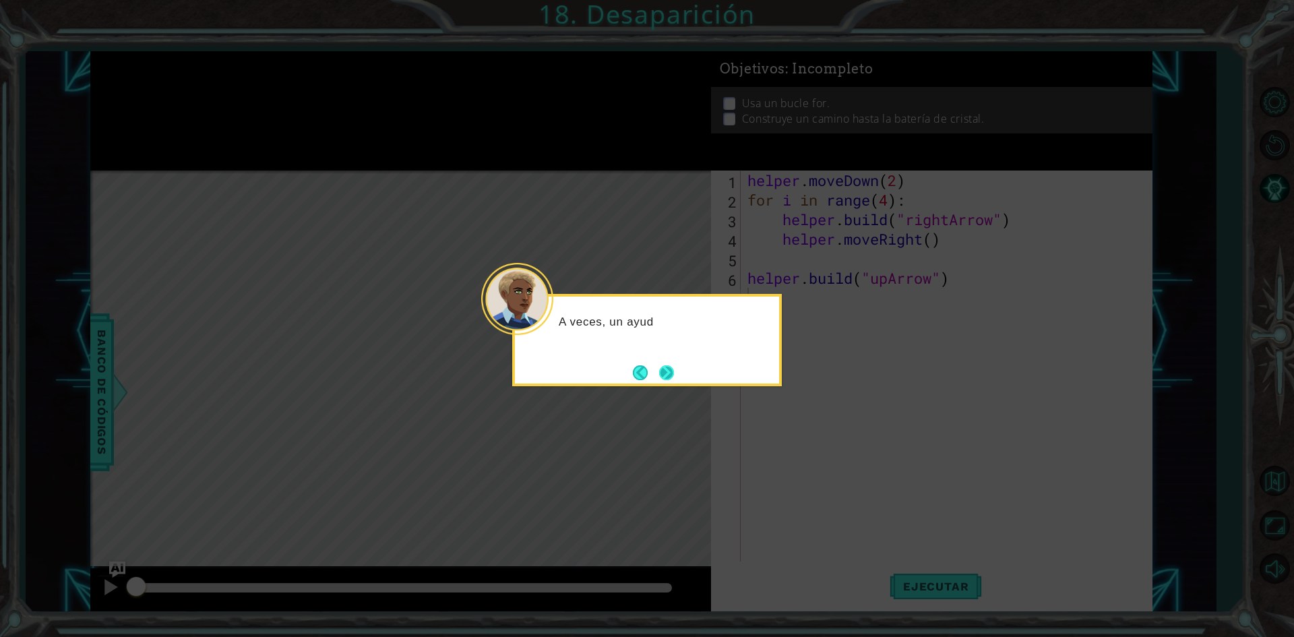
click at [667, 378] on button "Next" at bounding box center [666, 372] width 19 height 19
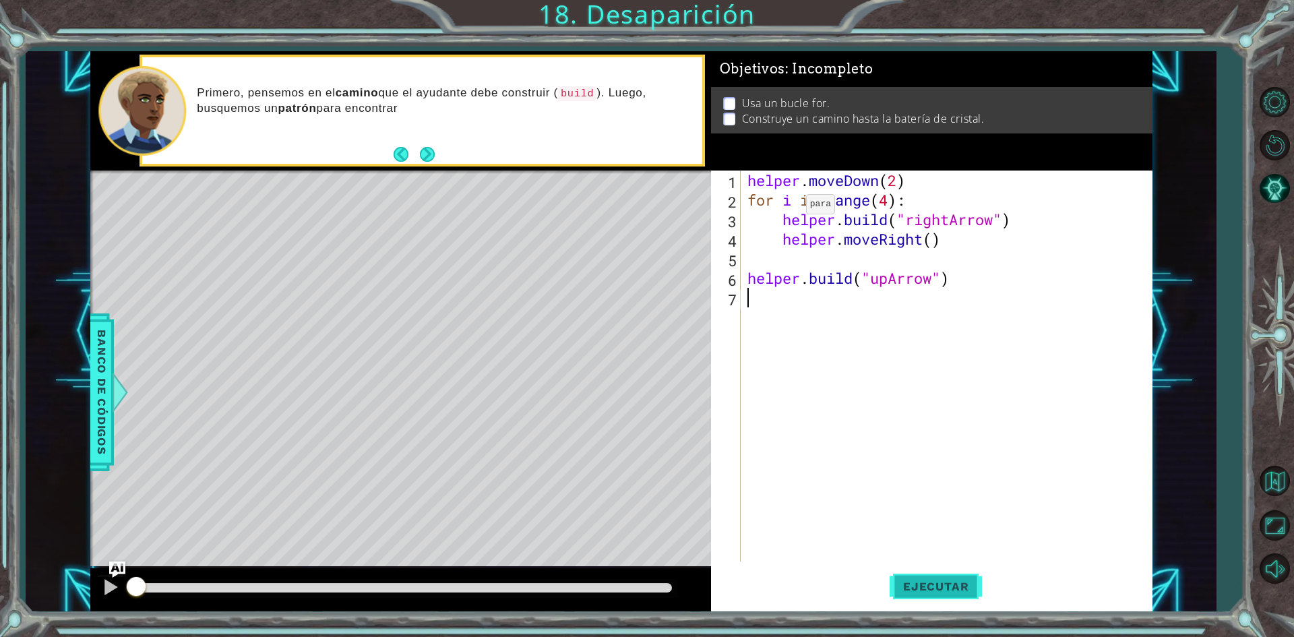
click at [937, 584] on span "Ejecutar" at bounding box center [935, 585] width 92 height 13
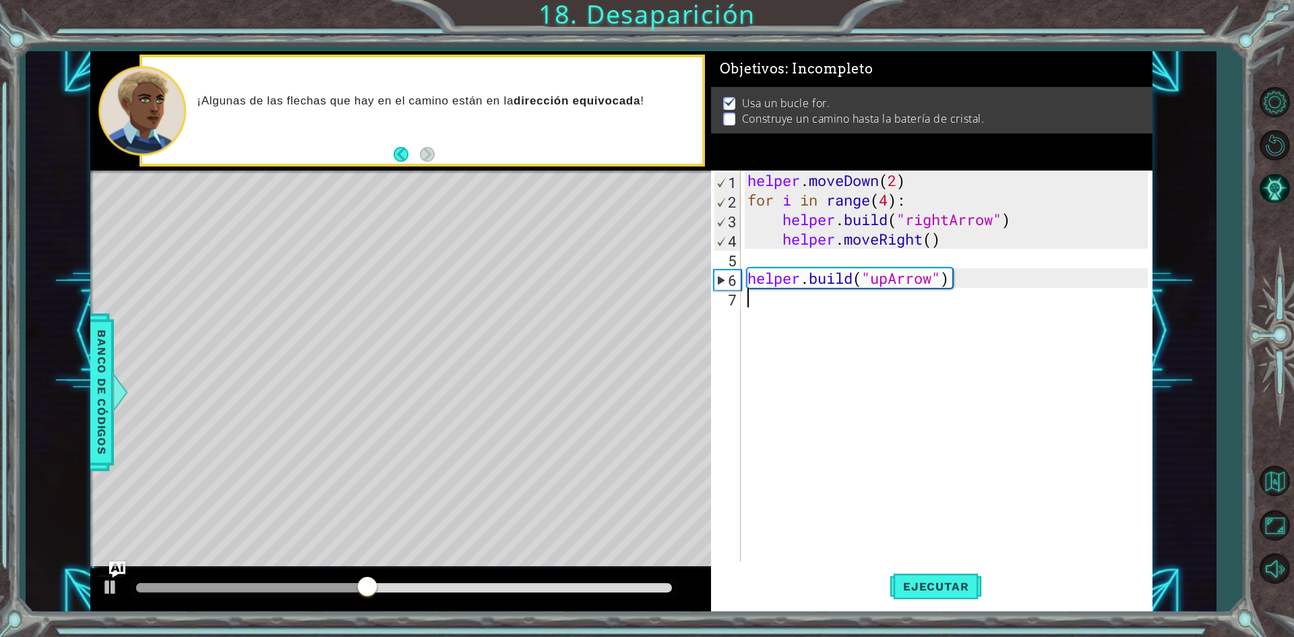
click at [846, 313] on div "helper . moveDown ( 2 ) for i in range ( 4 ) : helper . build ( "rightArrow" ) …" at bounding box center [950, 385] width 410 height 430
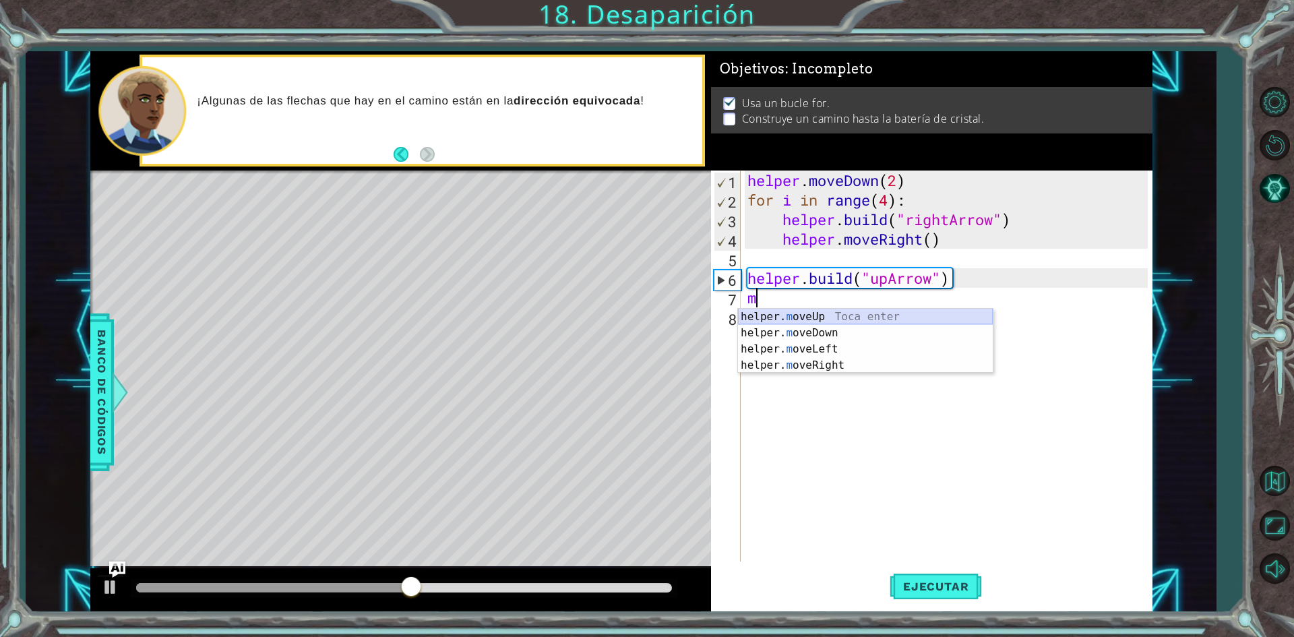
click at [870, 315] on div "helper. m oveUp Toca enter helper. m oveDown Toca enter helper. m oveLeft Toca …" at bounding box center [865, 357] width 255 height 97
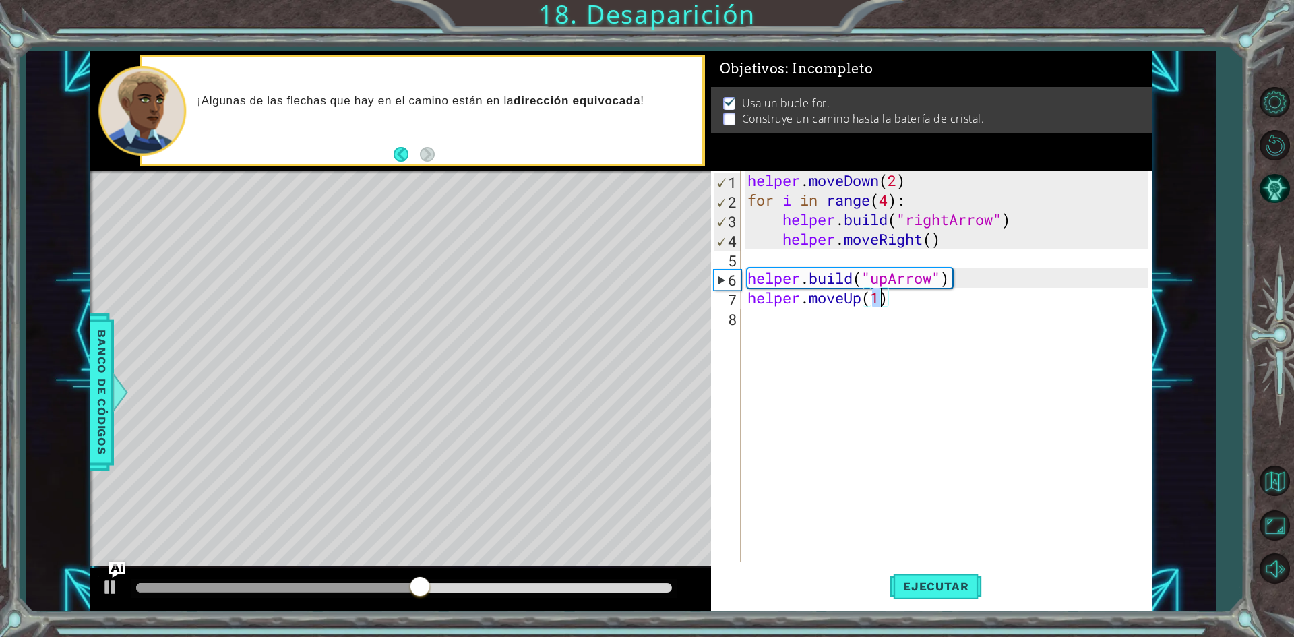
click at [856, 350] on div "helper . moveDown ( 2 ) for i in range ( 4 ) : helper . build ( "rightArrow" ) …" at bounding box center [950, 385] width 410 height 430
type textarea "helper.moveUp(1)"
click at [856, 350] on div "helper . moveDown ( 2 ) for i in range ( 4 ) : helper . build ( "rightArrow" ) …" at bounding box center [946, 365] width 403 height 391
click at [862, 336] on div "helper. b uild Toca enter" at bounding box center [865, 352] width 255 height 49
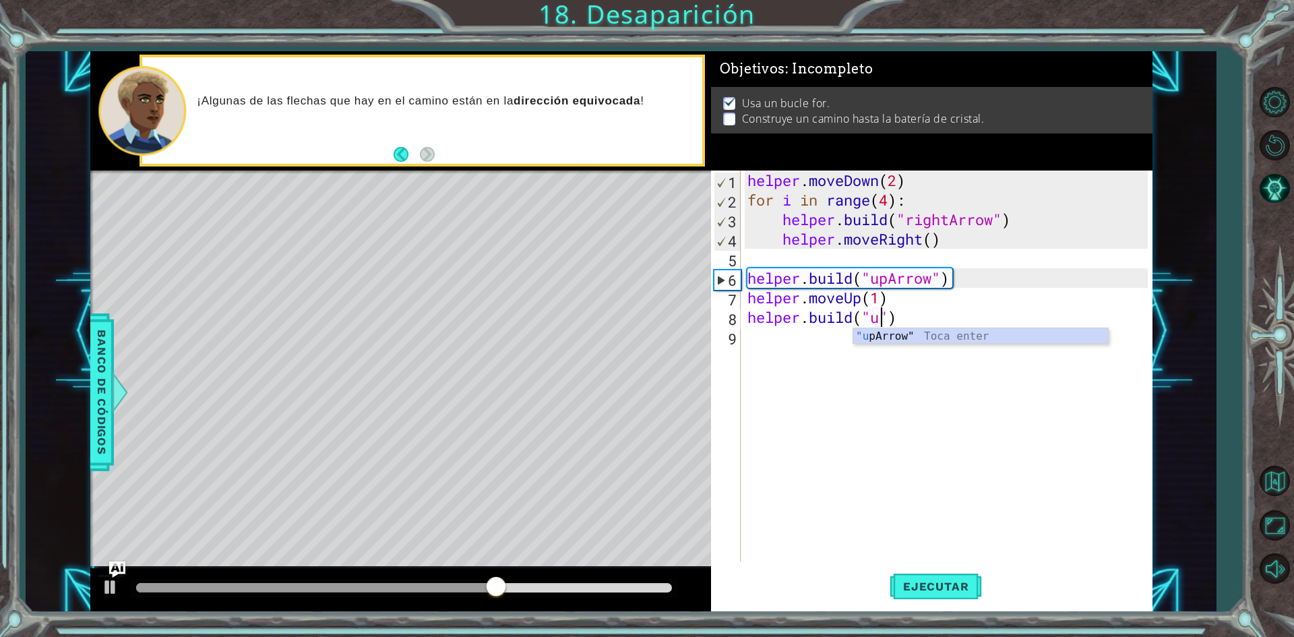
click at [906, 341] on div ""u pArrow" Toca enter" at bounding box center [980, 352] width 255 height 49
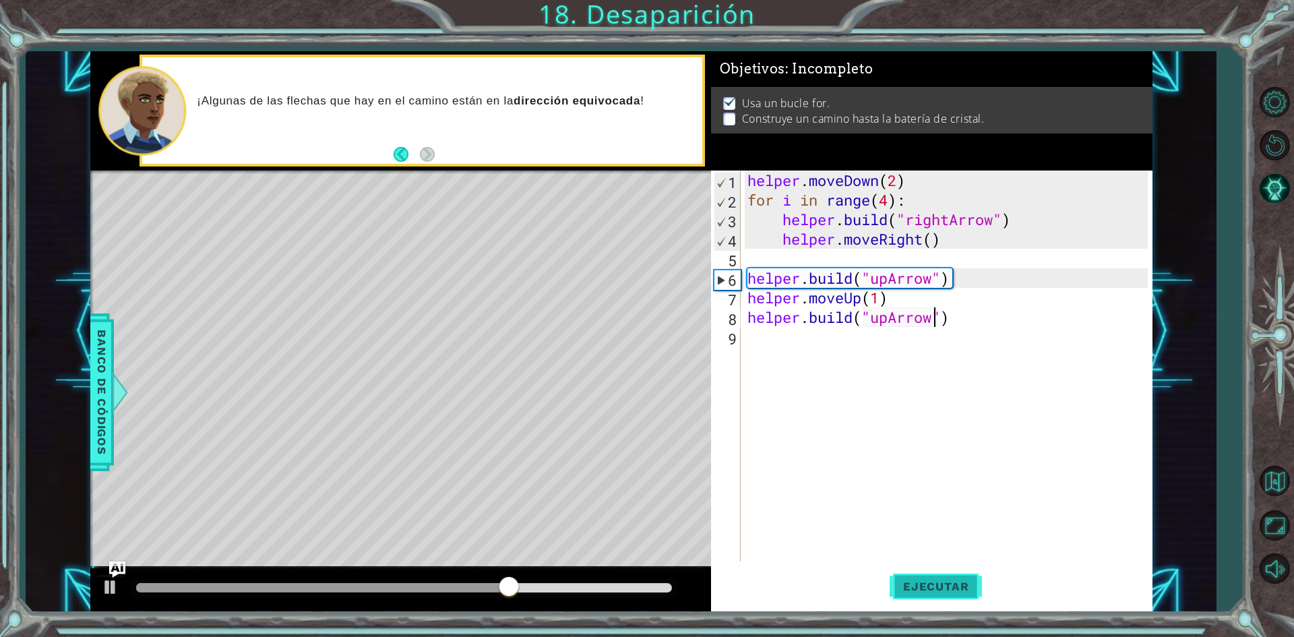
type textarea "[DOMAIN_NAME]("upArrow")"
click at [942, 575] on button "Ejecutar" at bounding box center [935, 587] width 92 height 44
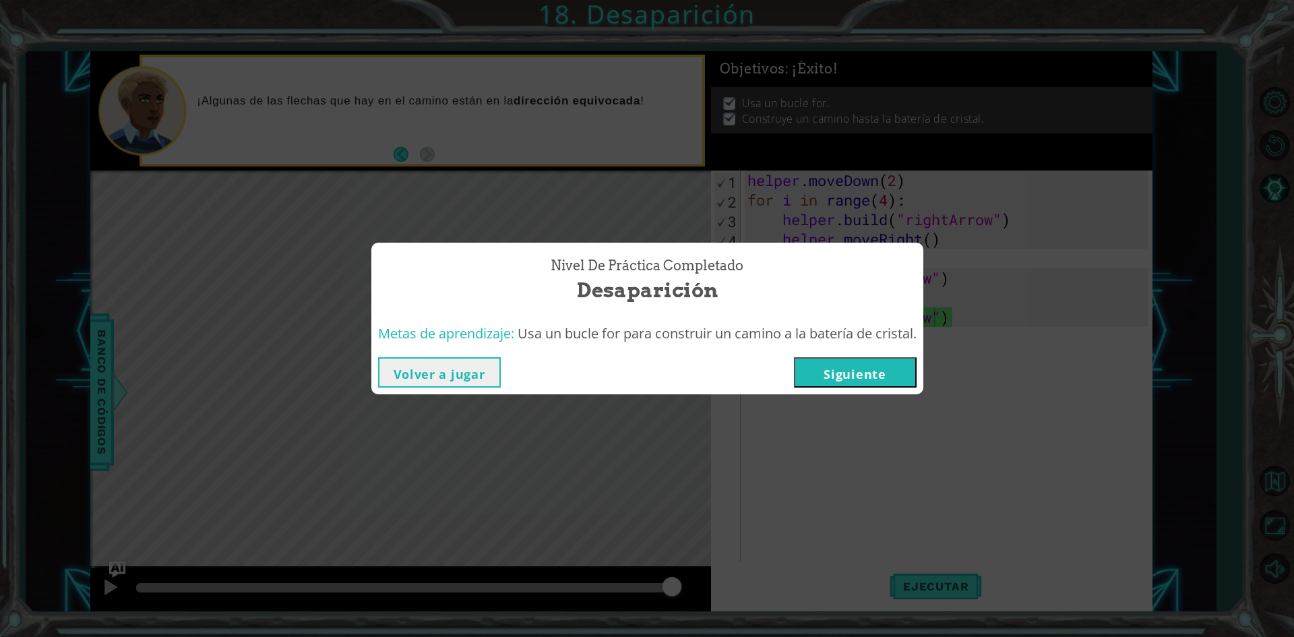
click at [842, 358] on button "Siguiente" at bounding box center [855, 372] width 123 height 30
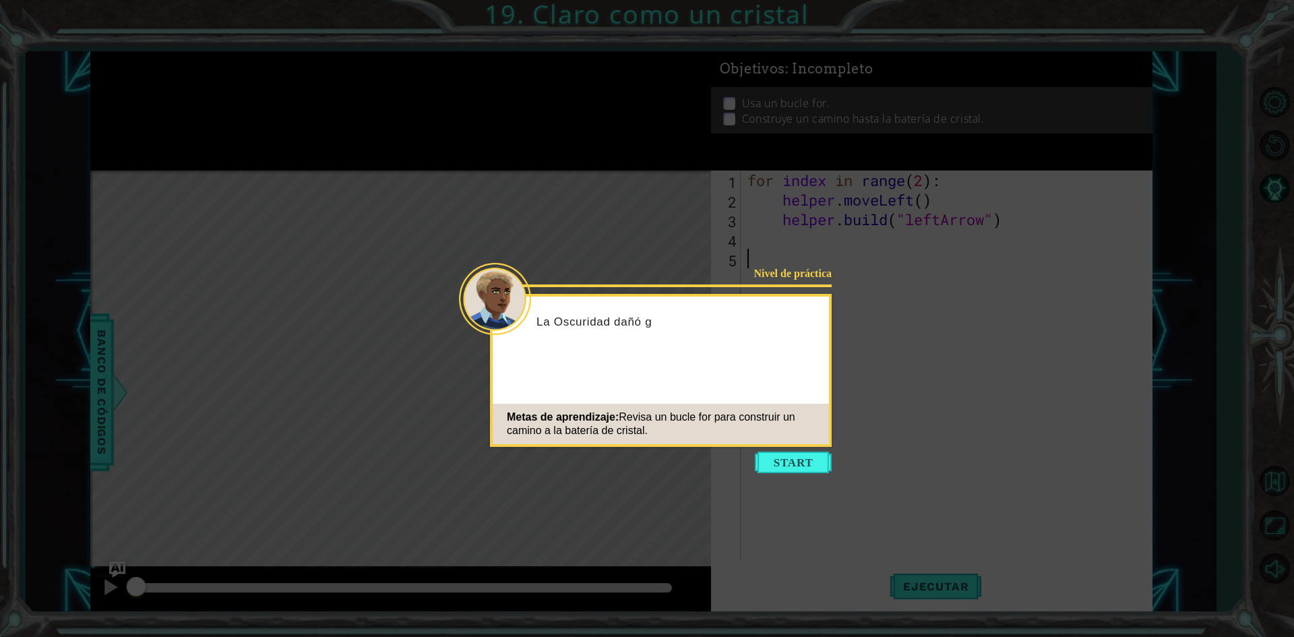
click at [778, 474] on icon at bounding box center [647, 318] width 1294 height 637
click at [780, 470] on button "Start" at bounding box center [793, 462] width 77 height 22
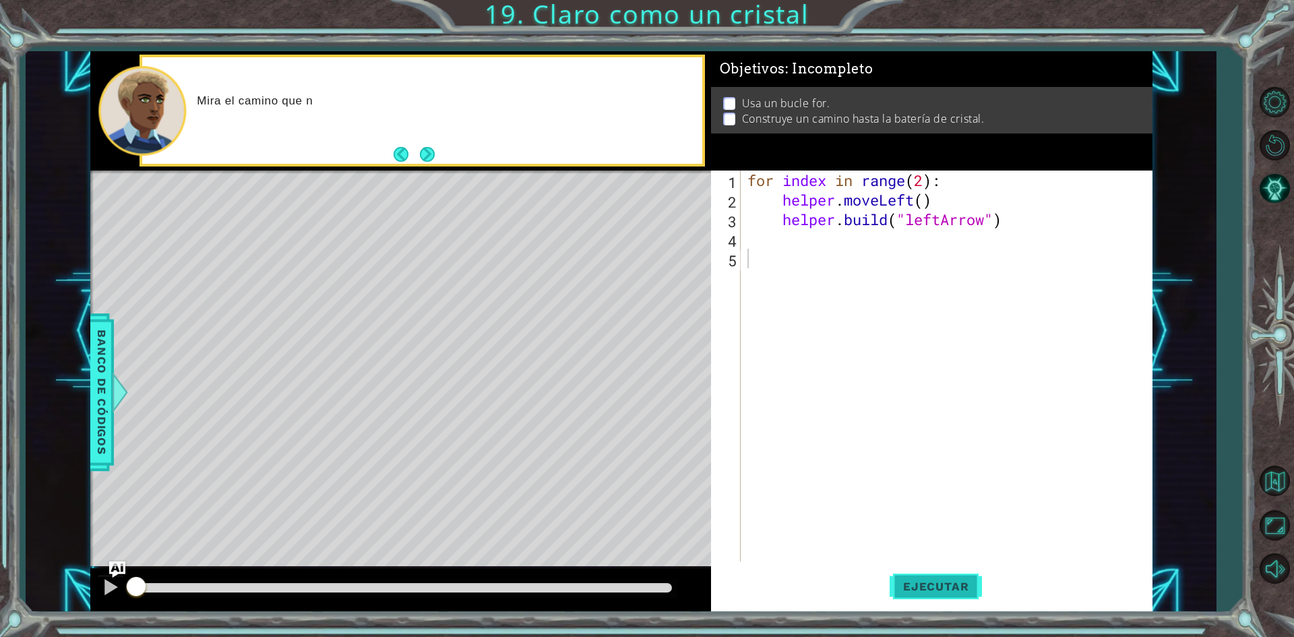
click at [960, 575] on button "Ejecutar" at bounding box center [935, 587] width 92 height 44
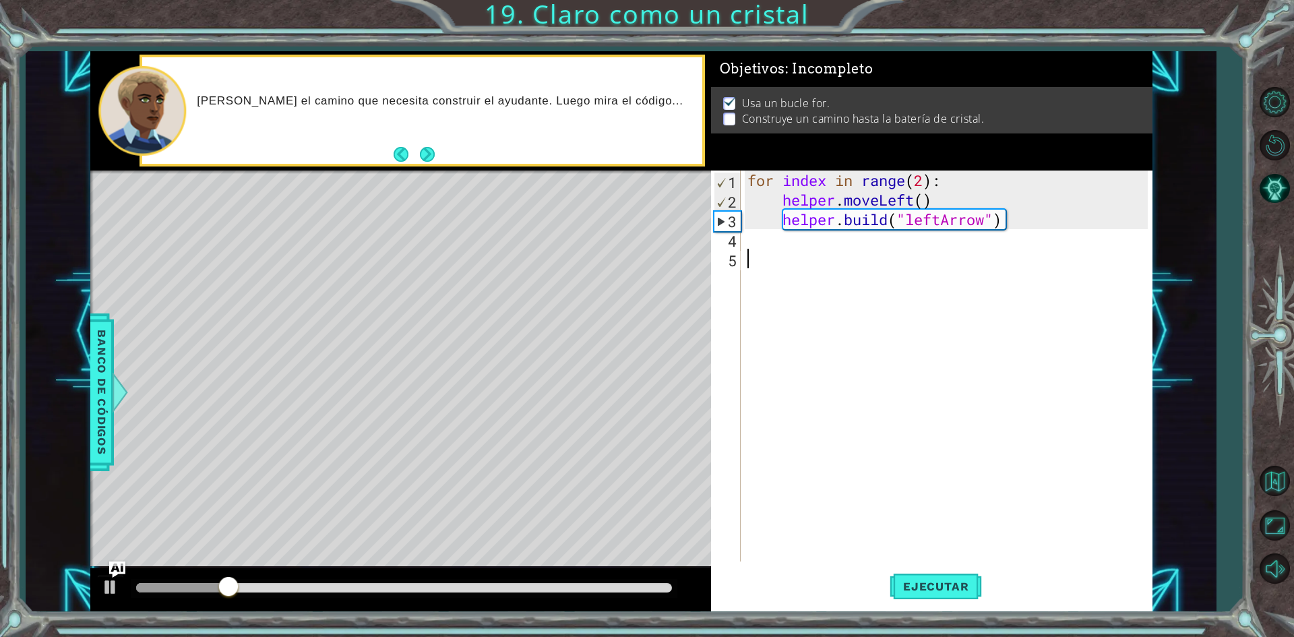
click at [792, 263] on div "for index in range ( 2 ) : helper . moveLeft ( ) helper . build ( "leftArrow" )" at bounding box center [950, 385] width 410 height 430
click at [792, 254] on div "for index in range ( 2 ) : helper . moveLeft ( ) helper . build ( "leftArrow" )" at bounding box center [950, 385] width 410 height 430
click at [793, 247] on div "for index in range ( 2 ) : helper . moveLeft ( ) helper . build ( "leftArrow" )" at bounding box center [950, 385] width 410 height 430
type textarea "l"
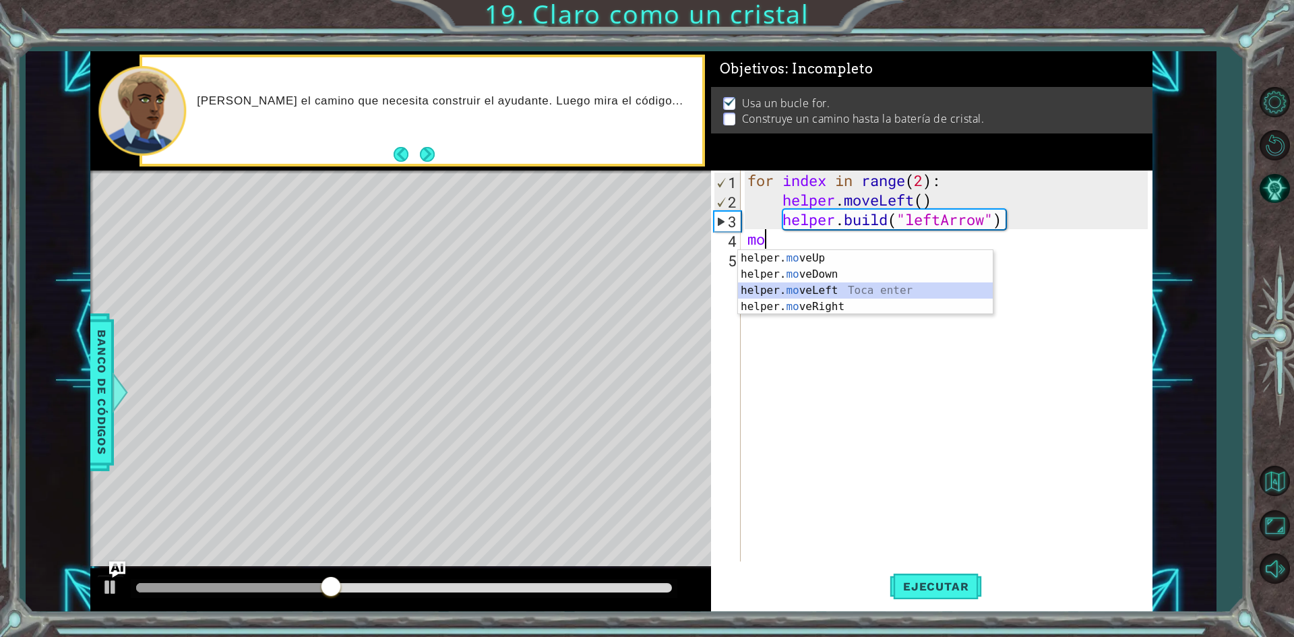
click at [852, 284] on div "helper. mo veUp Toca enter helper. mo veDown Toca enter helper. mo veLeft Toca …" at bounding box center [865, 298] width 255 height 97
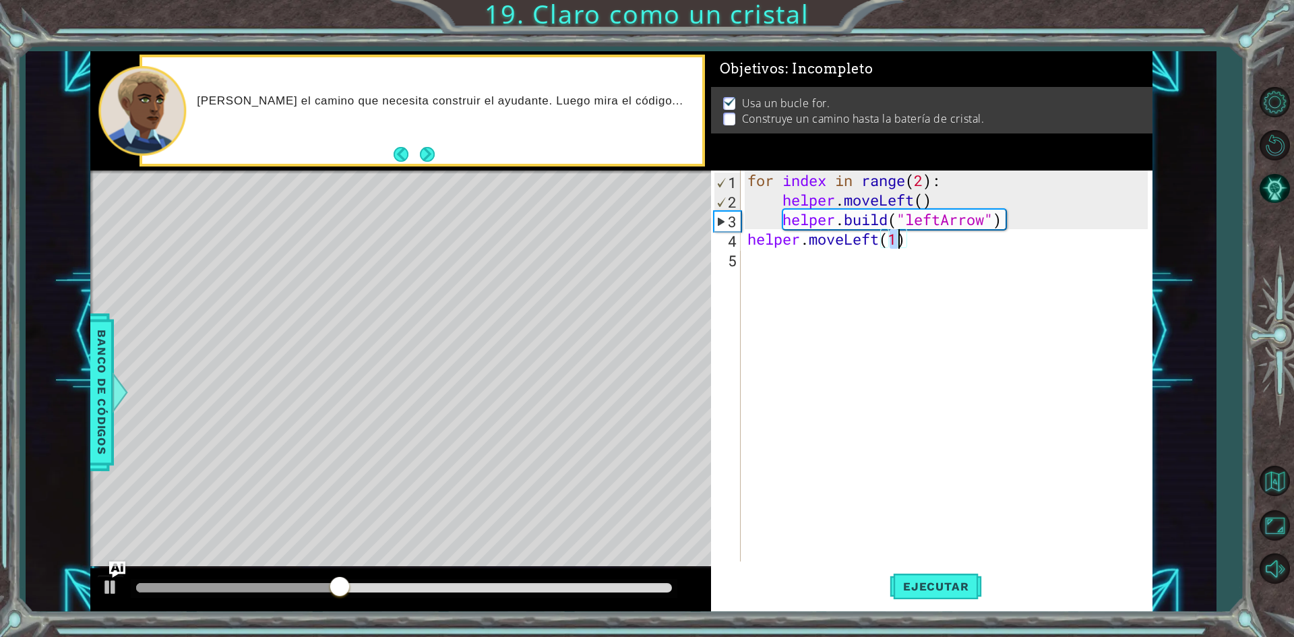
click at [794, 265] on div "for index in range ( 2 ) : helper . moveLeft ( ) helper . build ( "leftArrow" )…" at bounding box center [950, 385] width 410 height 430
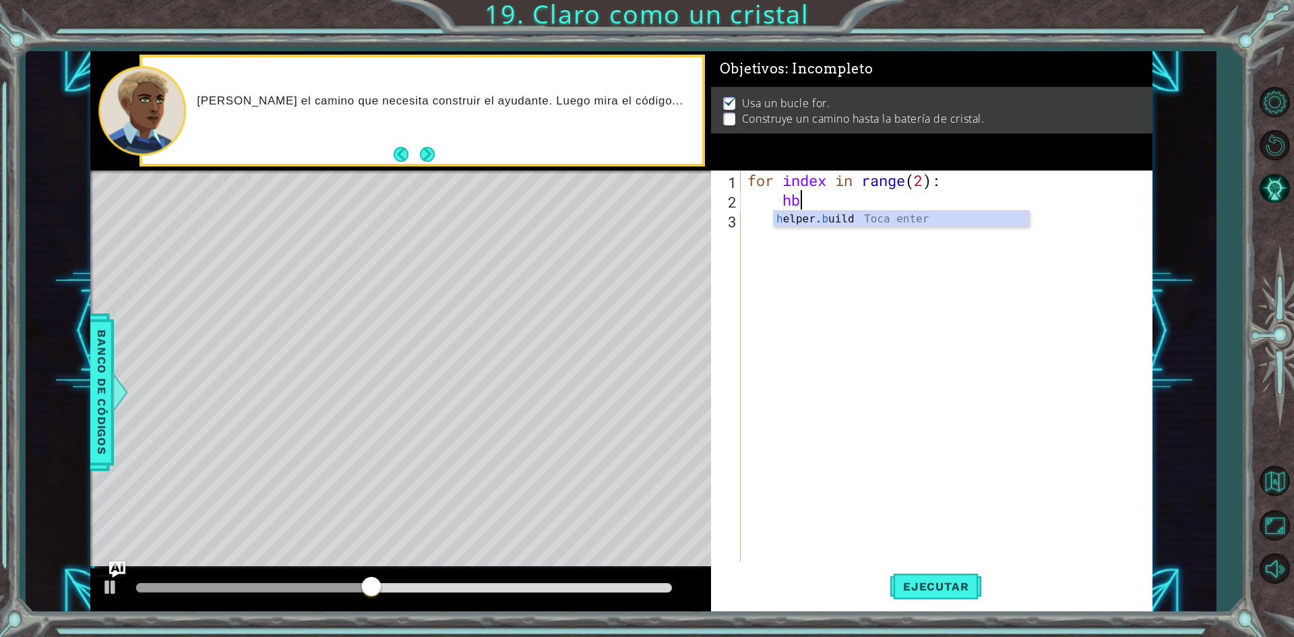
type textarea "hbu"
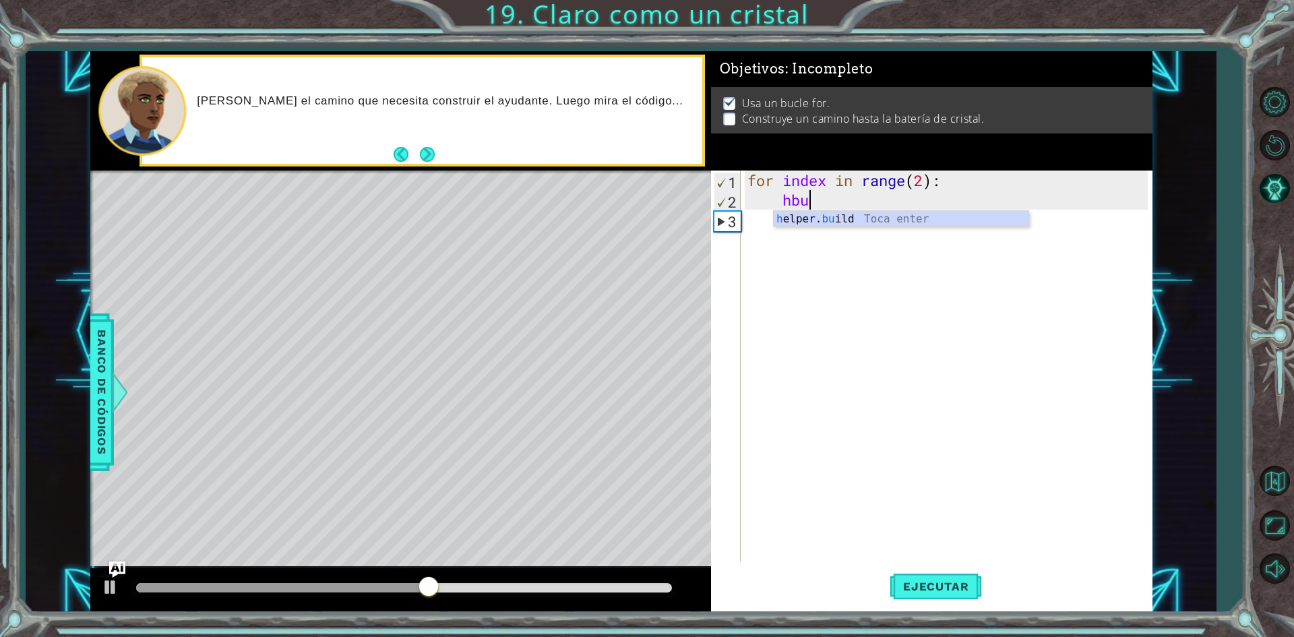
click at [1086, 213] on div "for index in range ( 2 ) : hbu" at bounding box center [950, 385] width 410 height 430
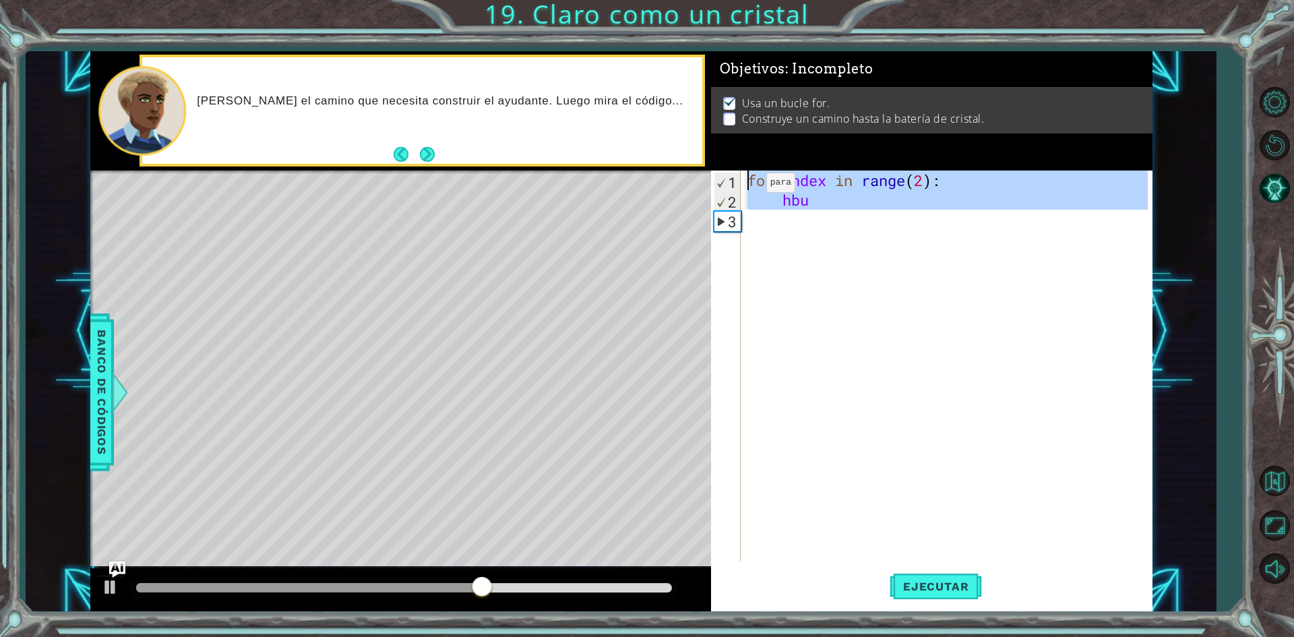
drag, startPoint x: 914, startPoint y: 216, endPoint x: 734, endPoint y: 170, distance: 184.8
click at [734, 170] on div "1 2 3 for index in range ( 2 ) : hbu הההההההההההההההההההההההההההההההההההההההההה…" at bounding box center [929, 365] width 437 height 391
type textarea "for index in range(2): hbu"
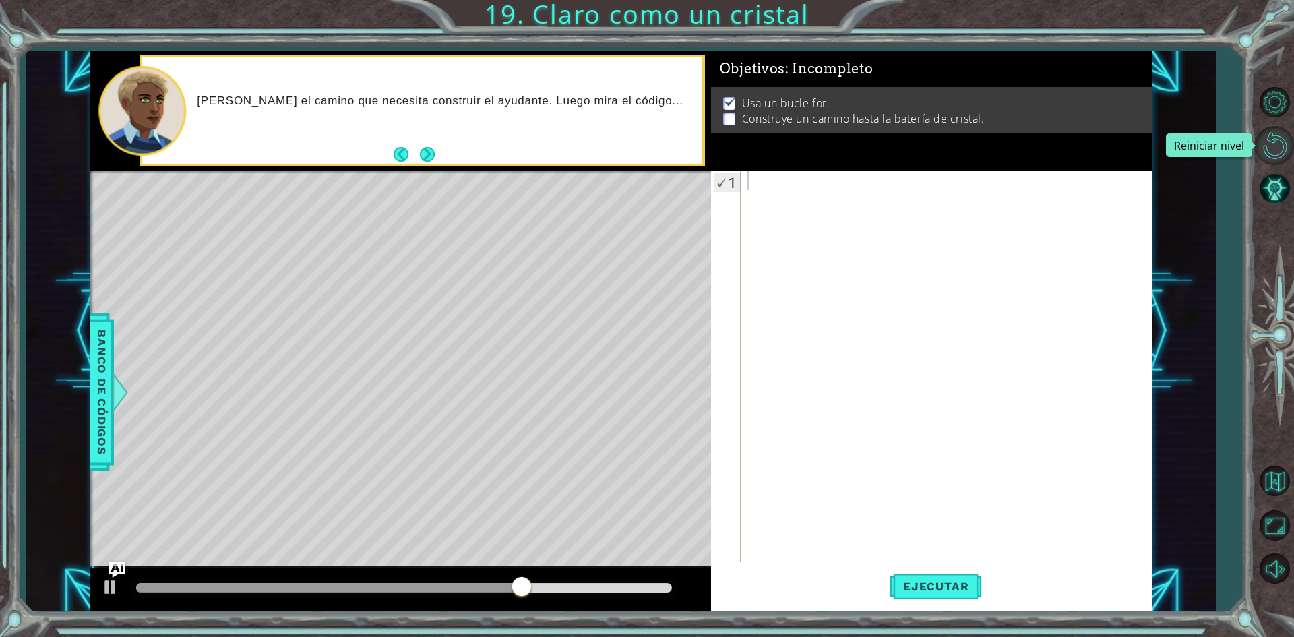
click at [1274, 137] on button "Reiniciar nivel" at bounding box center [1274, 145] width 39 height 39
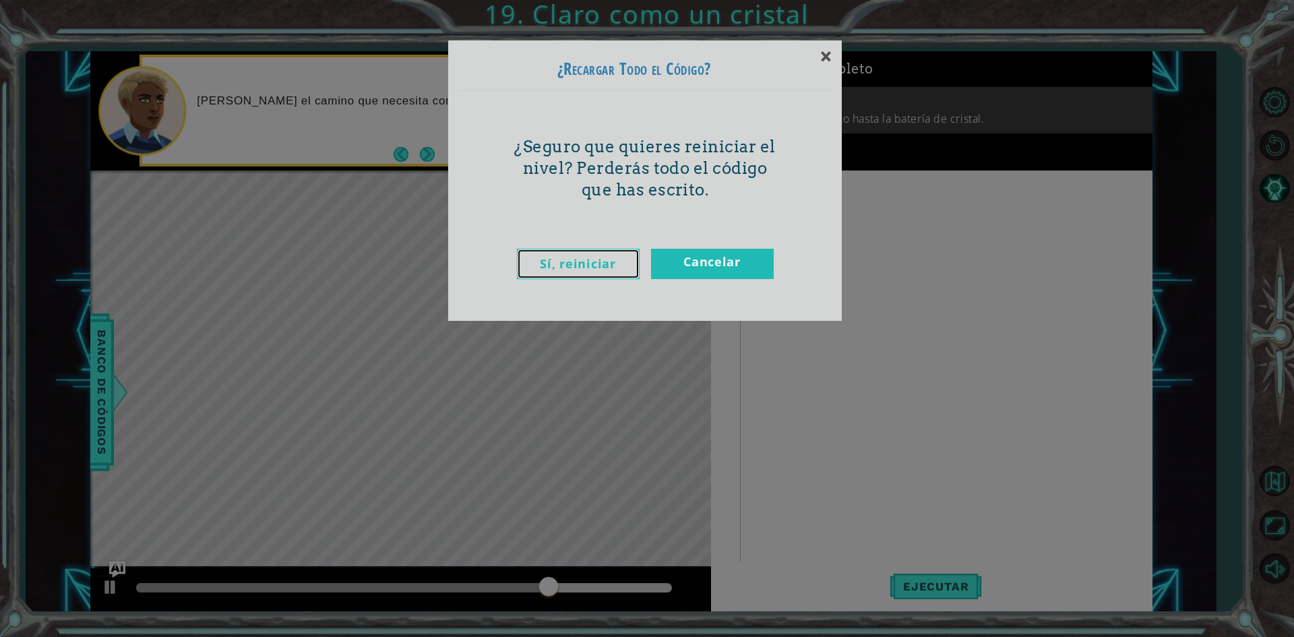
click at [617, 272] on link "Sí, reiniciar" at bounding box center [578, 264] width 123 height 30
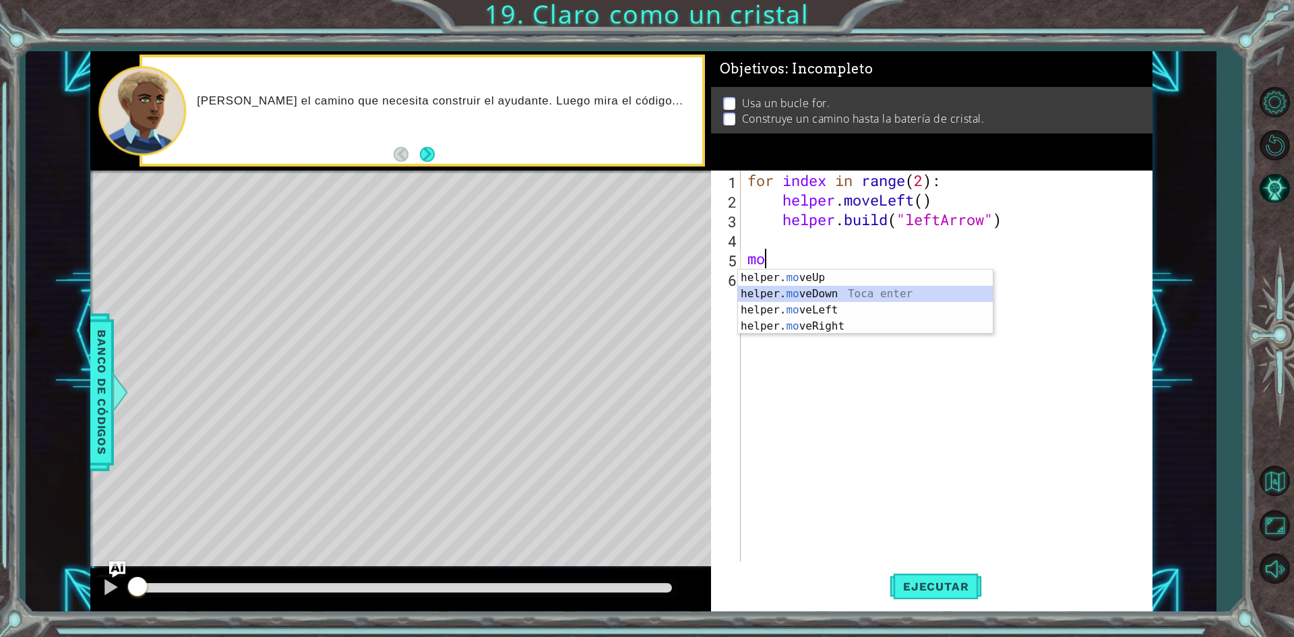
click at [902, 301] on div "helper. mo veUp Toca enter helper. mo veDown Toca enter helper. mo veLeft Toca …" at bounding box center [865, 318] width 255 height 97
type textarea "helper.moveDown(1)"
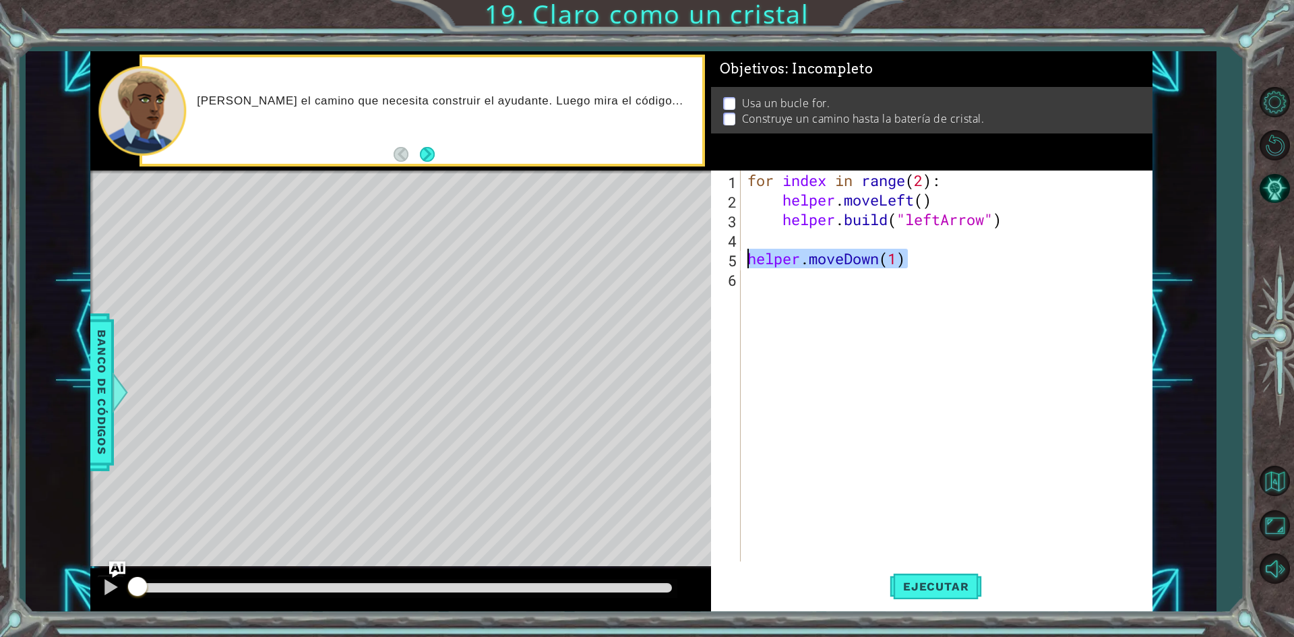
drag, startPoint x: 904, startPoint y: 261, endPoint x: 747, endPoint y: 266, distance: 157.1
click at [747, 266] on div "for index in range ( 2 ) : helper . moveLeft ( ) helper . build ( "leftArrow" )…" at bounding box center [950, 385] width 410 height 430
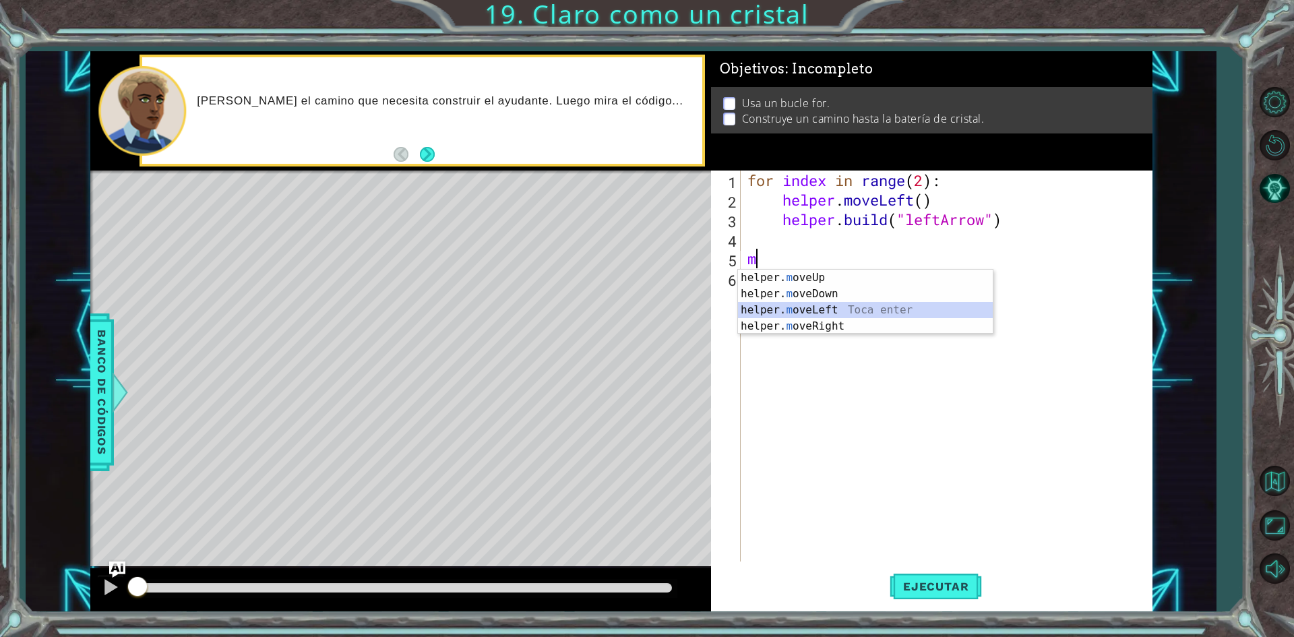
click at [786, 306] on div "helper. m oveUp Toca enter helper. m oveDown Toca enter helper. m oveLeft Toca …" at bounding box center [865, 318] width 255 height 97
type textarea "helper.moveLeft(1)"
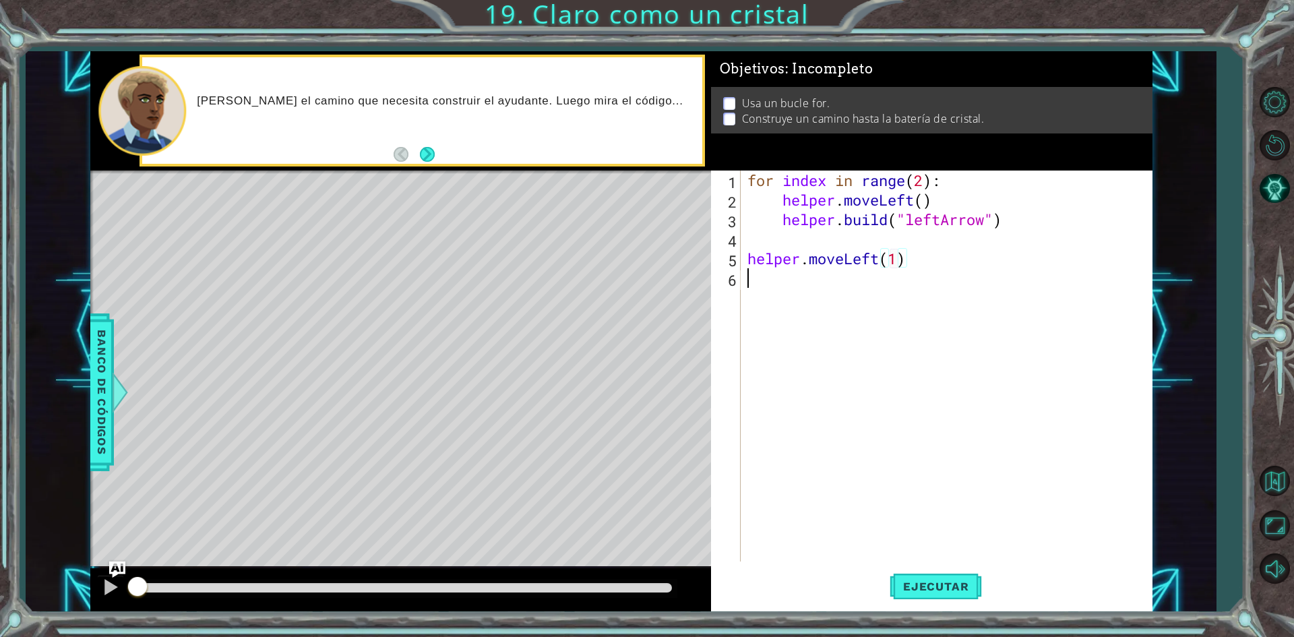
click at [786, 297] on div "for index in range ( 2 ) : helper . moveLeft ( ) helper . build ( "leftArrow" )…" at bounding box center [950, 385] width 410 height 430
click at [784, 293] on div "helper. b uild Toca enter" at bounding box center [865, 313] width 255 height 49
click at [866, 294] on div ""l eftArrow" Toca enter" at bounding box center [980, 313] width 255 height 49
type textarea "[DOMAIN_NAME]("leftArrow")"
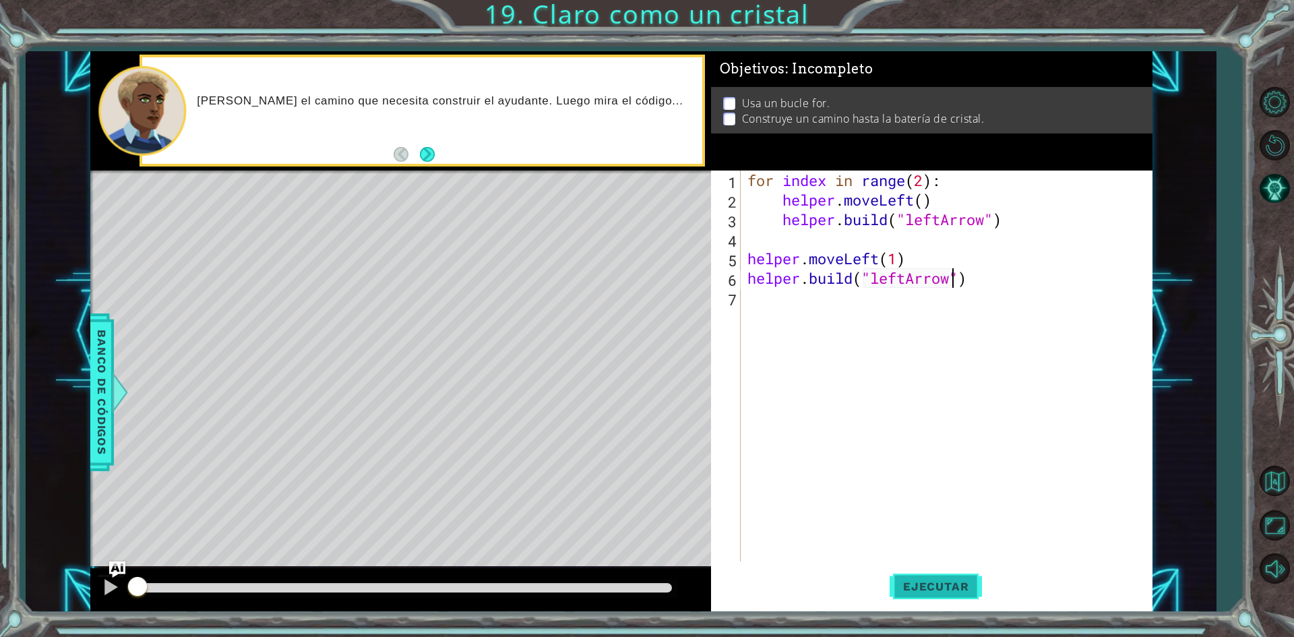
click at [938, 582] on span "Ejecutar" at bounding box center [935, 585] width 92 height 13
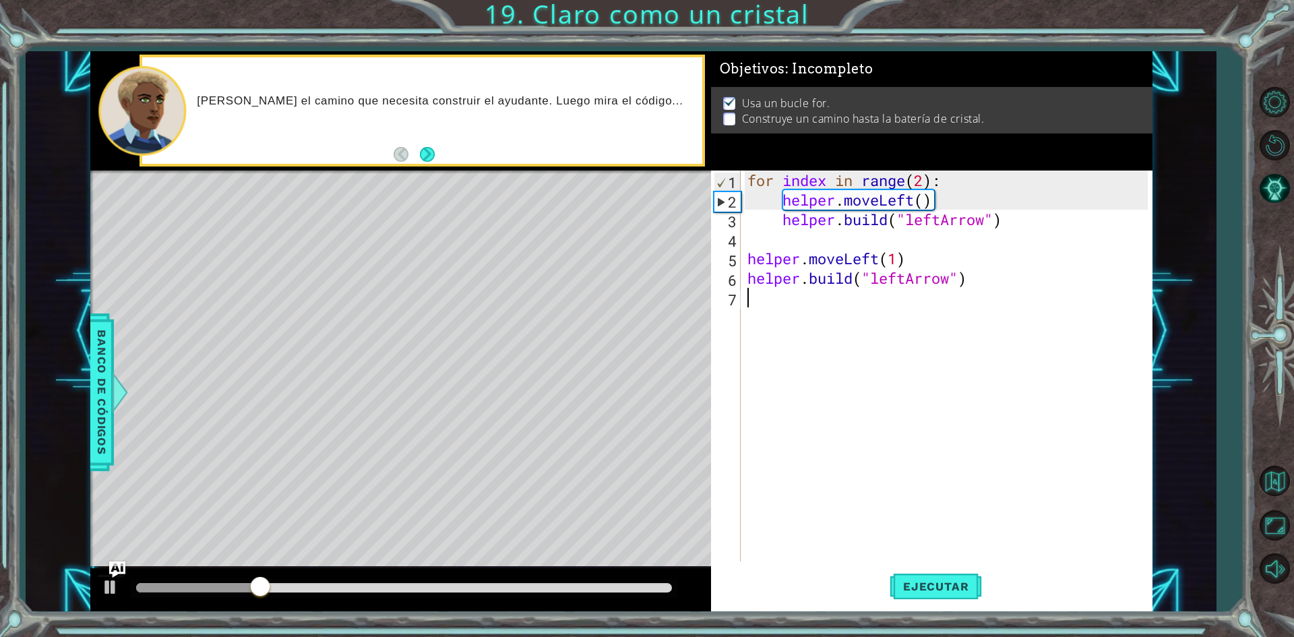
click at [873, 315] on div "for index in range ( 2 ) : helper . moveLeft ( ) helper . build ( "leftArrow" )…" at bounding box center [950, 385] width 410 height 430
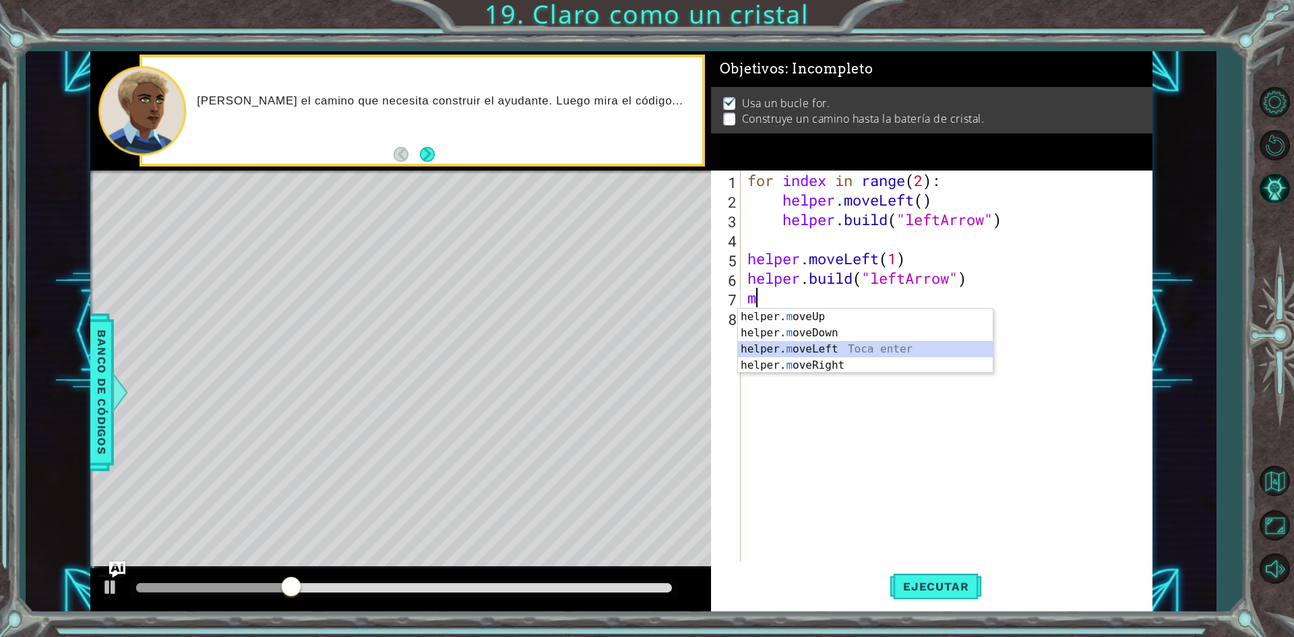
click at [875, 343] on div "helper. m oveUp Toca enter helper. m oveDown Toca enter helper. m oveLeft Toca …" at bounding box center [865, 357] width 255 height 97
type textarea "helper.moveLeft(1)"
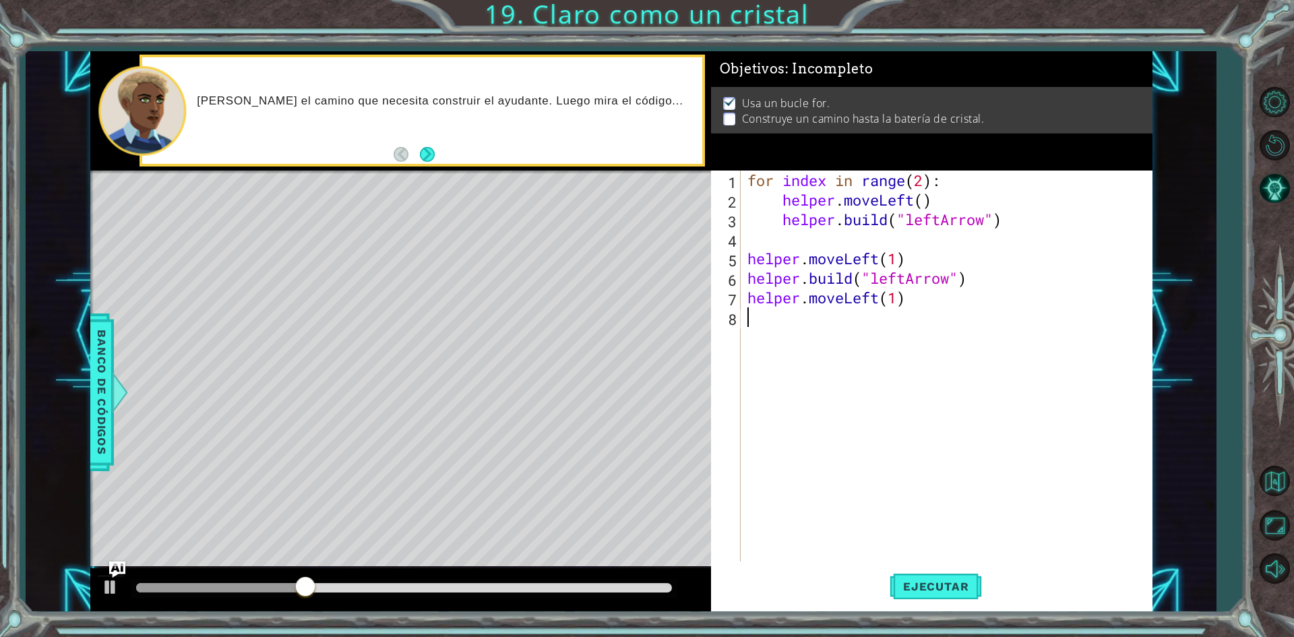
click at [862, 320] on div "for index in range ( 2 ) : helper . moveLeft ( ) helper . build ( "leftArrow" )…" at bounding box center [950, 385] width 410 height 430
type textarea "b"
click at [854, 346] on div "for index in range ( 2 ) : helper . moveLeft ( ) helper . build ( "leftArrow" )…" at bounding box center [950, 385] width 410 height 430
click at [850, 316] on div "for index in range ( 2 ) : helper . moveLeft ( ) helper . build ( "leftArrow" )…" at bounding box center [950, 385] width 410 height 430
click at [838, 333] on div "helper. bu ild Toca enter" at bounding box center [865, 352] width 255 height 49
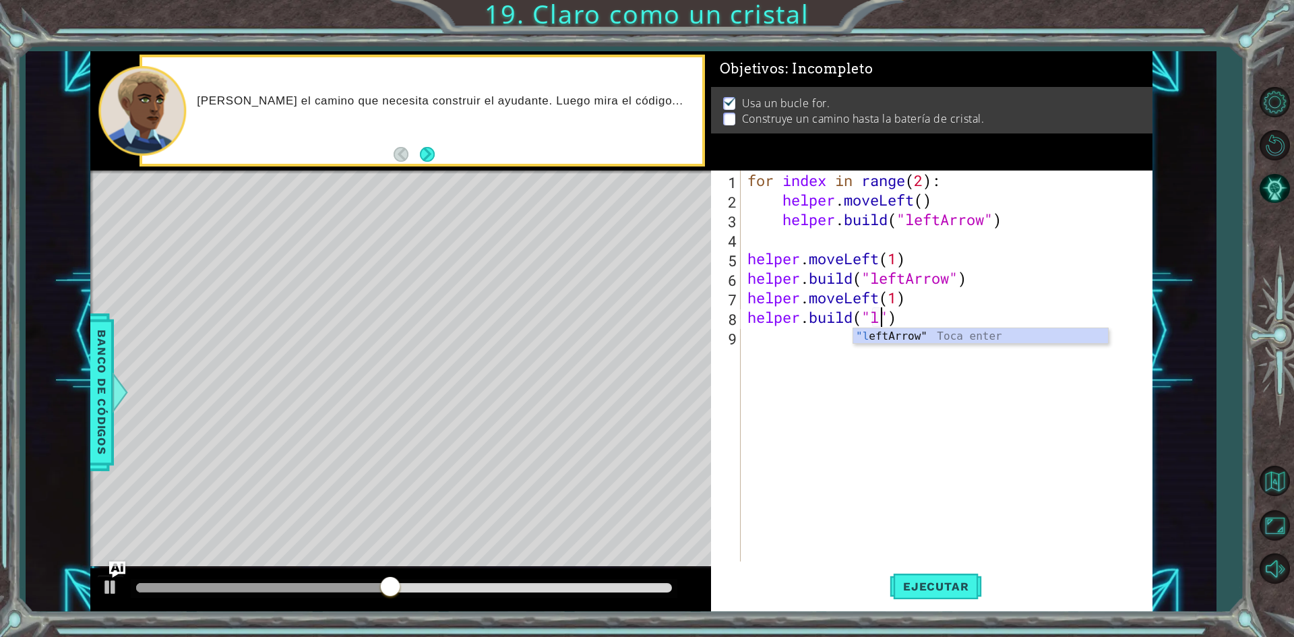
scroll to position [0, 6]
click at [867, 331] on div ""l eftArrow" Toca enter" at bounding box center [980, 352] width 255 height 49
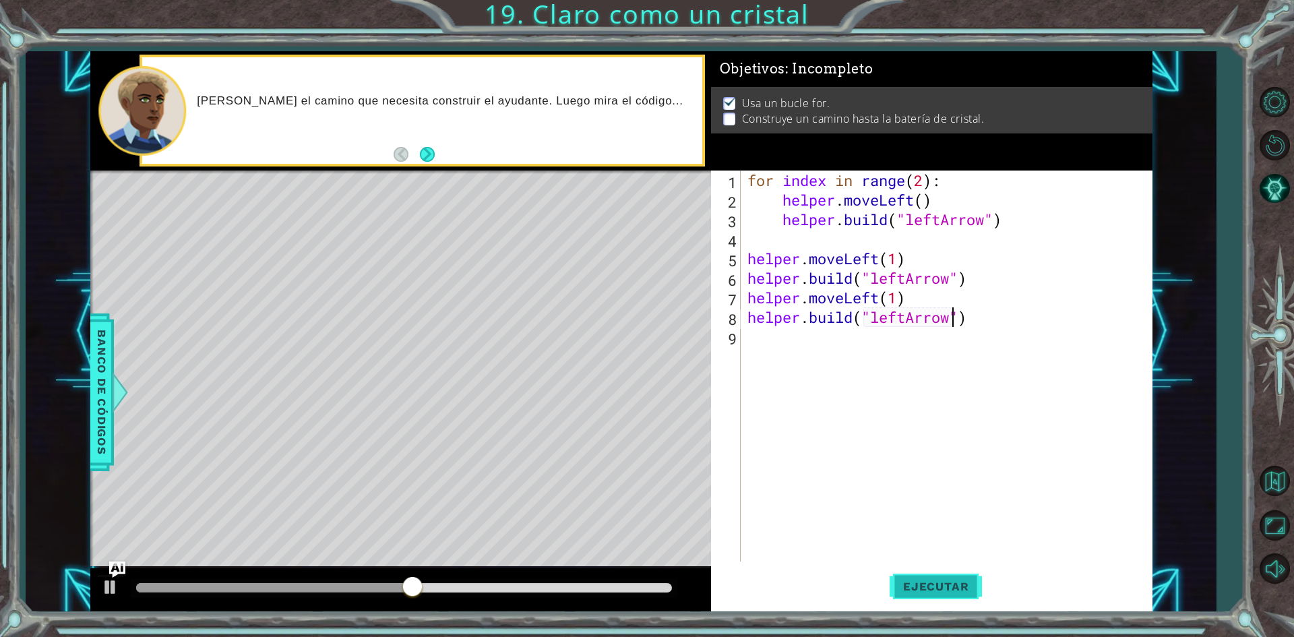
type textarea "[DOMAIN_NAME]("leftArrow")"
click at [924, 596] on button "Ejecutar" at bounding box center [935, 587] width 92 height 44
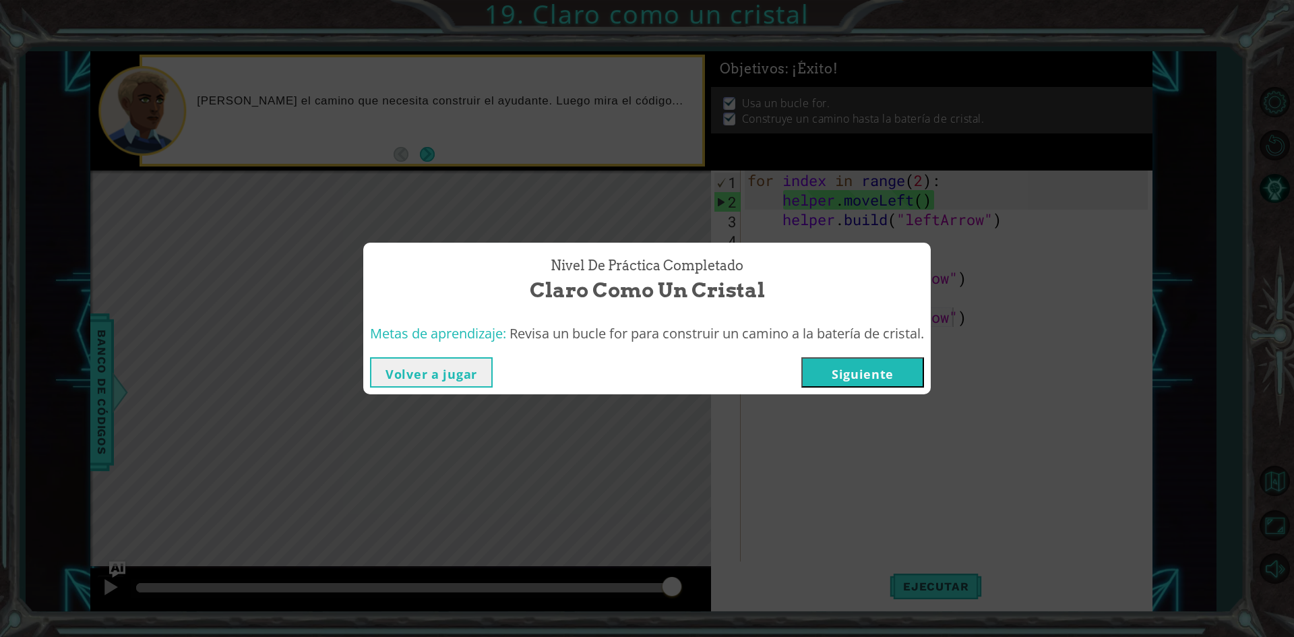
click at [824, 375] on button "Siguiente" at bounding box center [862, 372] width 123 height 30
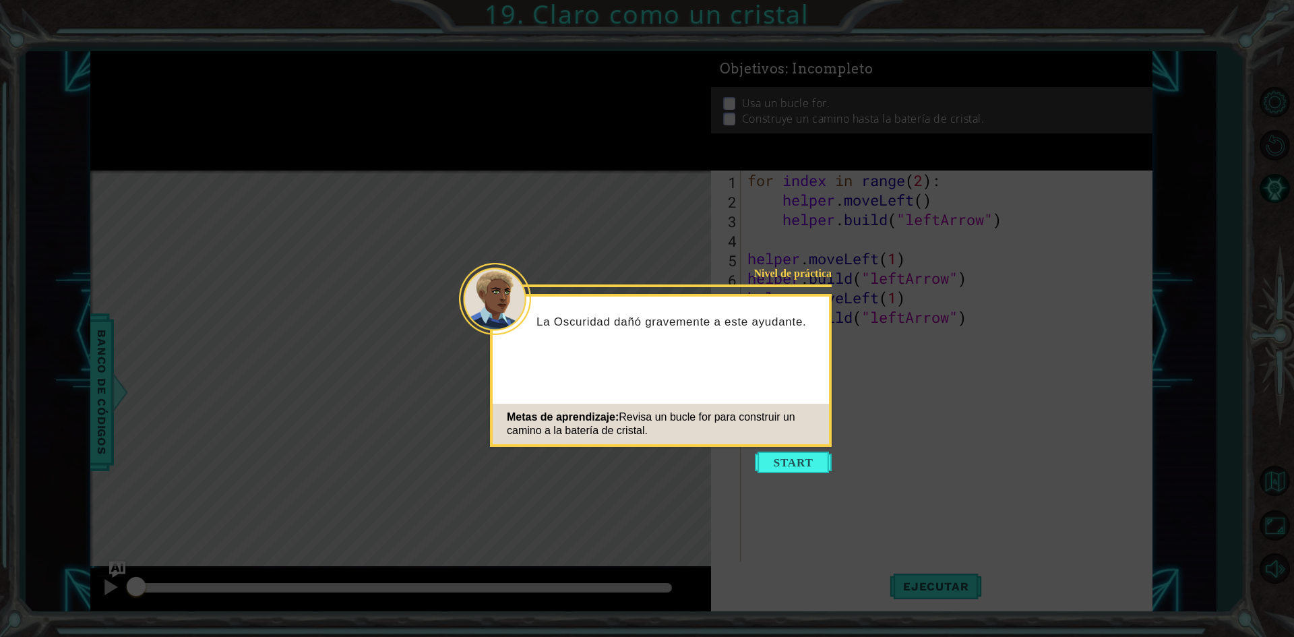
click at [498, 146] on icon at bounding box center [647, 318] width 1294 height 637
click at [804, 468] on button "Start" at bounding box center [793, 462] width 77 height 22
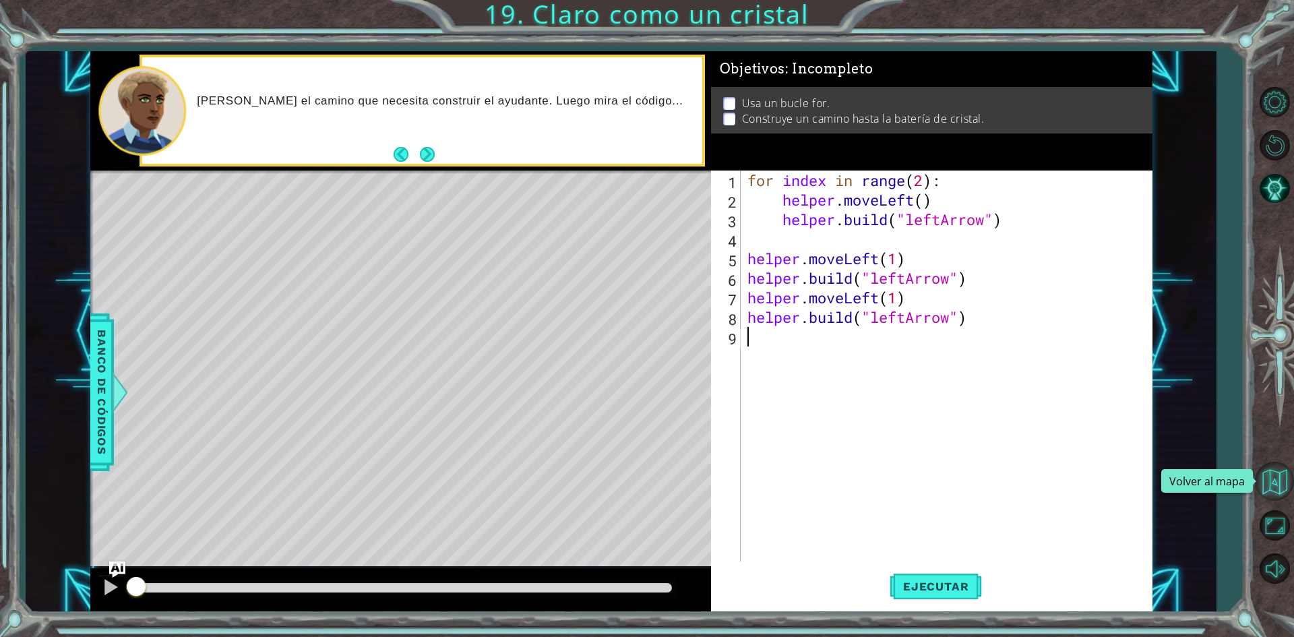
click at [1278, 484] on button "Volver al mapa" at bounding box center [1274, 481] width 39 height 39
